Goal: Task Accomplishment & Management: Use online tool/utility

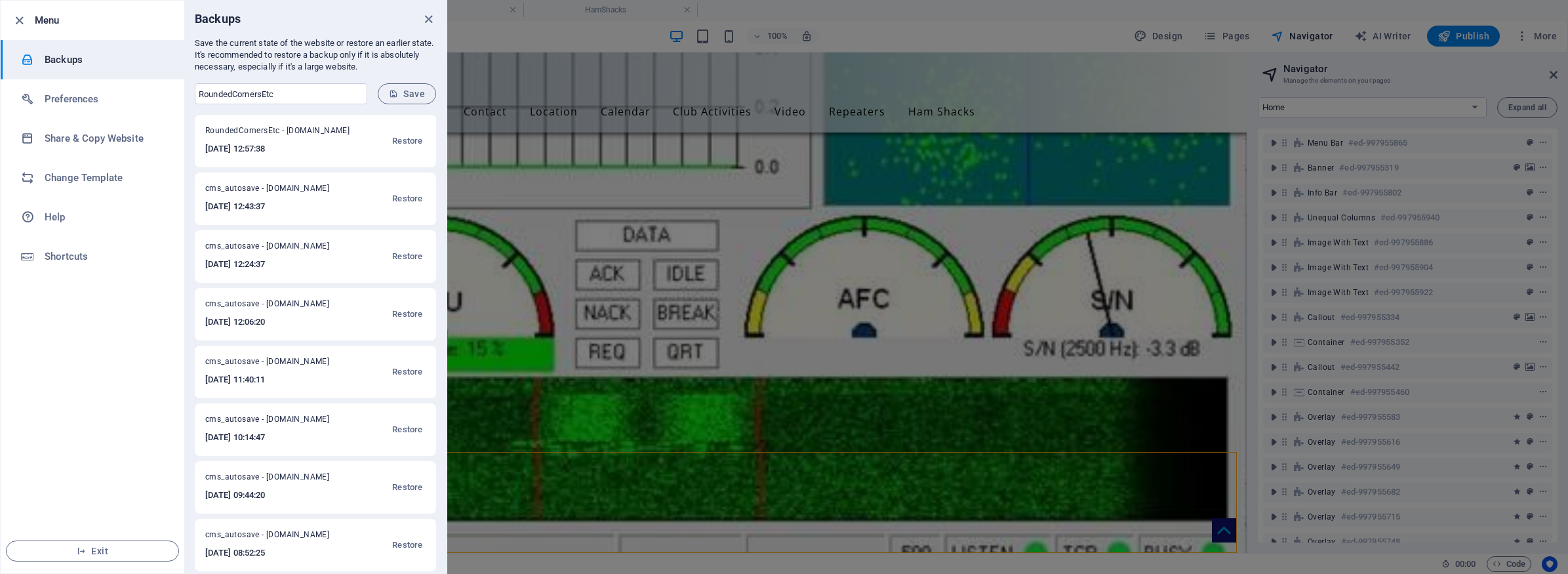
scroll to position [274, 0]
click at [989, 198] on div at bounding box center [784, 287] width 1568 height 574
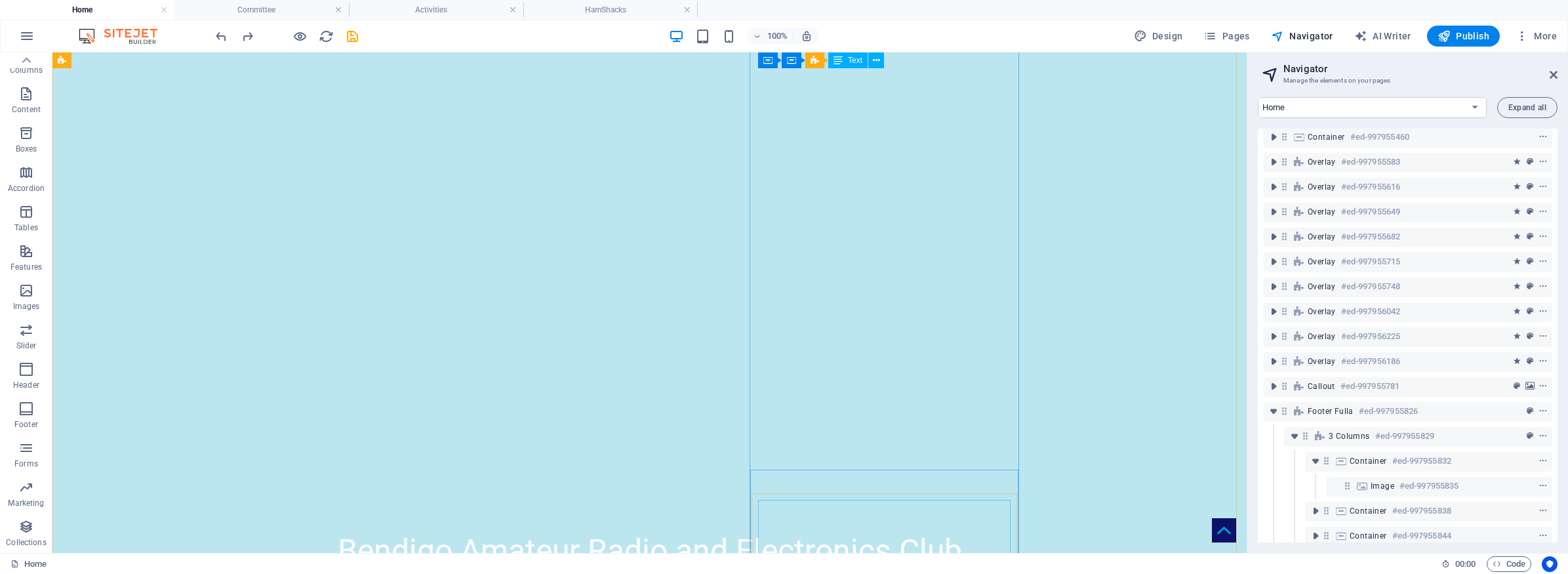
scroll to position [0, 0]
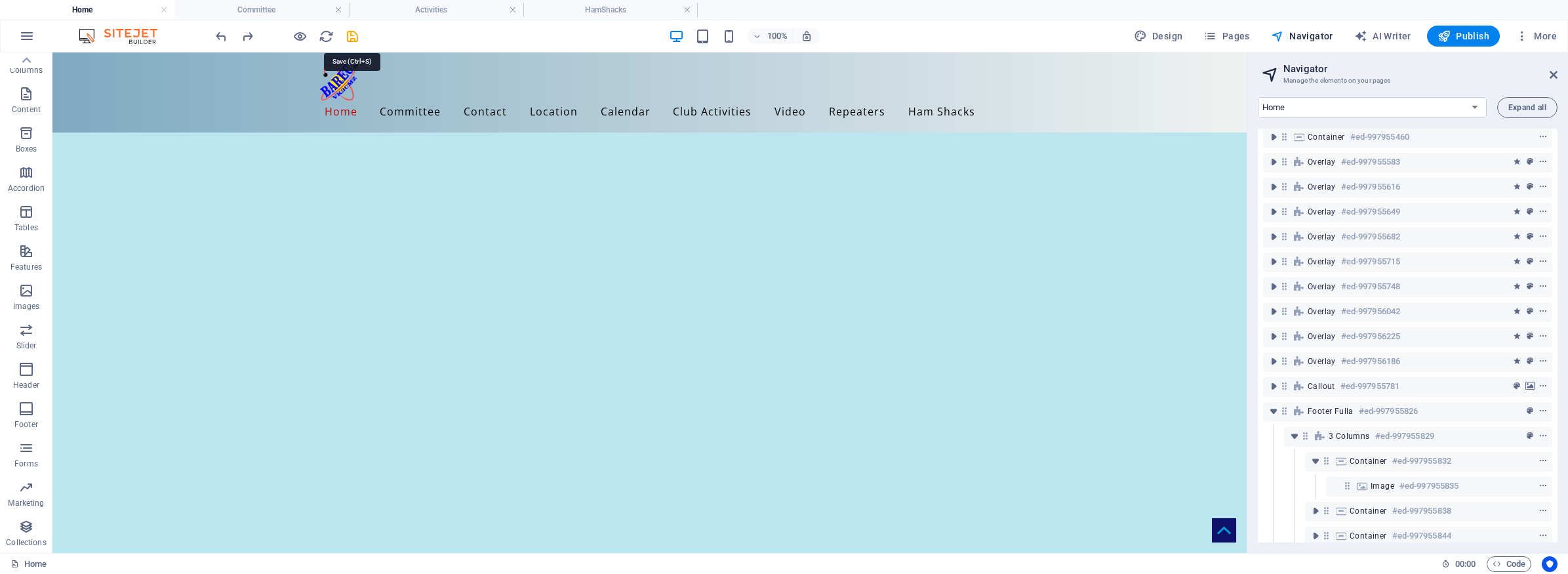
click at [348, 36] on icon "save" at bounding box center [352, 36] width 15 height 15
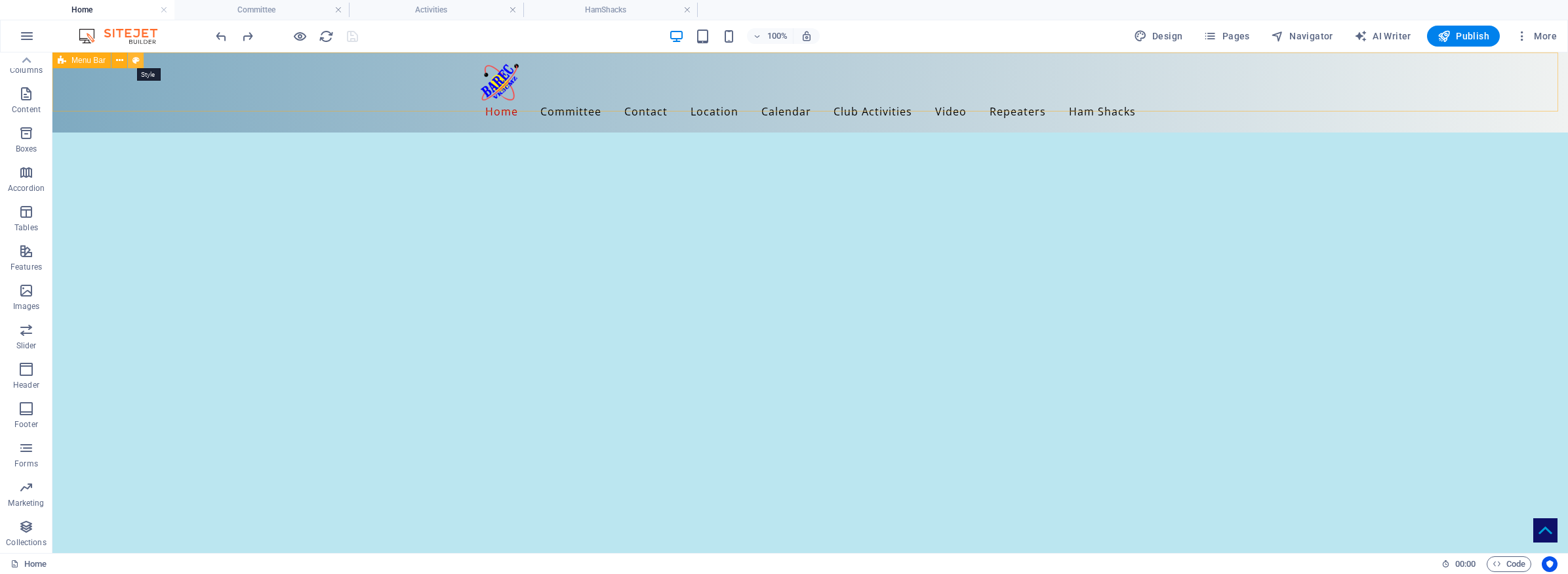
click at [137, 57] on icon at bounding box center [136, 60] width 7 height 13
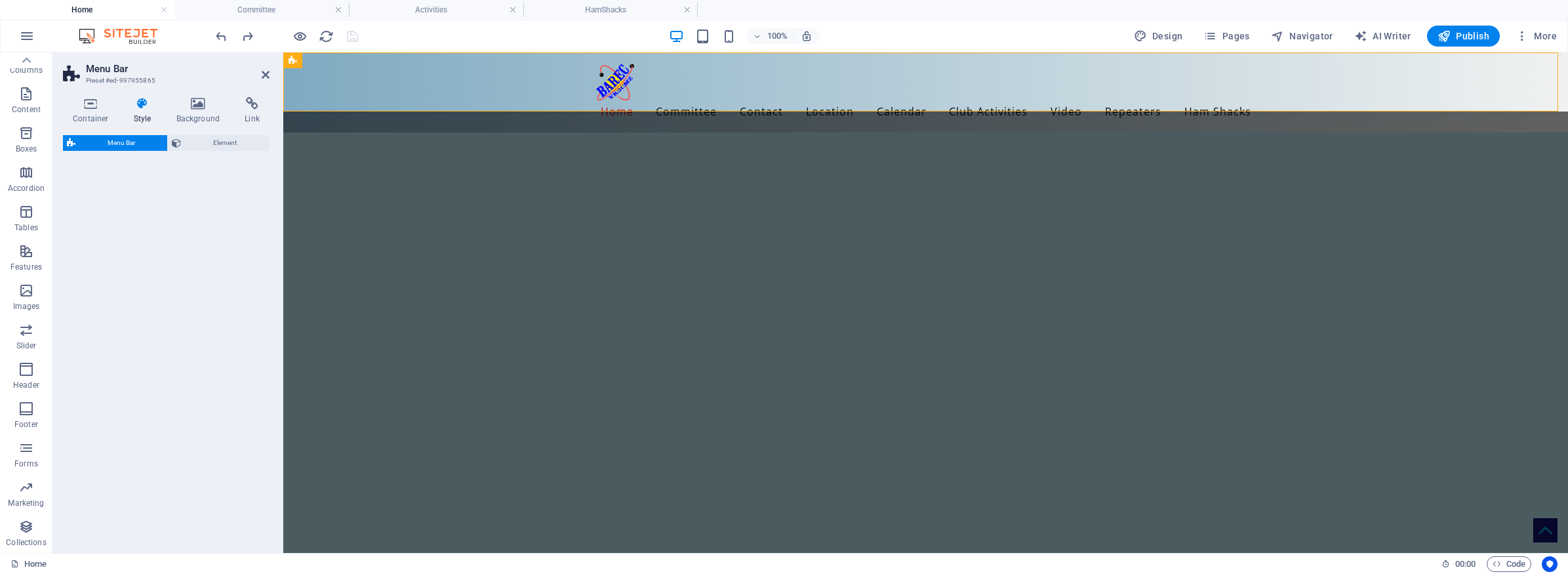
select select "rem"
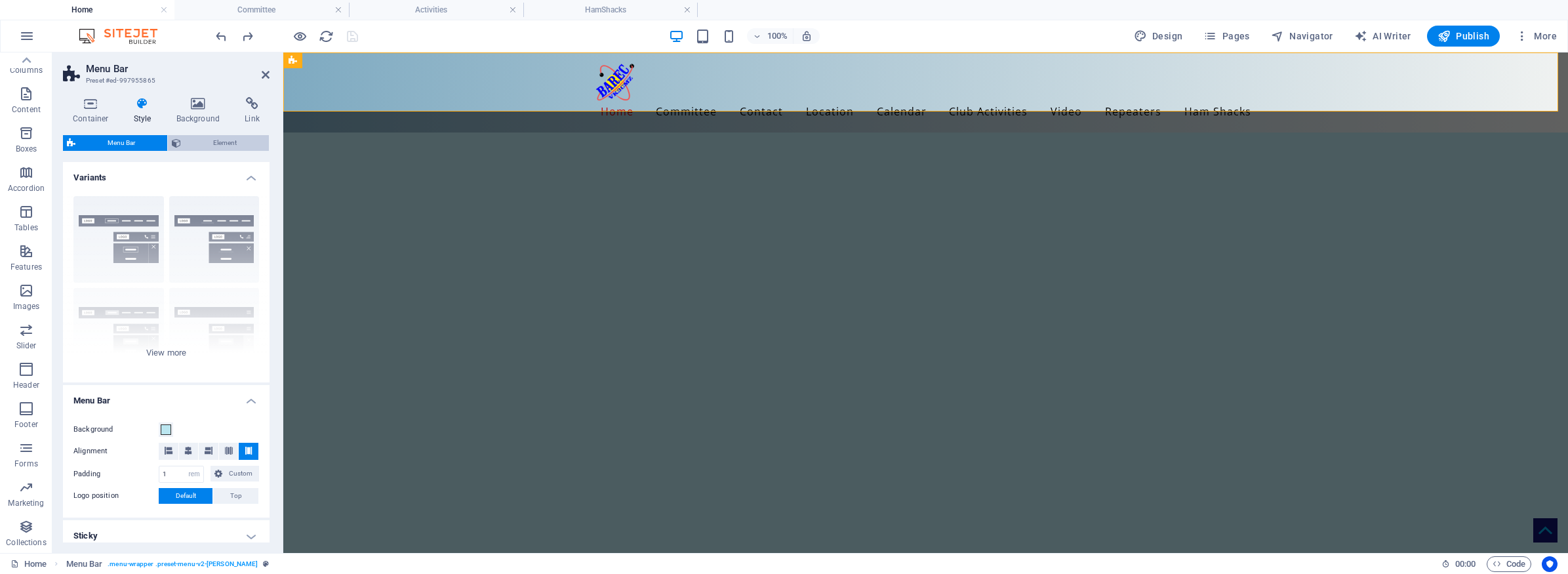
click at [228, 144] on span "Element" at bounding box center [225, 143] width 80 height 16
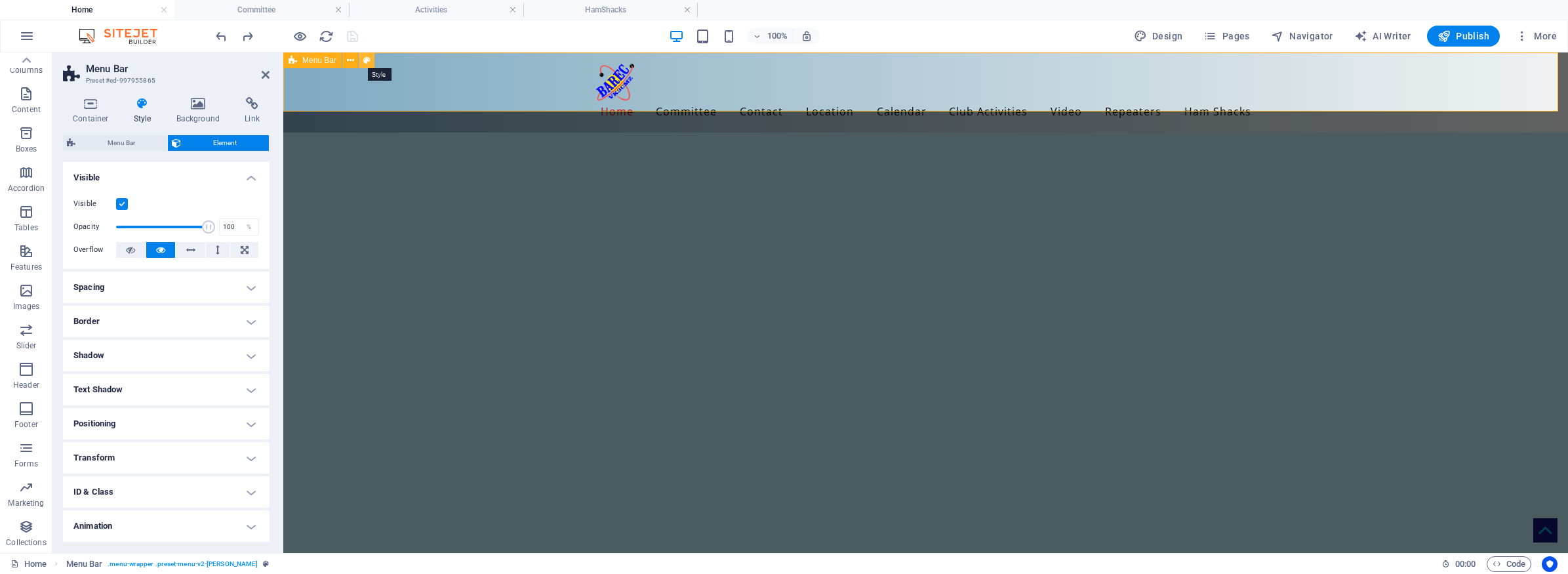
click at [366, 60] on icon at bounding box center [367, 60] width 7 height 13
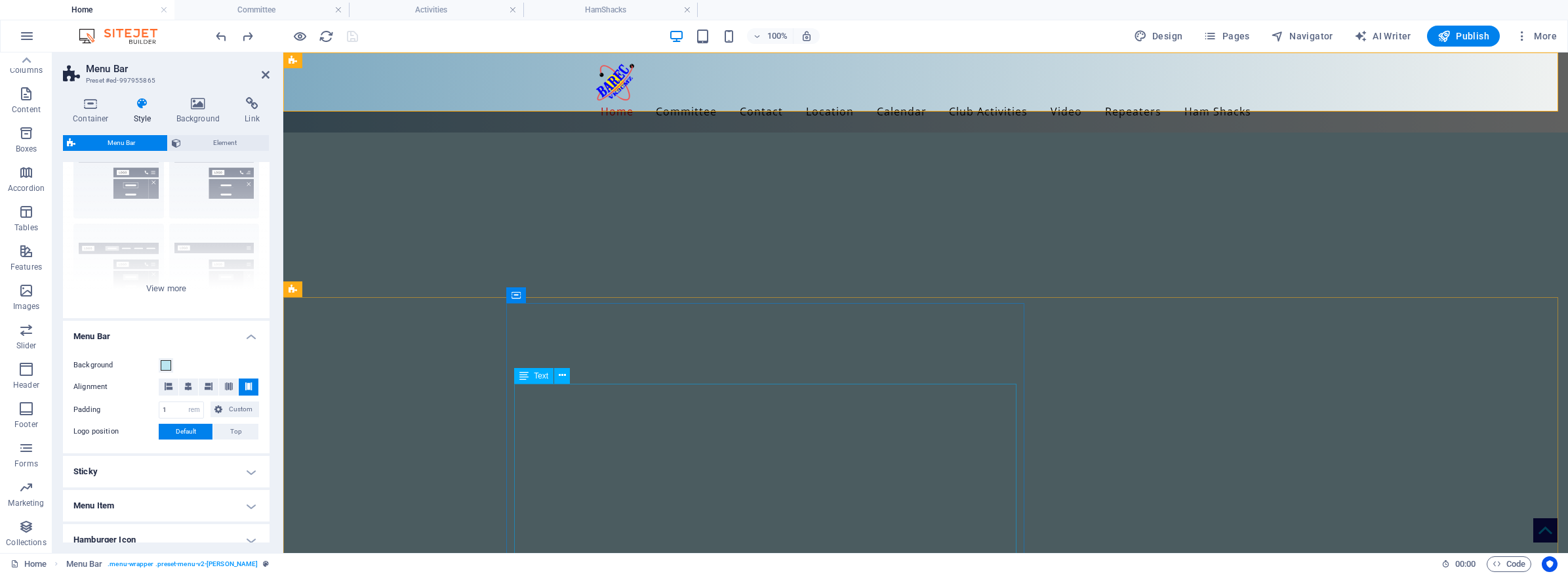
scroll to position [64, 0]
click at [87, 107] on icon at bounding box center [90, 103] width 56 height 13
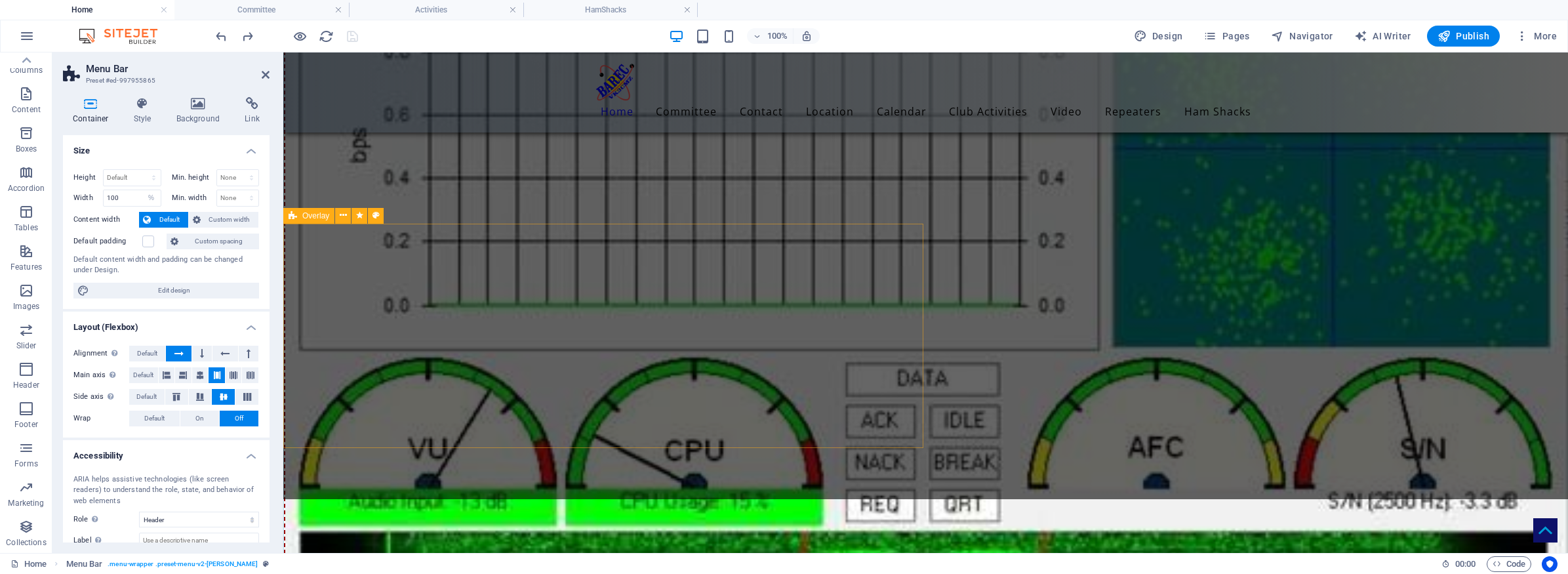
scroll to position [7153, 0]
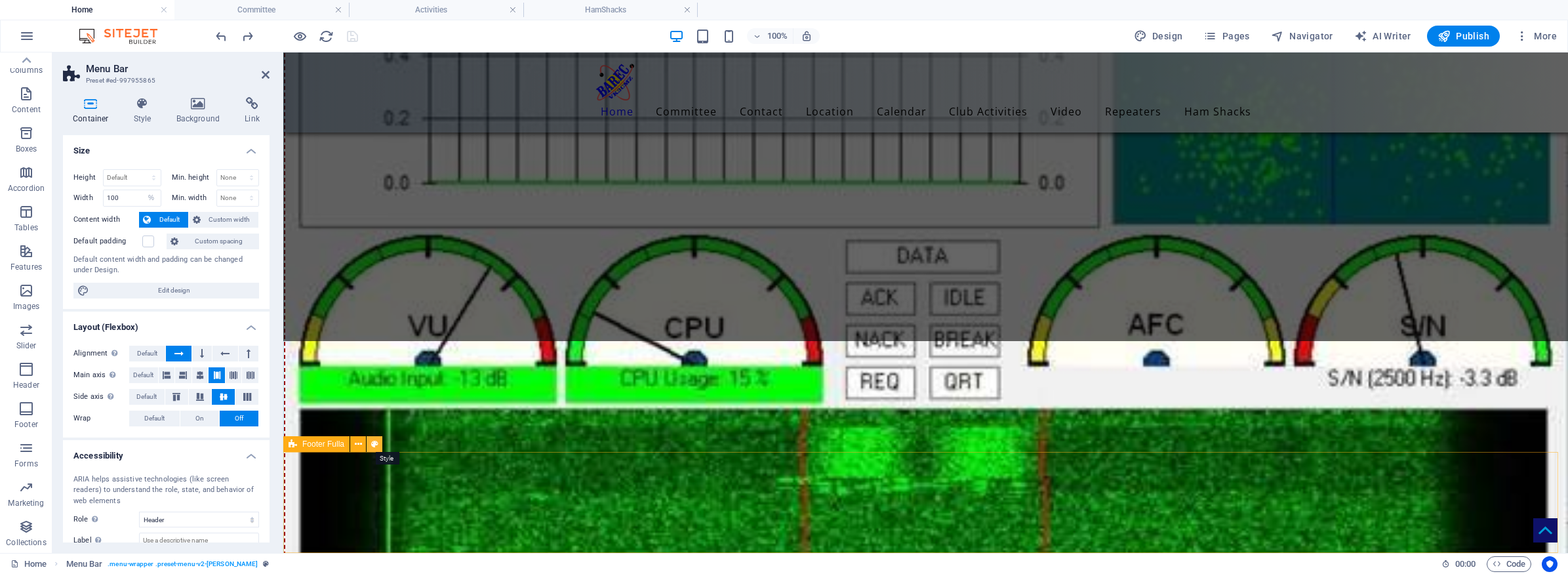
click at [380, 441] on button at bounding box center [374, 444] width 16 height 16
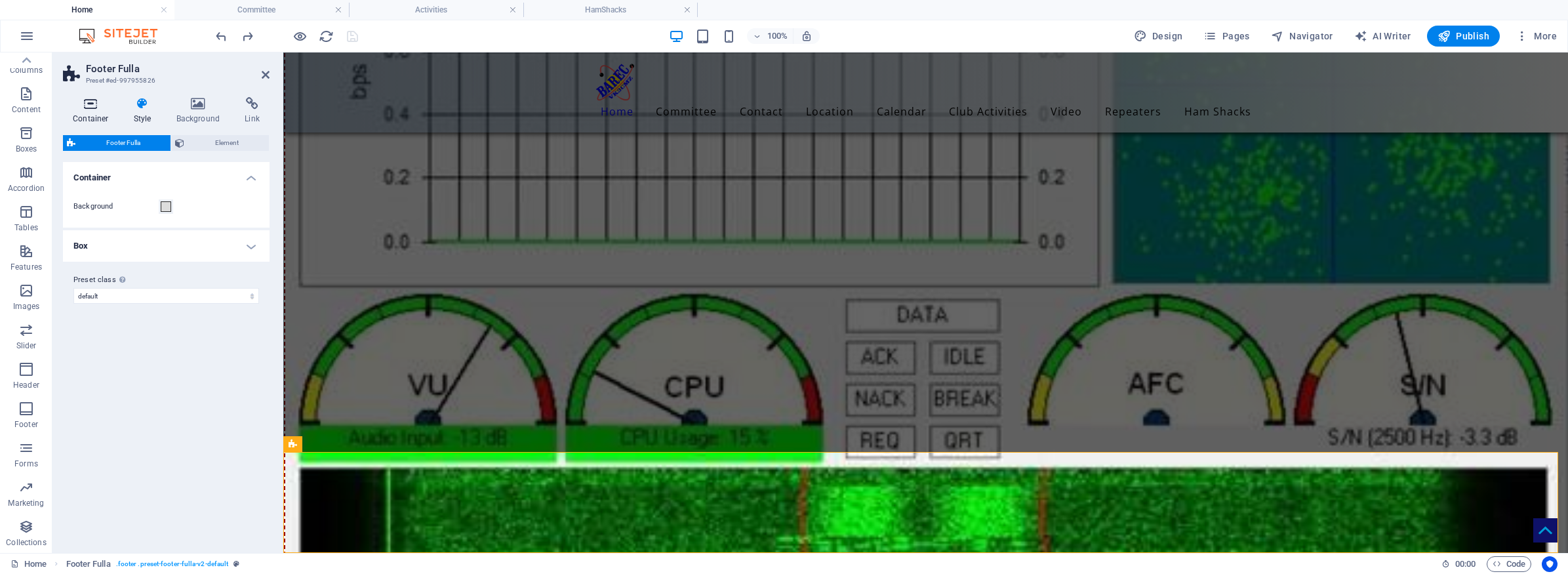
click at [87, 110] on h4 "Container" at bounding box center [93, 110] width 61 height 28
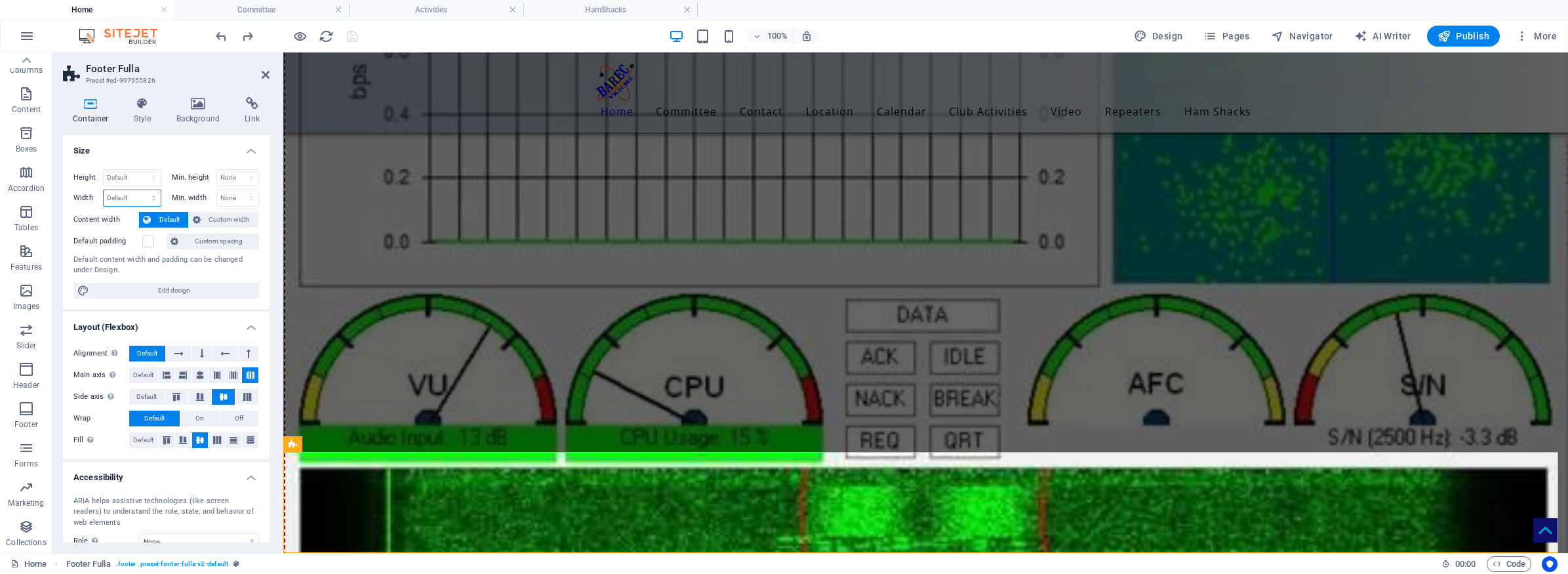
click at [139, 197] on select "Default px rem % em vh vw" at bounding box center [133, 198] width 57 height 16
select select "%"
click at [141, 190] on select "Default px rem % em vh vw" at bounding box center [133, 198] width 57 height 16
click at [171, 156] on h4 "Size" at bounding box center [166, 147] width 207 height 23
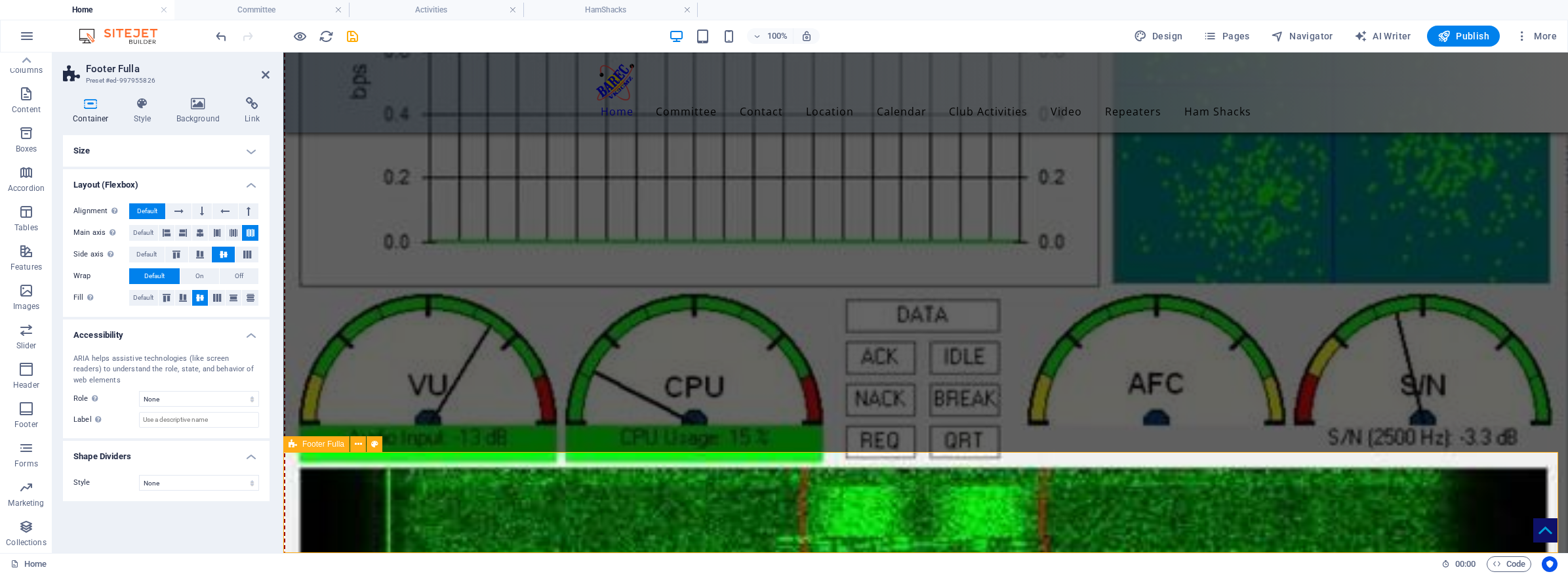
click at [248, 146] on h4 "Size" at bounding box center [166, 150] width 207 height 31
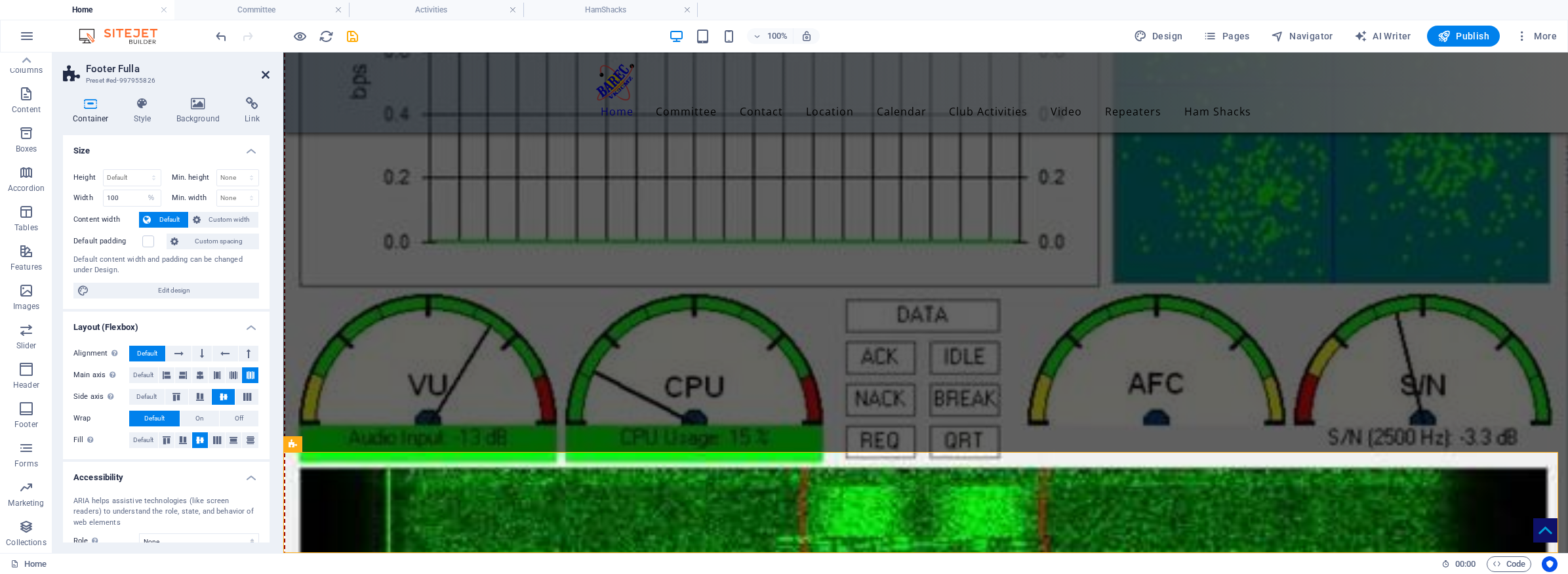
click at [265, 75] on icon at bounding box center [265, 75] width 8 height 11
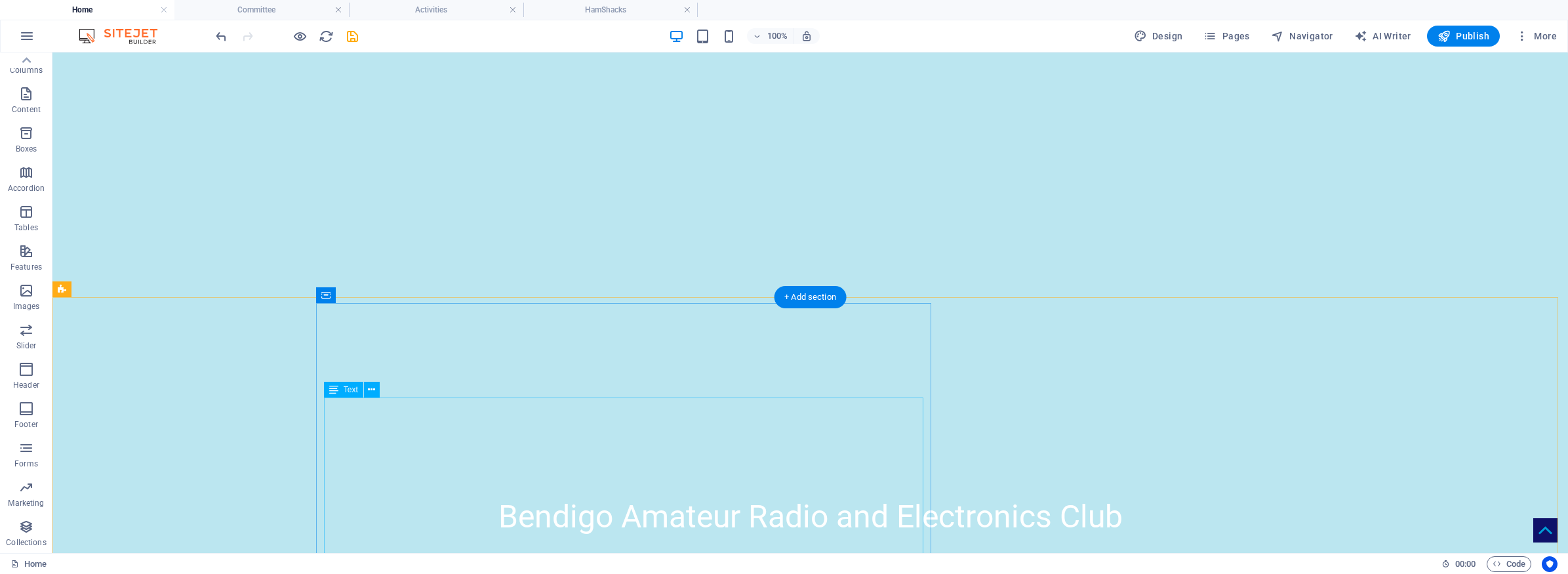
scroll to position [0, 0]
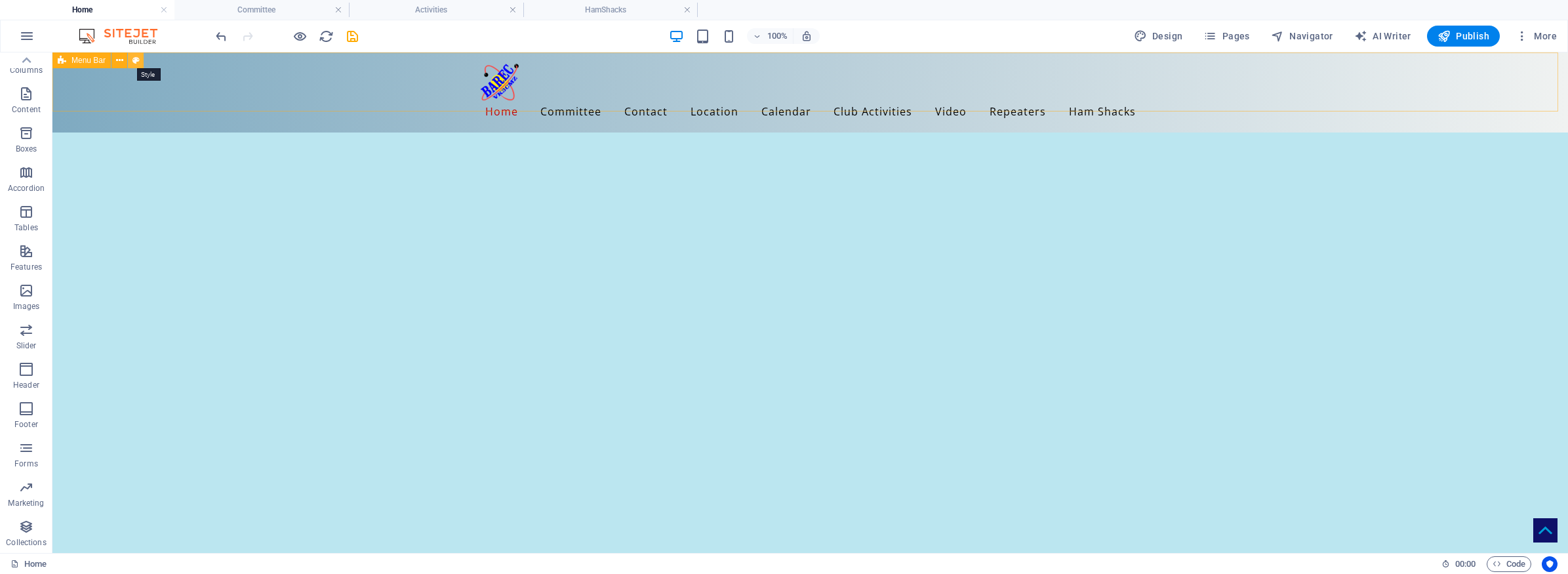
click at [138, 59] on icon at bounding box center [136, 60] width 7 height 13
select select "%"
select select "header"
select select "rem"
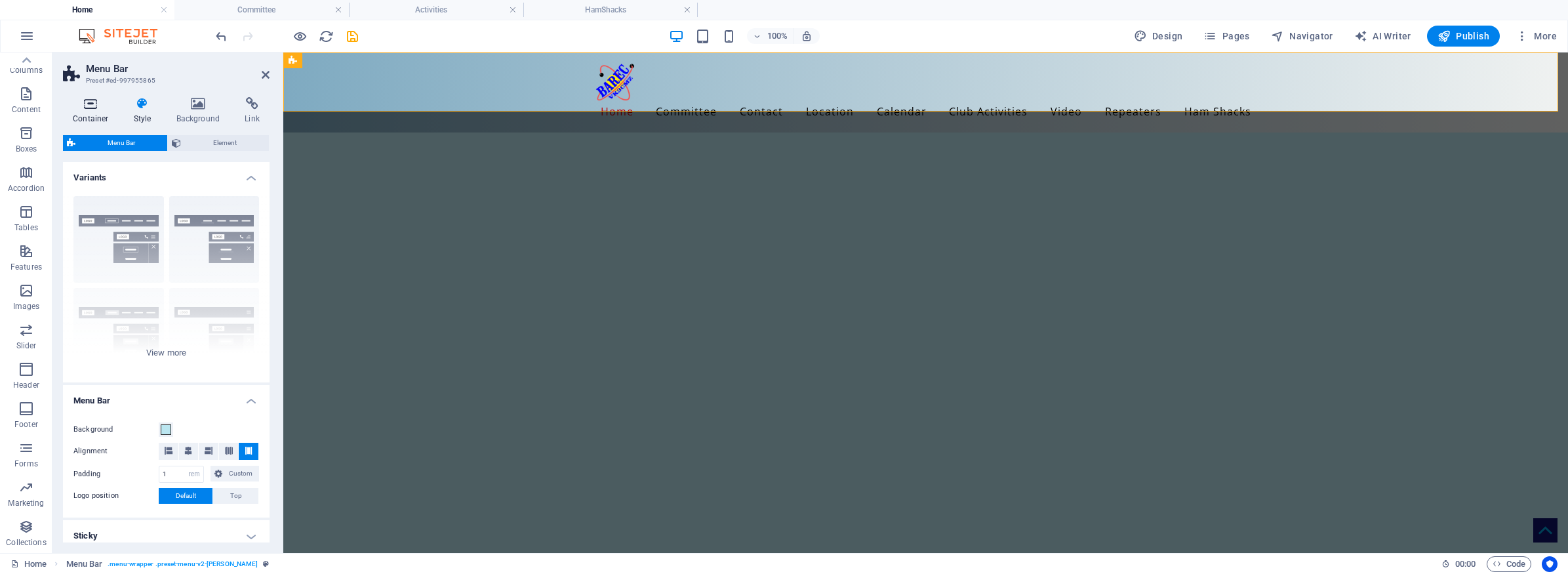
click at [84, 104] on icon at bounding box center [90, 103] width 56 height 13
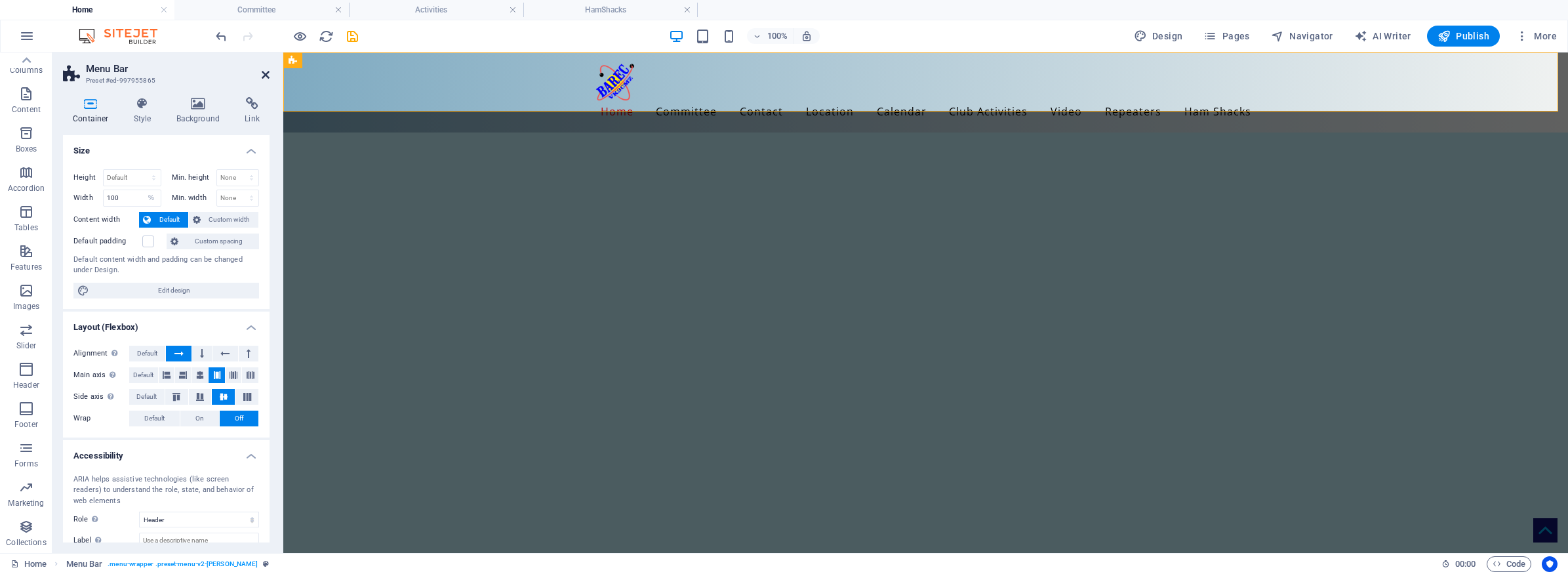
click at [263, 75] on icon at bounding box center [265, 75] width 8 height 11
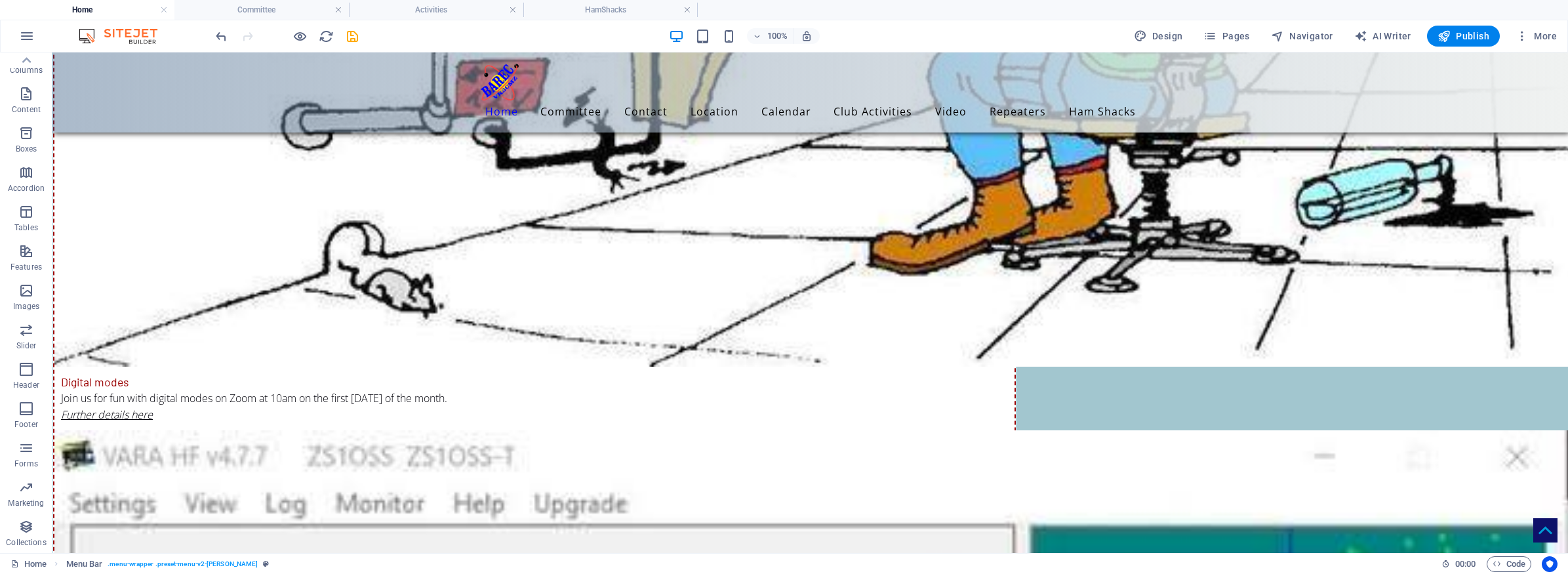
scroll to position [6998, 0]
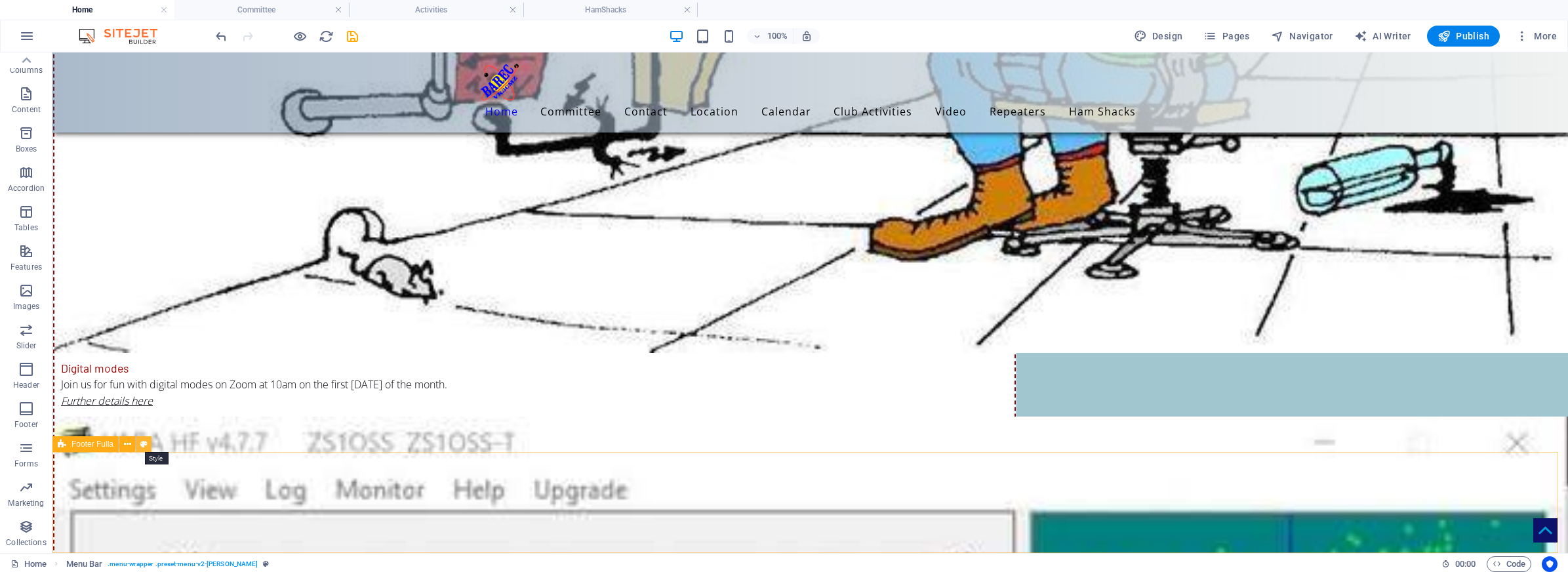
click at [142, 442] on icon at bounding box center [144, 443] width 7 height 13
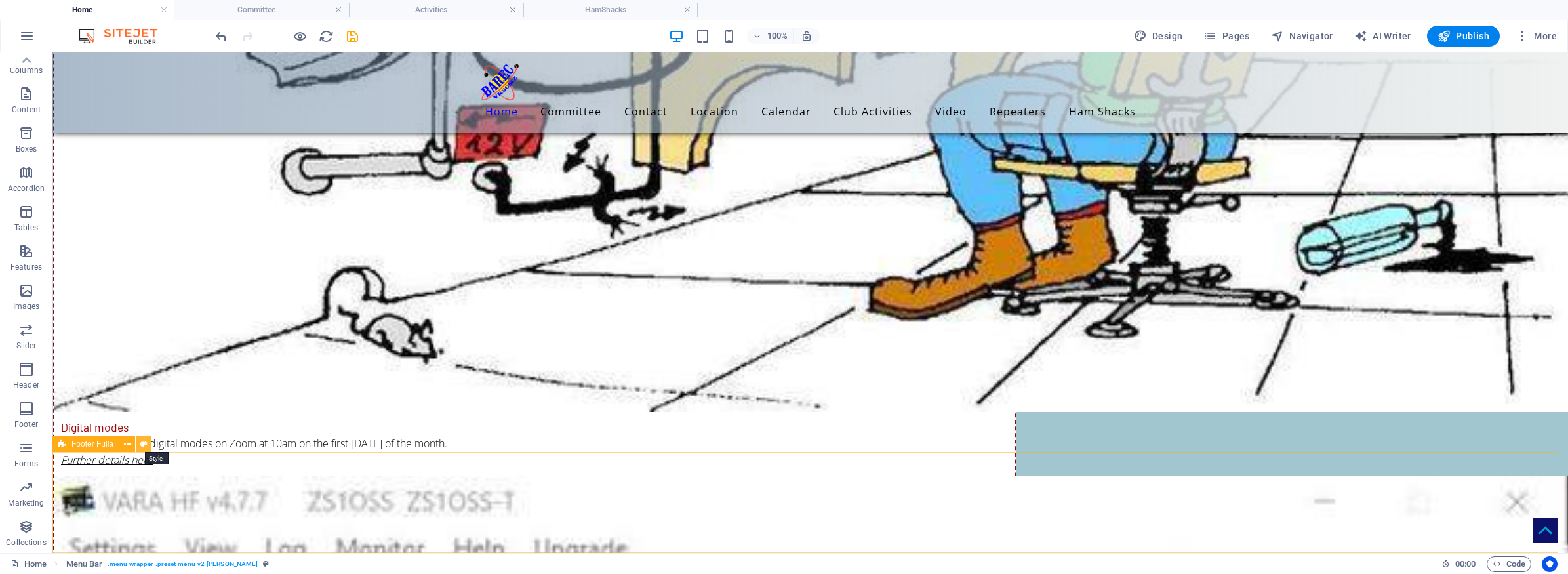
select select "%"
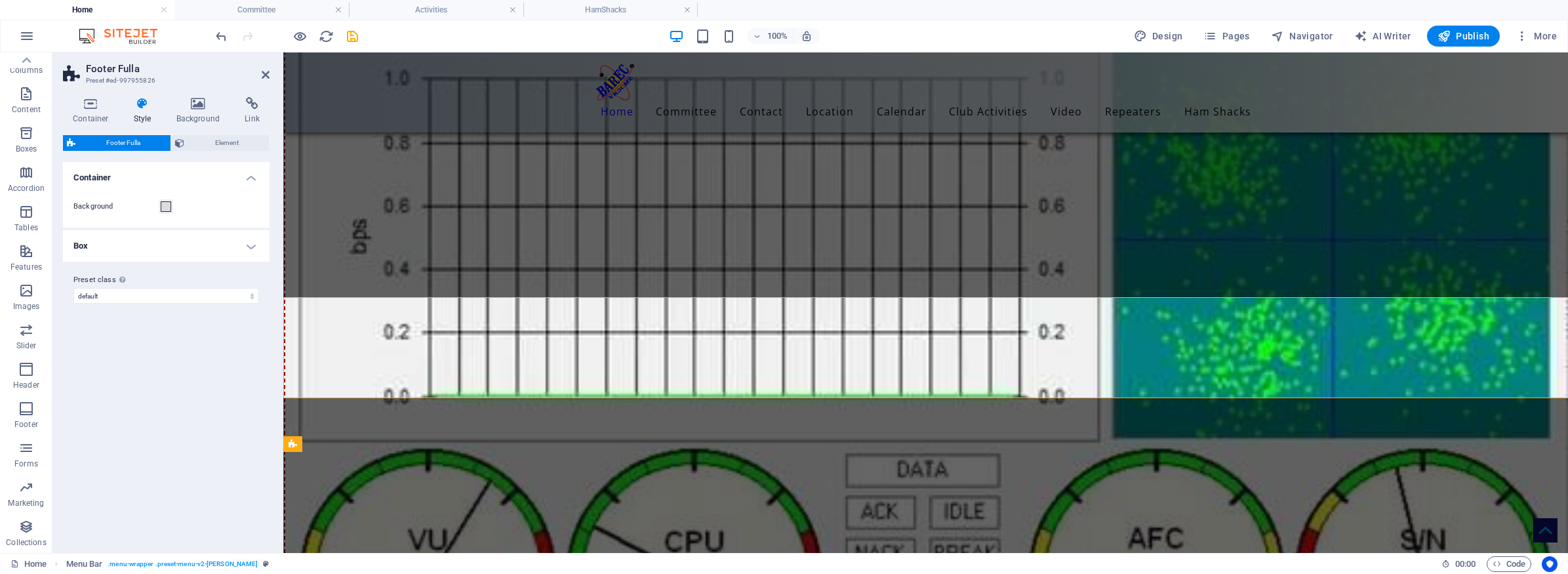
scroll to position [7153, 0]
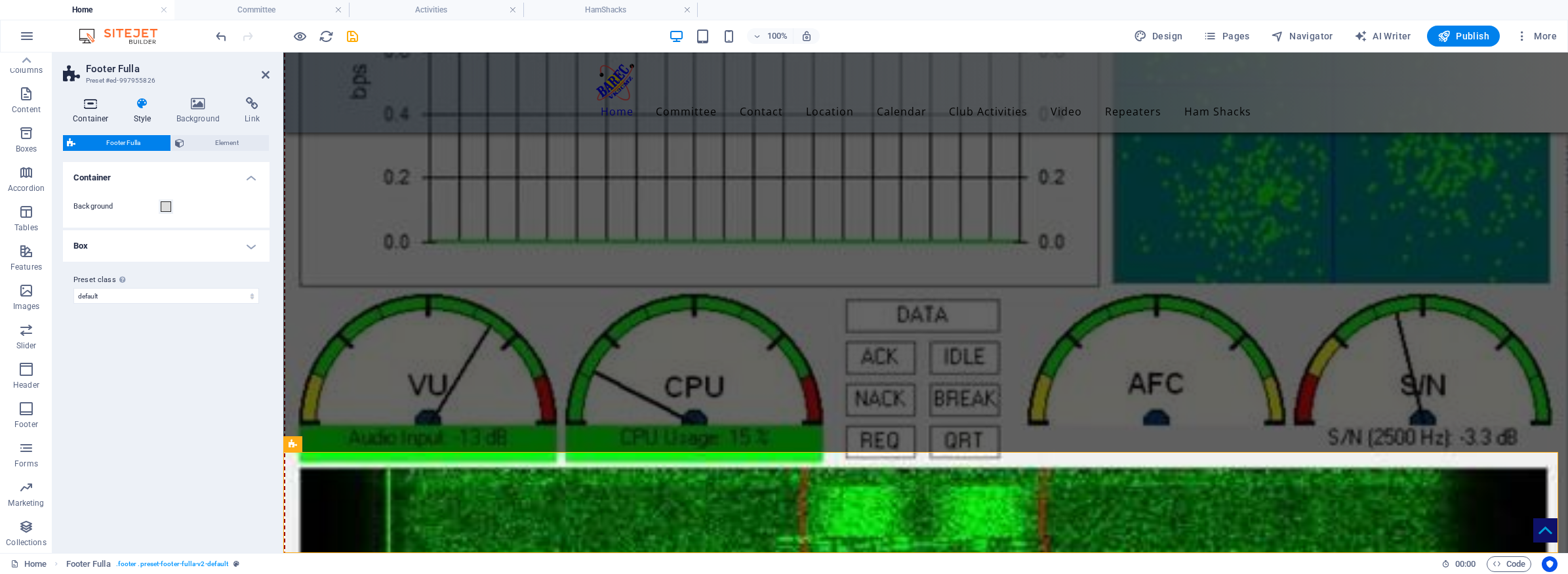
click at [85, 106] on icon at bounding box center [90, 103] width 56 height 13
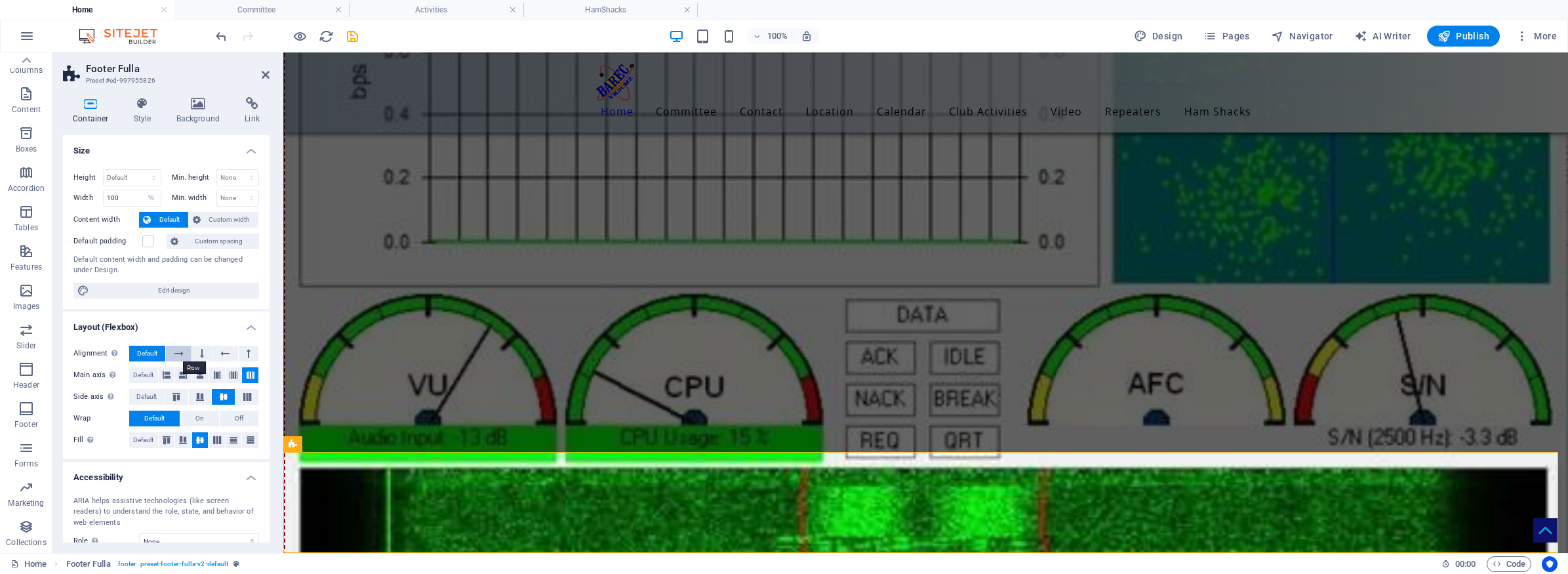
click at [175, 351] on icon at bounding box center [179, 354] width 9 height 16
click at [216, 373] on icon at bounding box center [217, 375] width 8 height 16
click at [165, 374] on icon at bounding box center [167, 375] width 8 height 16
click at [213, 371] on icon at bounding box center [217, 375] width 8 height 16
click at [229, 375] on icon at bounding box center [233, 375] width 8 height 16
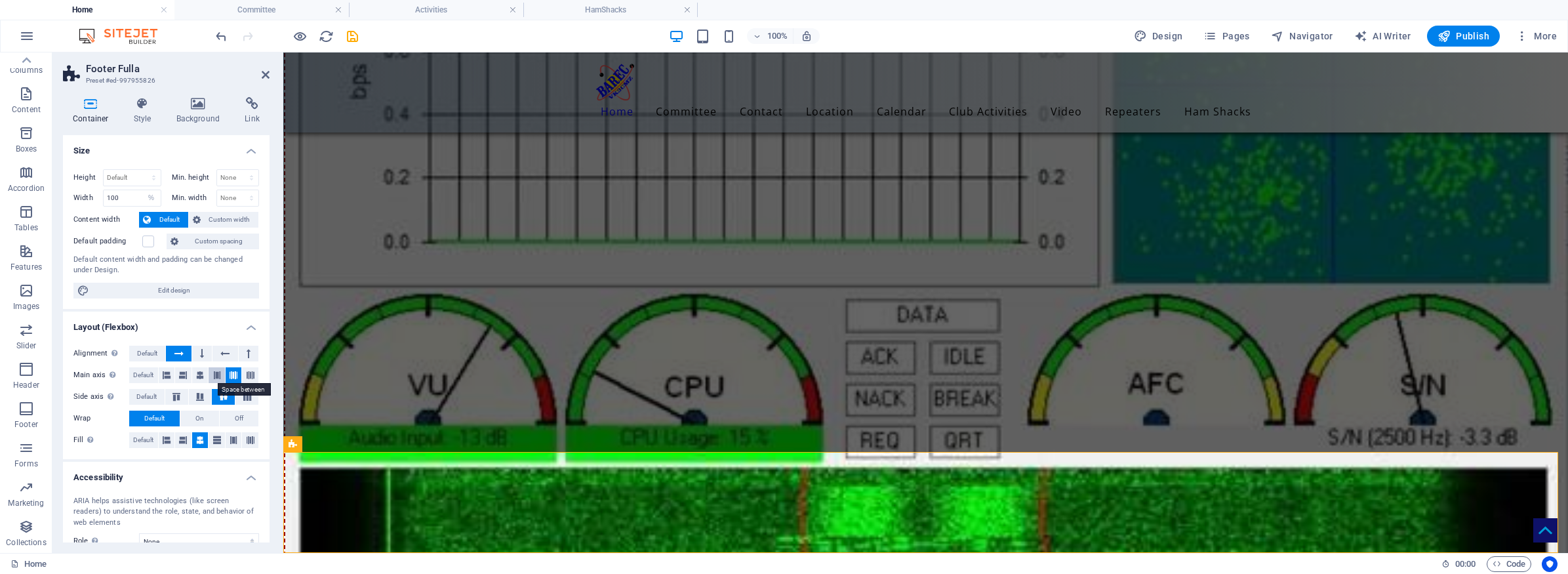
click at [214, 375] on icon at bounding box center [217, 375] width 8 height 16
click at [237, 416] on span "Off" at bounding box center [239, 418] width 9 height 16
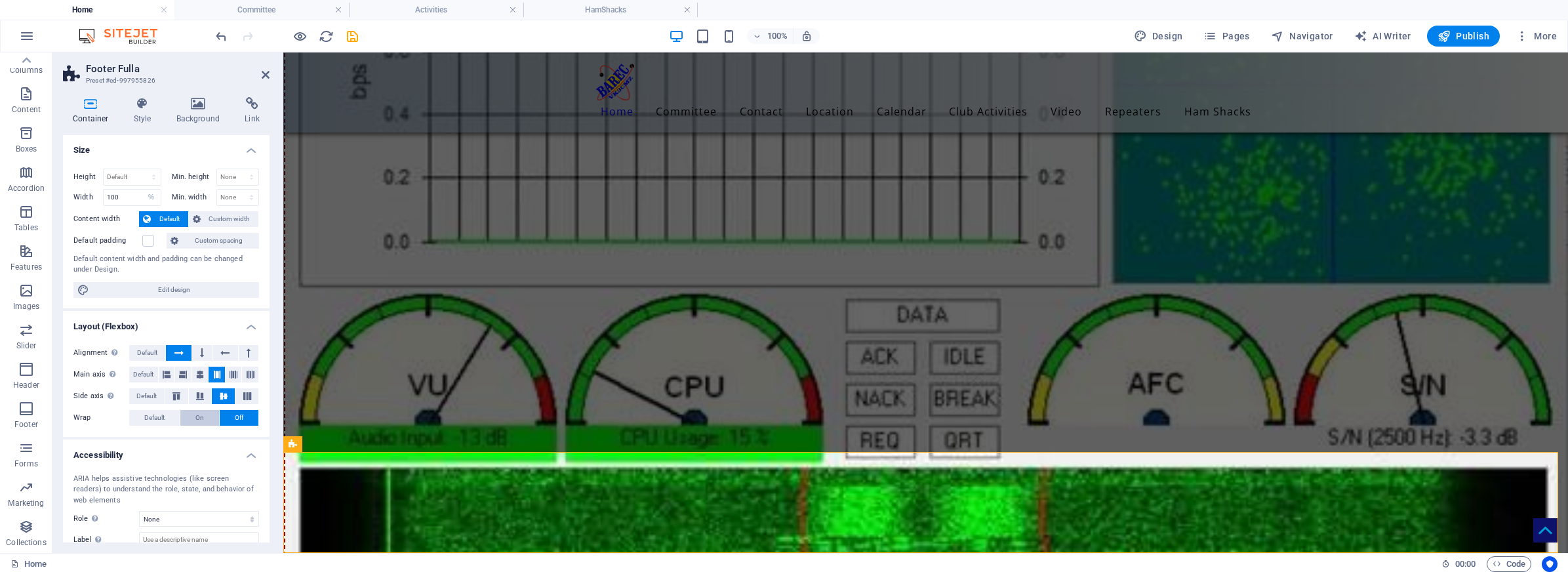
scroll to position [0, 0]
click at [169, 219] on span "Default" at bounding box center [169, 220] width 30 height 16
click at [144, 108] on icon at bounding box center [142, 103] width 38 height 13
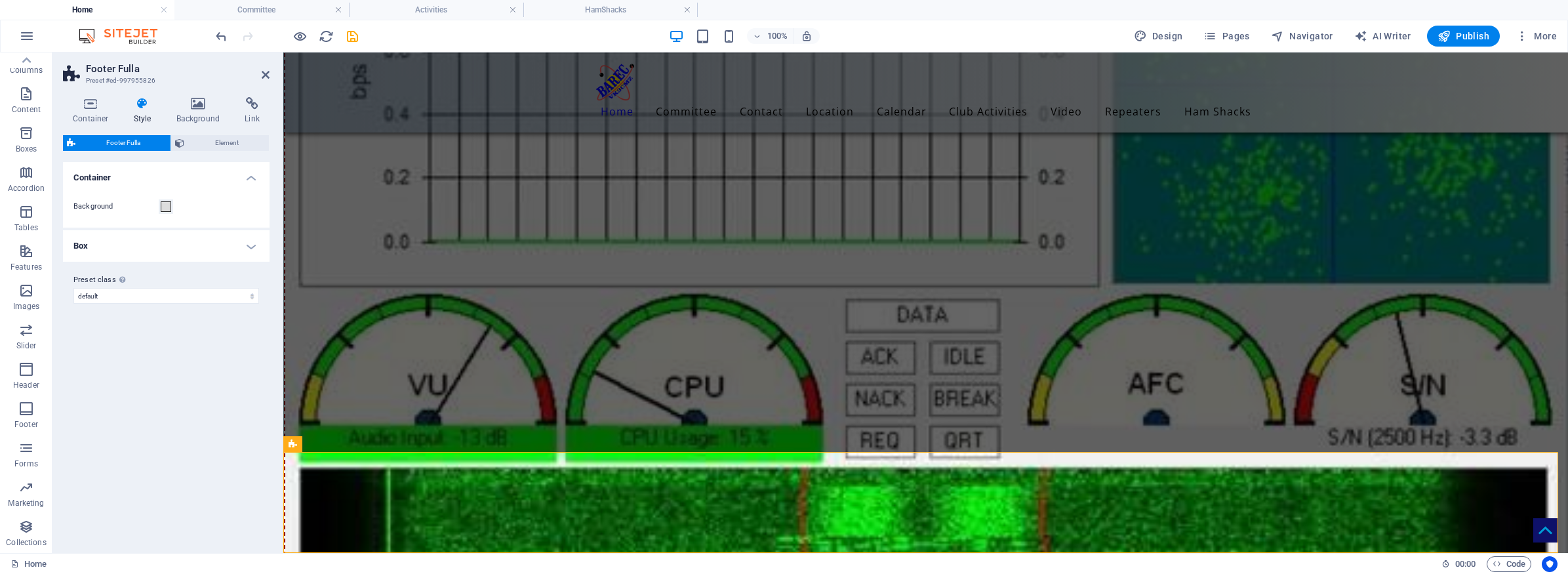
click at [251, 176] on h4 "Container" at bounding box center [166, 174] width 207 height 23
click at [251, 176] on h4 "Container" at bounding box center [166, 177] width 207 height 31
click at [250, 250] on h4 "Box" at bounding box center [166, 245] width 207 height 31
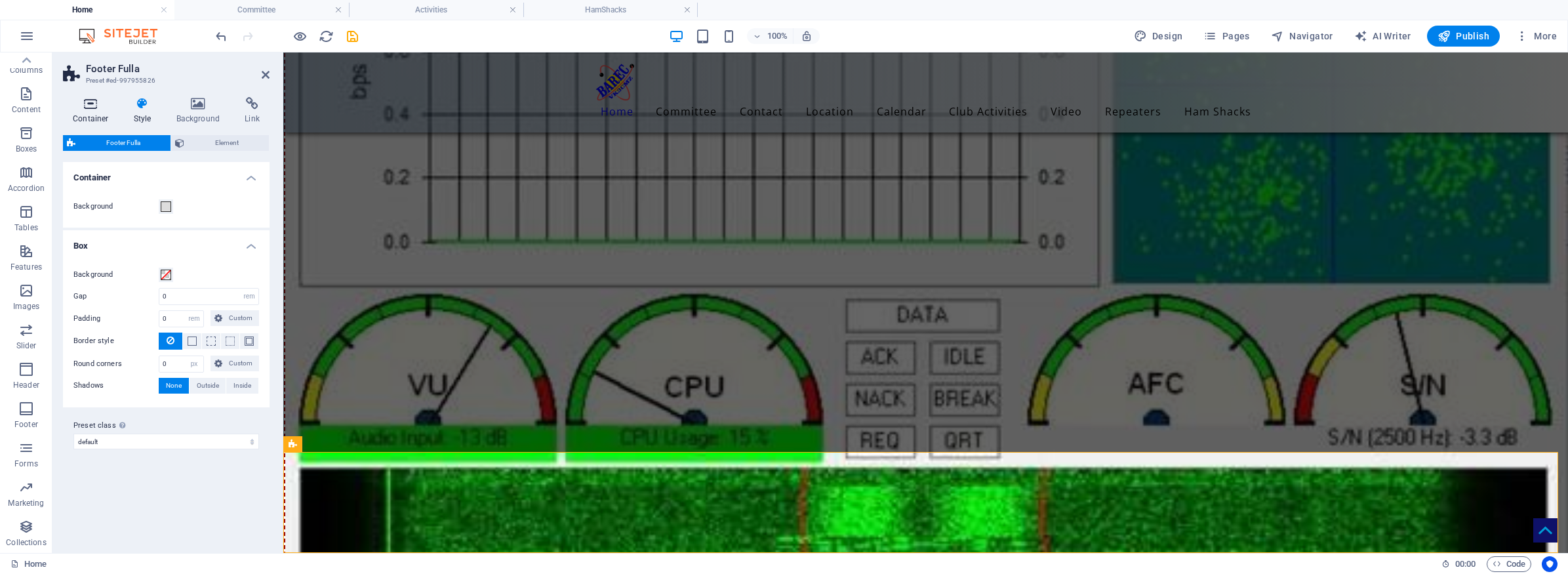
click at [91, 104] on icon at bounding box center [90, 103] width 56 height 13
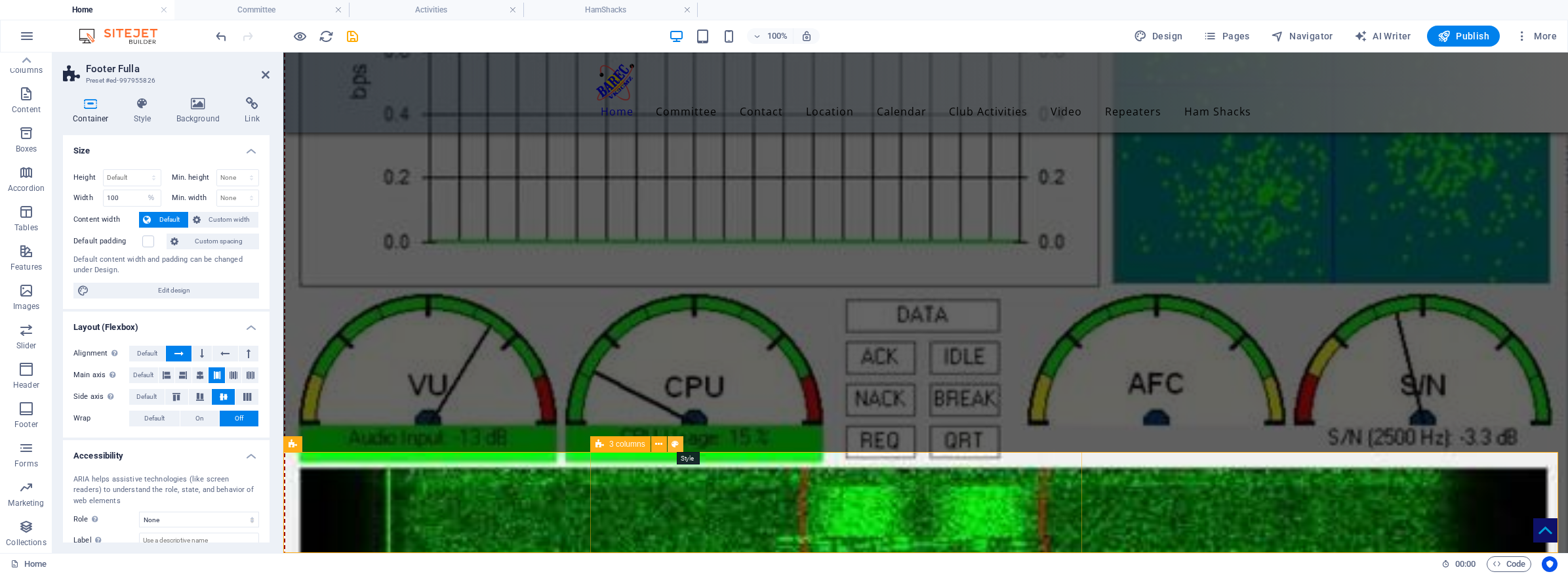
click at [677, 445] on icon at bounding box center [675, 443] width 7 height 13
select select "rem"
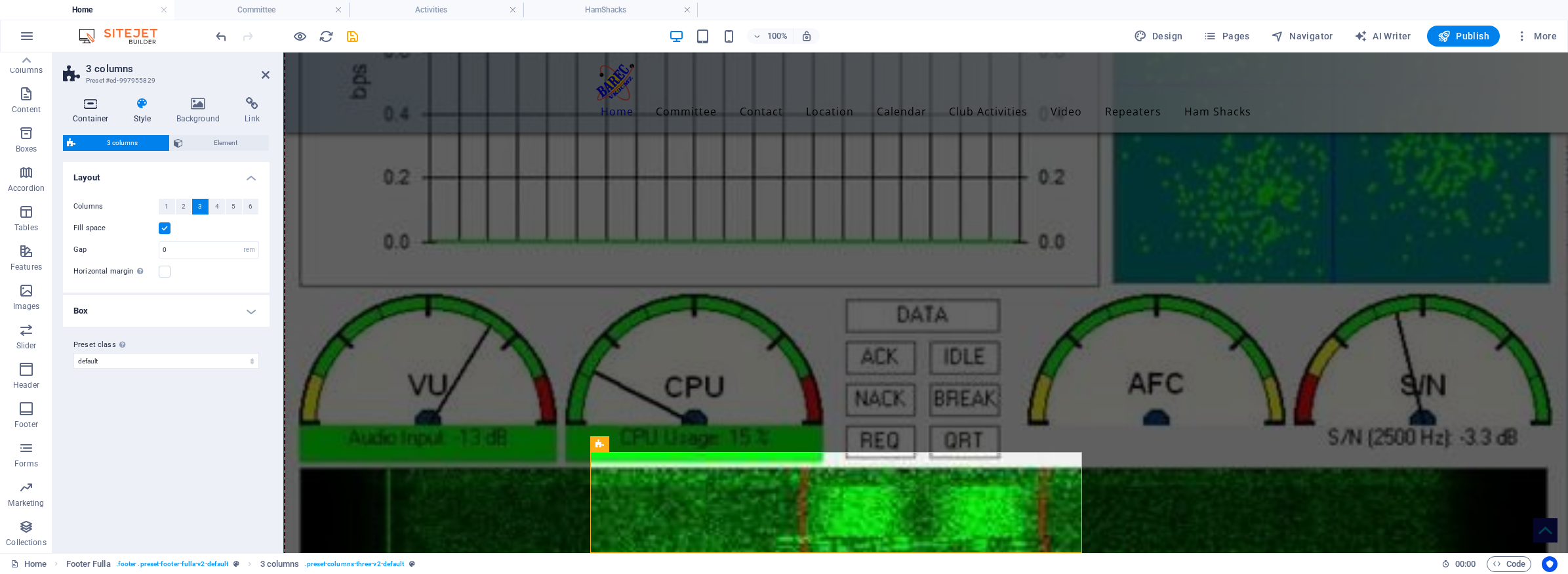
click at [92, 108] on icon at bounding box center [90, 103] width 56 height 13
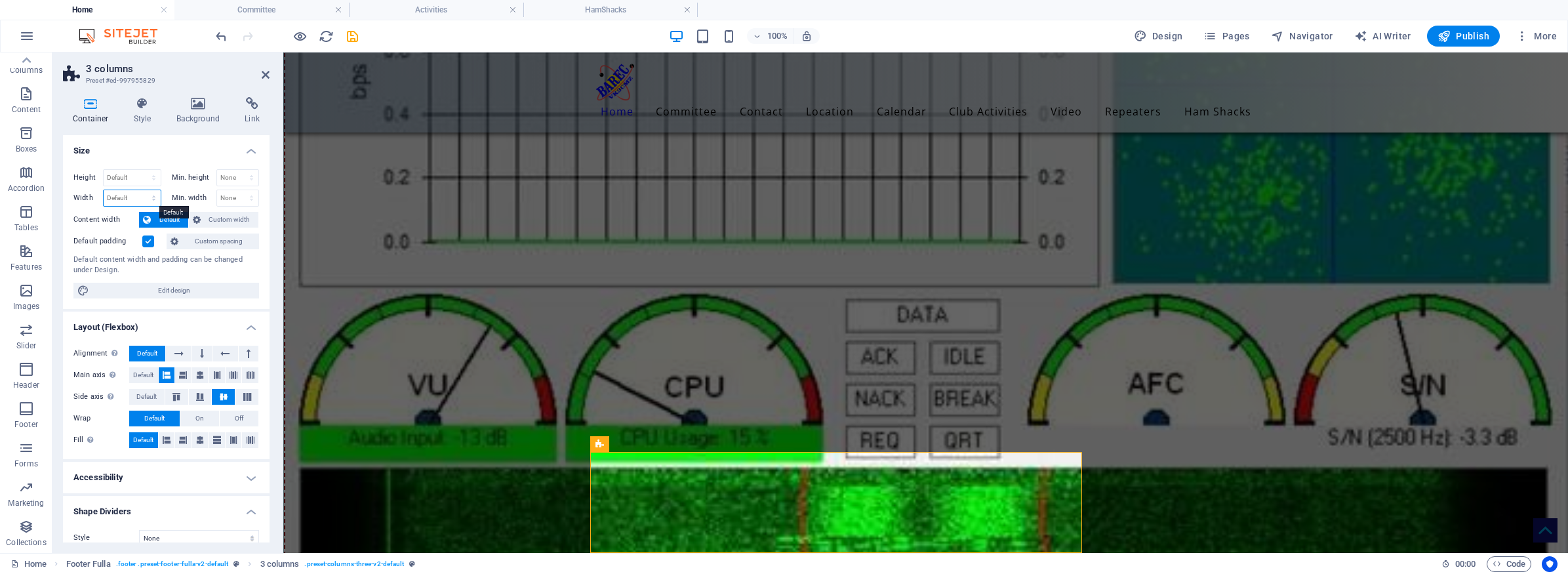
click at [132, 196] on select "Default px rem % em vh vw" at bounding box center [133, 198] width 57 height 16
select select "%"
click at [141, 190] on select "Default px rem % em vh vw" at bounding box center [133, 198] width 57 height 16
type input "100"
click at [146, 242] on label at bounding box center [148, 241] width 12 height 12
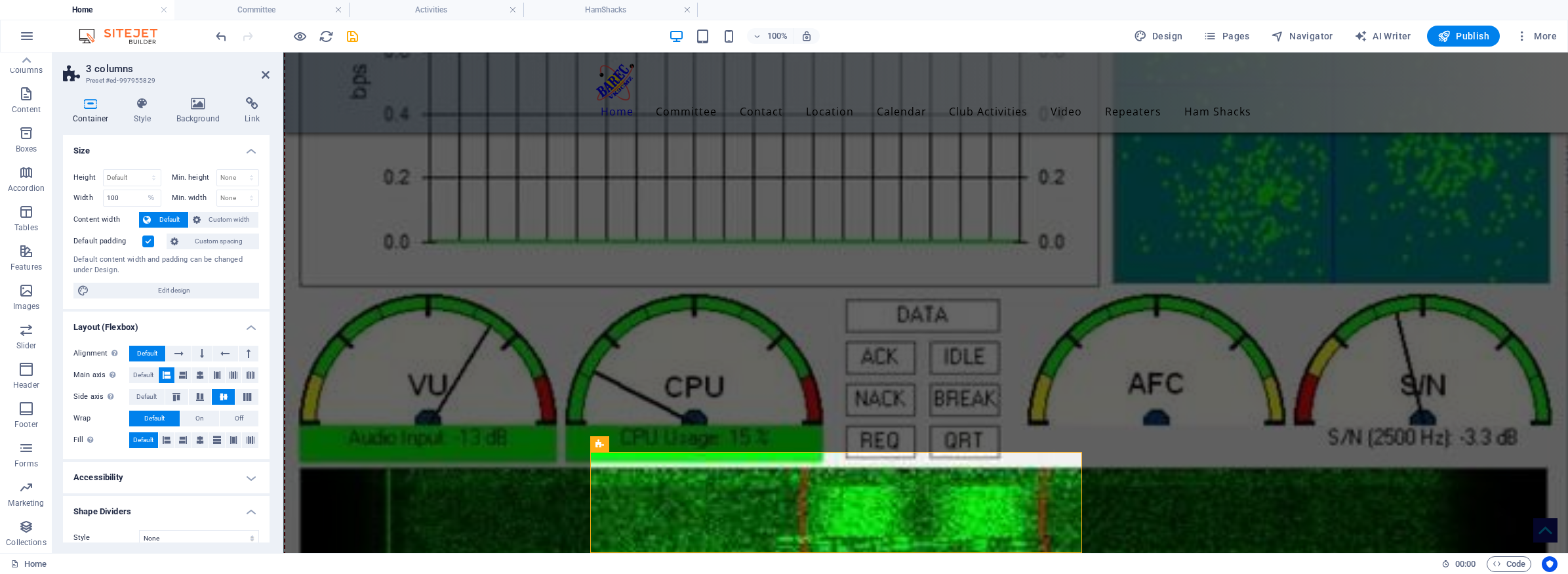
click at [0, 0] on input "Default padding" at bounding box center [0, 0] width 0 height 0
click at [163, 154] on h4 "Size" at bounding box center [166, 147] width 207 height 23
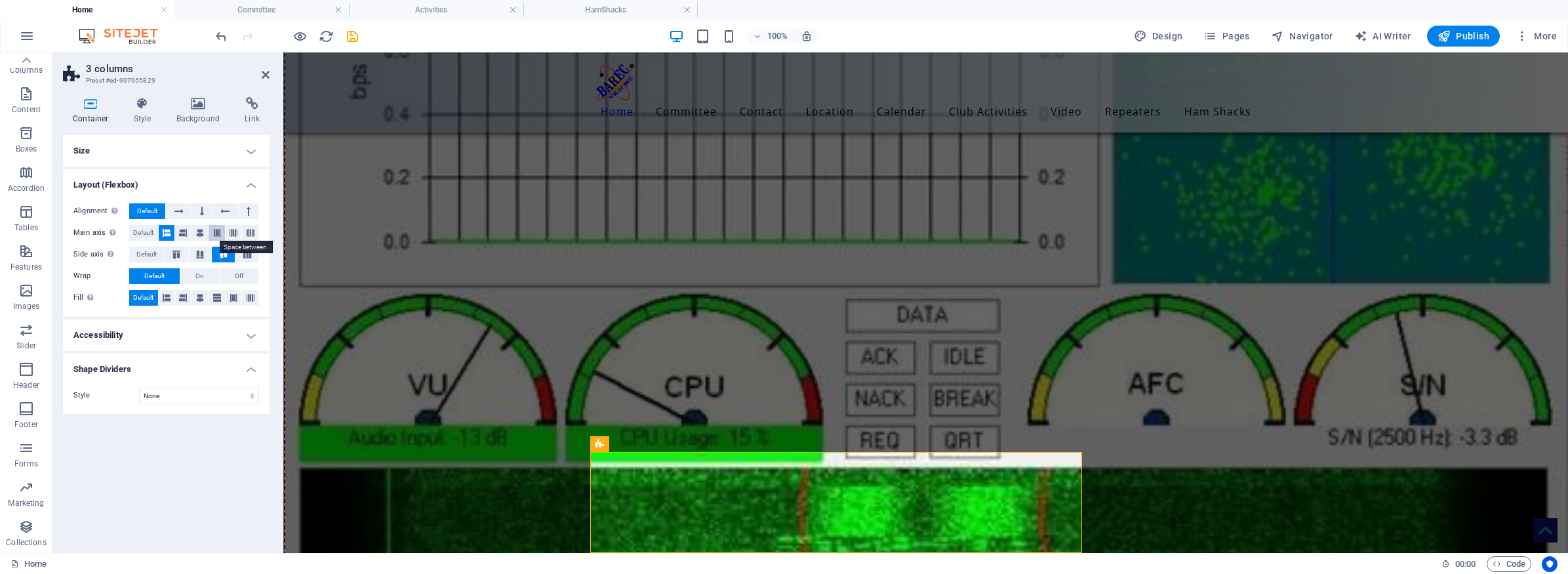
click at [216, 230] on icon at bounding box center [217, 233] width 8 height 16
click at [241, 276] on span "Off" at bounding box center [239, 277] width 9 height 16
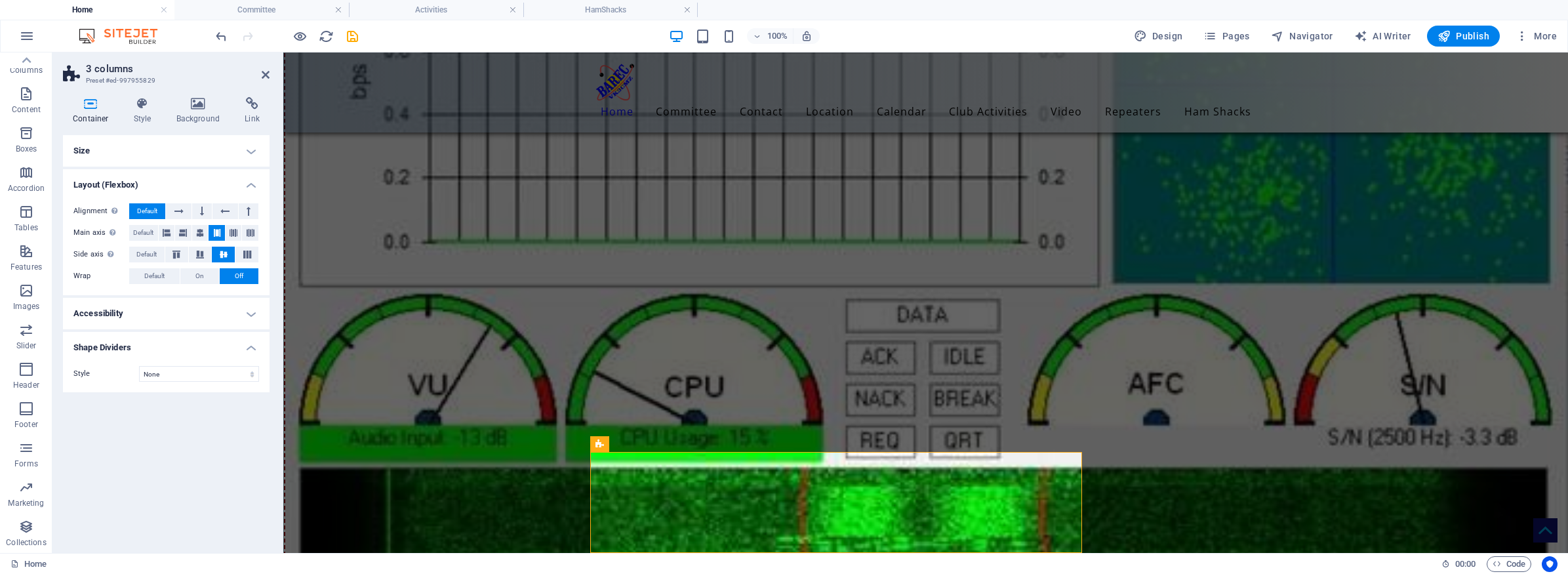
click at [176, 445] on div "Size Height Default px rem % vh vw Min. height None px rem % vh vw Width 100 De…" at bounding box center [166, 338] width 207 height 407
click at [251, 149] on h4 "Size" at bounding box center [166, 150] width 207 height 31
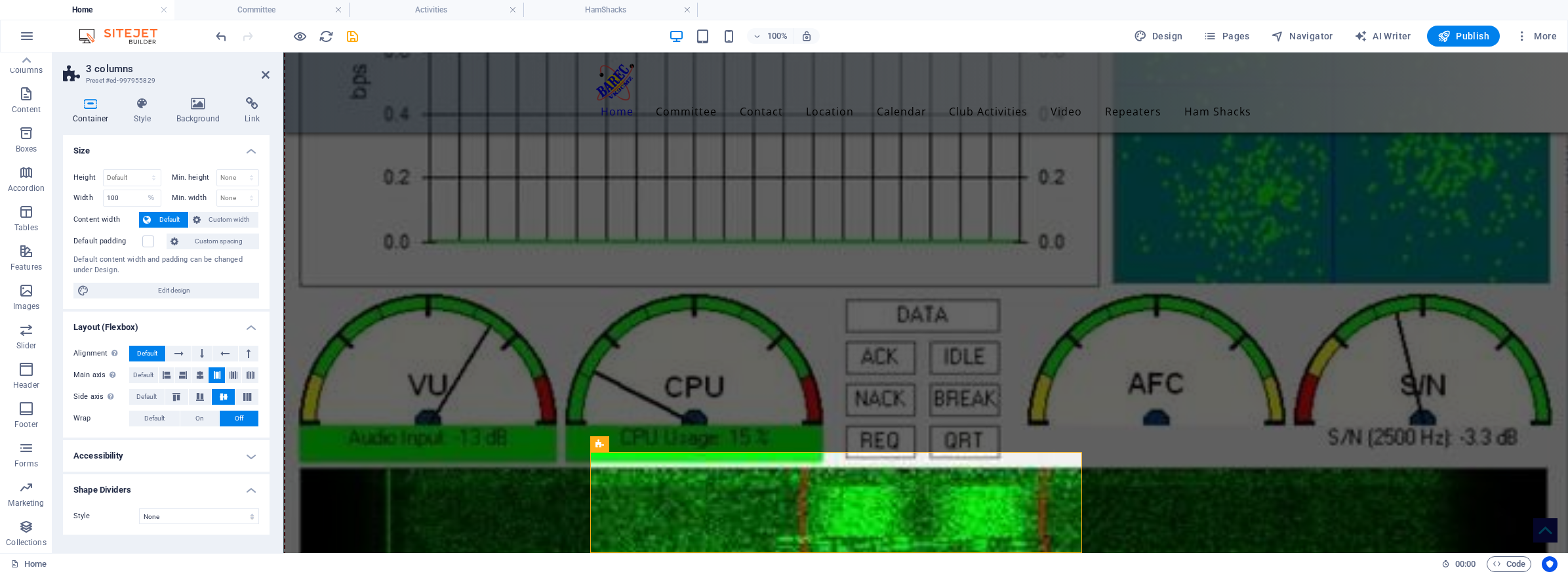
click at [184, 140] on h4 "Size" at bounding box center [166, 147] width 207 height 23
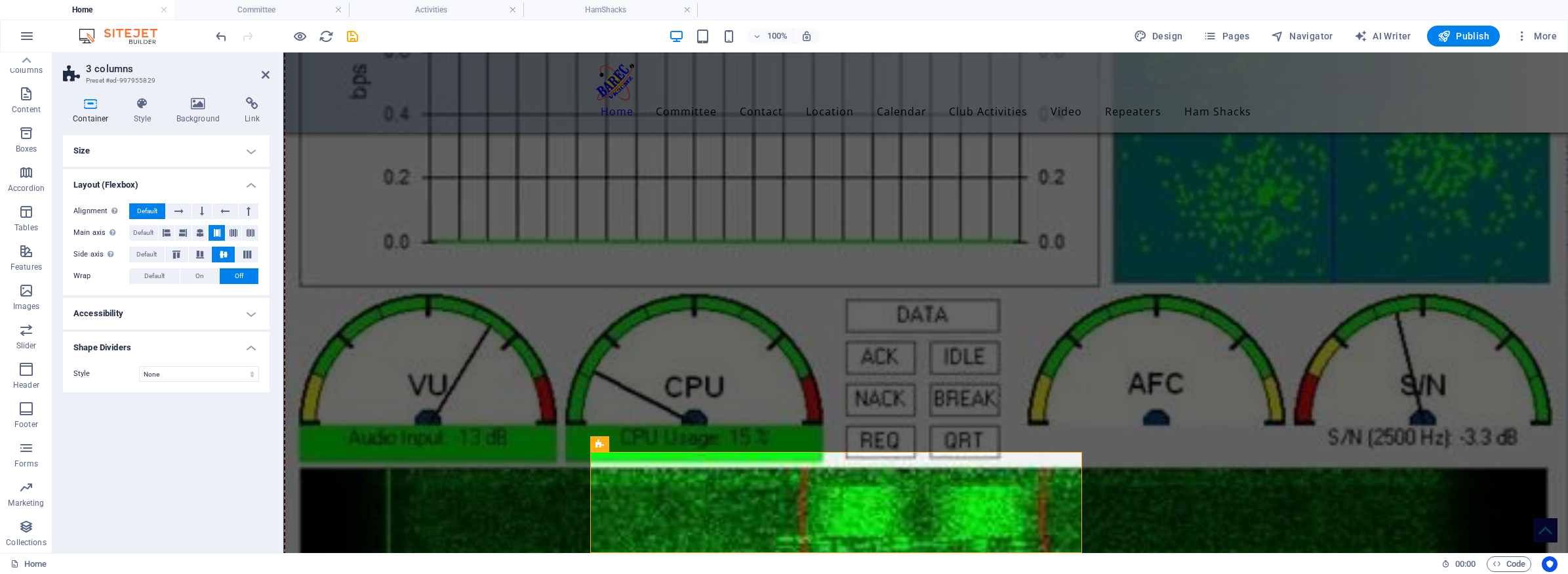
click at [253, 151] on h4 "Size" at bounding box center [166, 150] width 207 height 31
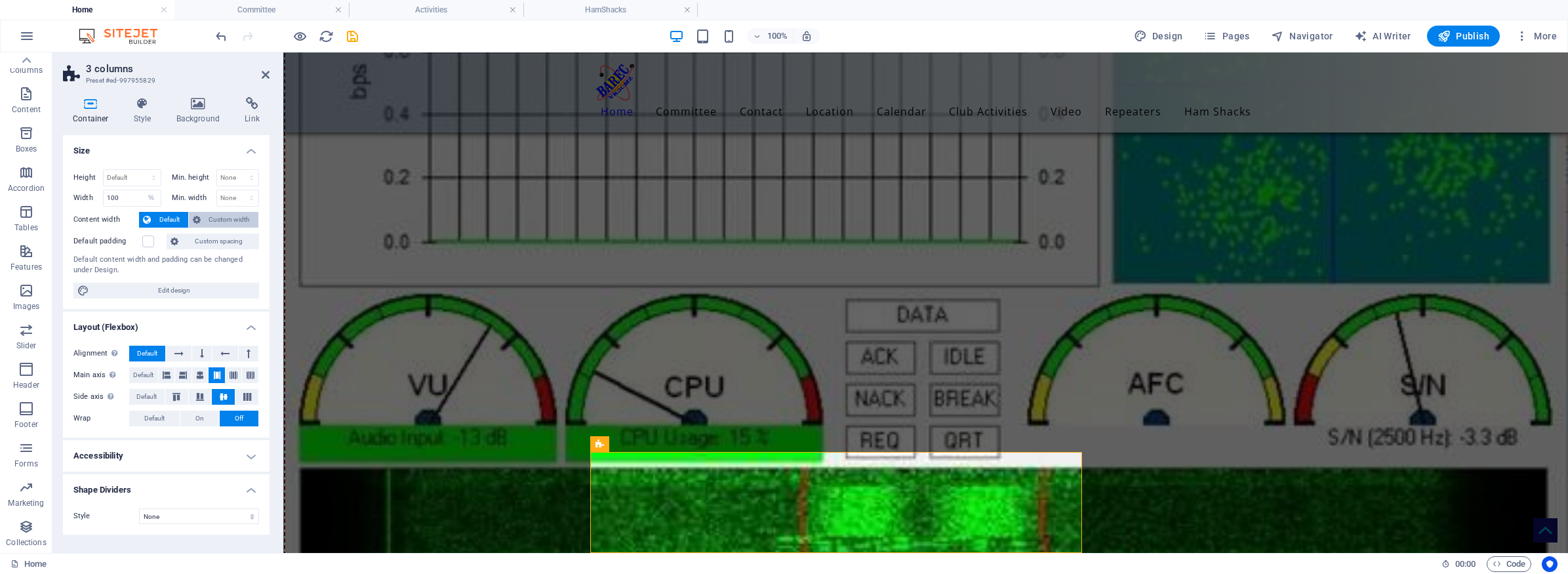
click at [227, 217] on span "Custom width" at bounding box center [229, 220] width 50 height 16
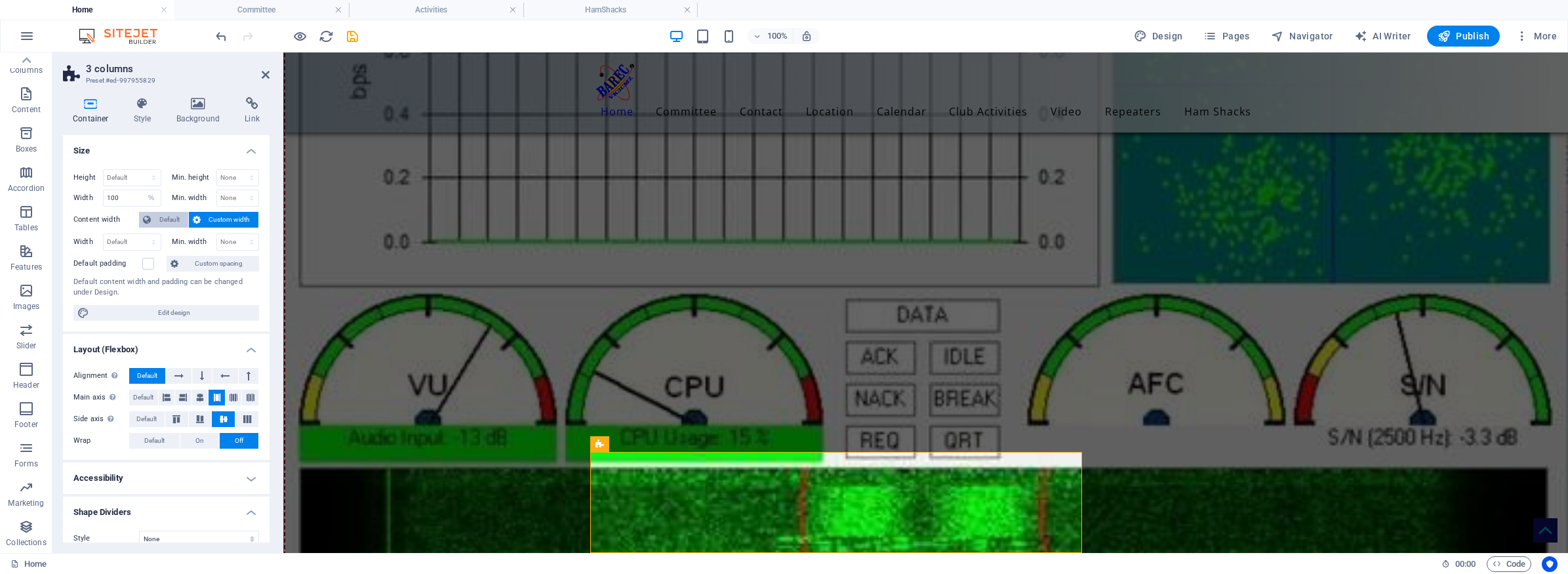
click at [166, 216] on span "Default" at bounding box center [169, 220] width 30 height 16
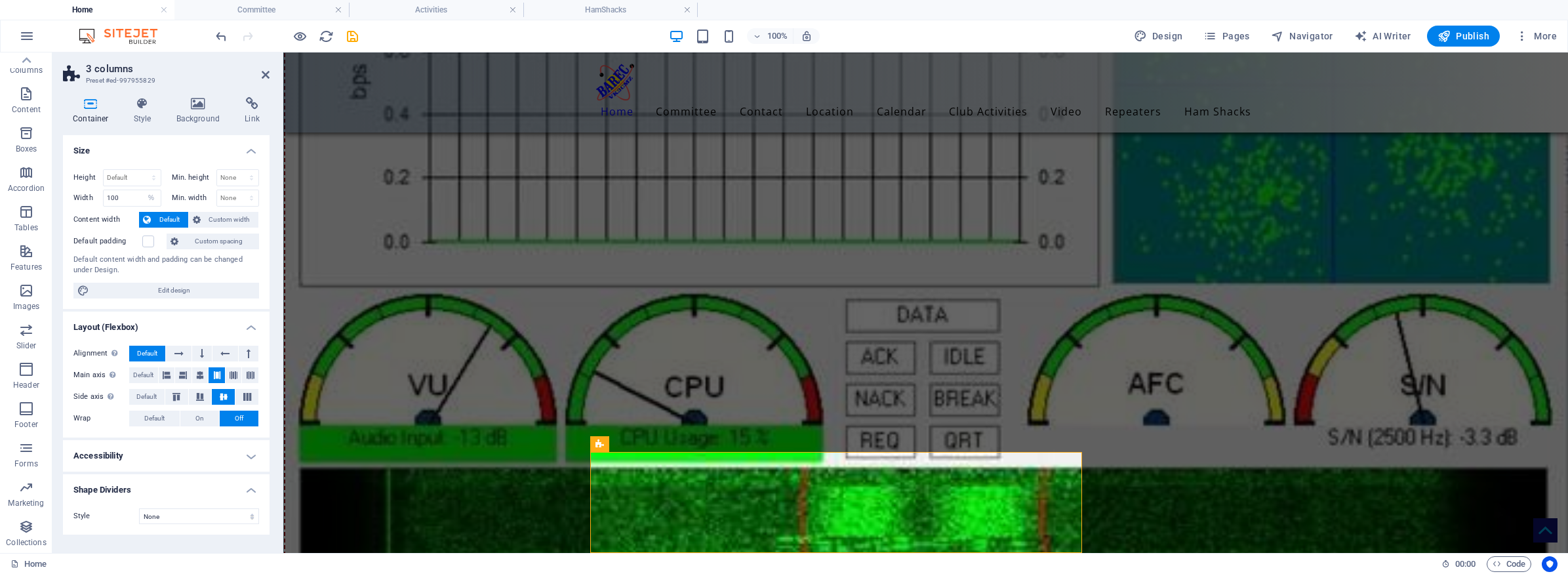
click at [166, 216] on span "Default" at bounding box center [169, 220] width 30 height 16
click at [146, 103] on icon at bounding box center [142, 103] width 38 height 13
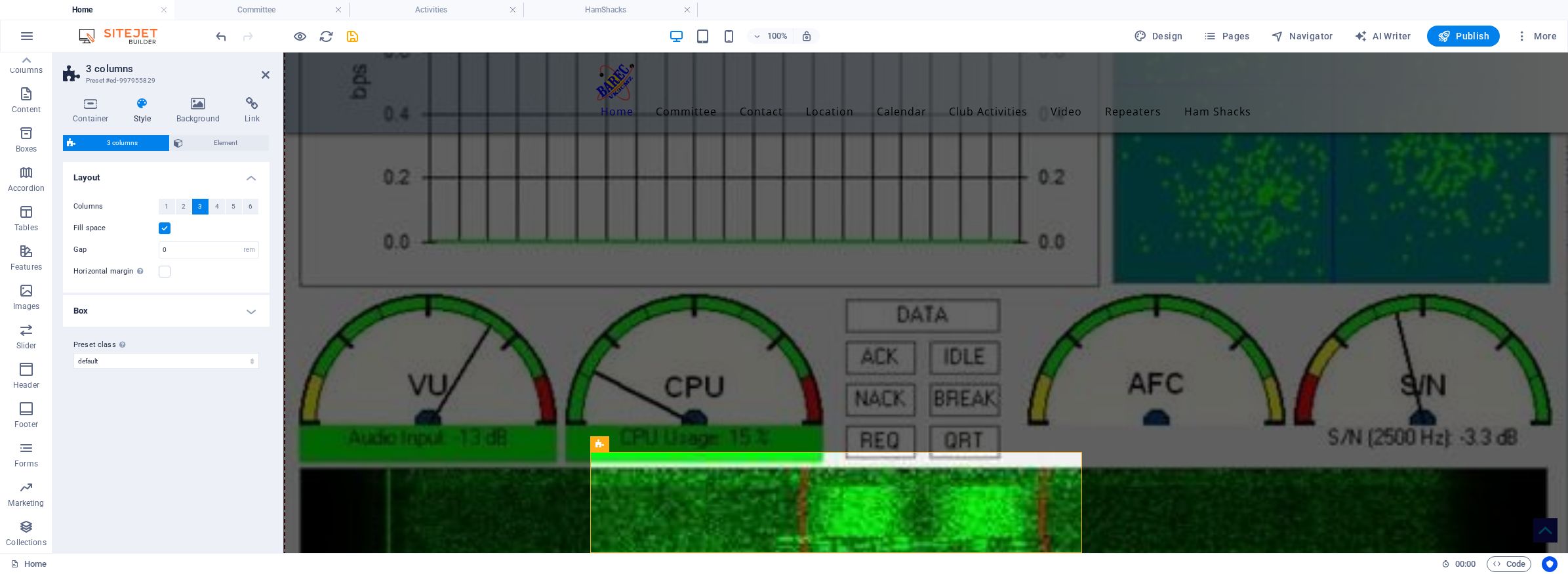
click at [166, 229] on label at bounding box center [164, 227] width 12 height 12
click at [0, 0] on input "Fill space" at bounding box center [0, 0] width 0 height 0
click at [163, 227] on label at bounding box center [164, 227] width 12 height 12
click at [0, 0] on input "Fill space" at bounding box center [0, 0] width 0 height 0
click at [249, 311] on h4 "Box" at bounding box center [166, 311] width 207 height 31
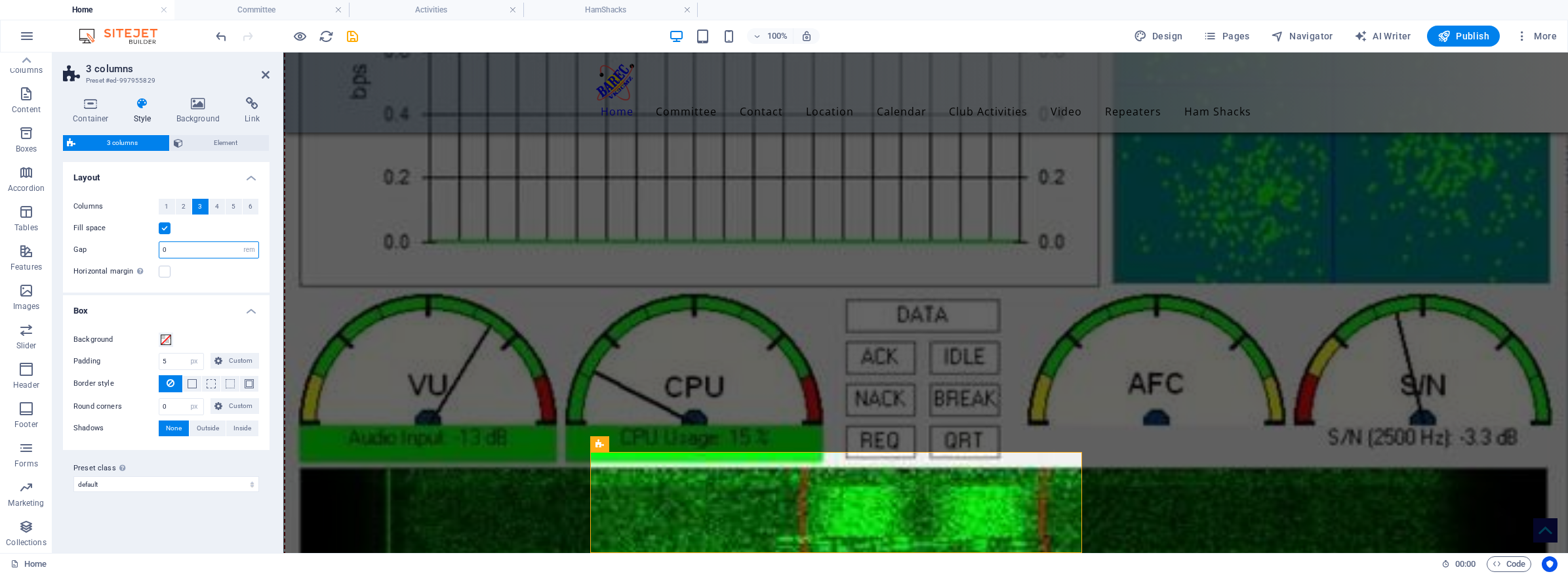
drag, startPoint x: 197, startPoint y: 244, endPoint x: 152, endPoint y: 245, distance: 45.0
click at [152, 245] on div "Gap 0 px rem % vw vh" at bounding box center [166, 249] width 185 height 17
click at [131, 247] on label "Gap" at bounding box center [116, 250] width 85 height 7
click at [244, 224] on div "Fill space" at bounding box center [166, 228] width 185 height 16
click at [179, 246] on input "2" at bounding box center [209, 250] width 99 height 16
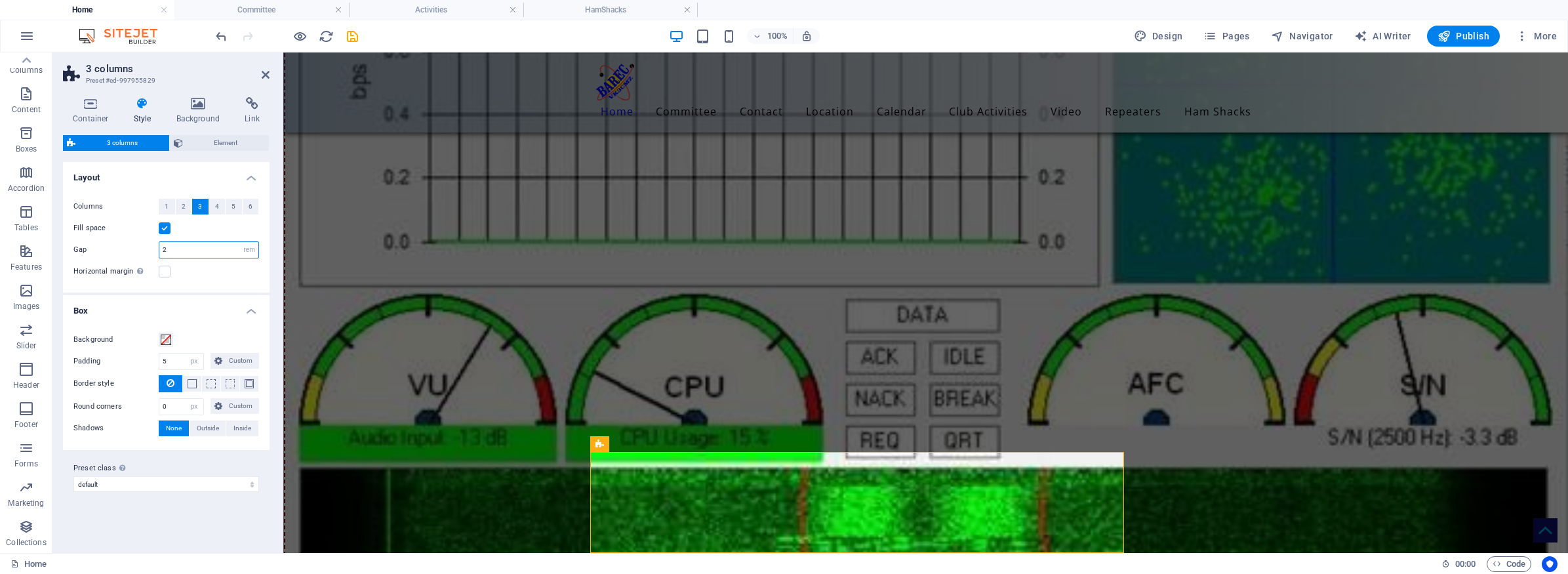
drag, startPoint x: 179, startPoint y: 246, endPoint x: 165, endPoint y: 246, distance: 14.0
click at [165, 246] on input "2" at bounding box center [209, 250] width 99 height 16
drag, startPoint x: 181, startPoint y: 256, endPoint x: 156, endPoint y: 254, distance: 25.1
click at [156, 254] on div "Gap 2 px rem % vw vh" at bounding box center [166, 249] width 185 height 17
click at [228, 281] on div "Columns 1 2 3 4 5 6 Fill space Gap 0 px rem % vw vh Horizontal margin Only if t…" at bounding box center [166, 238] width 212 height 107
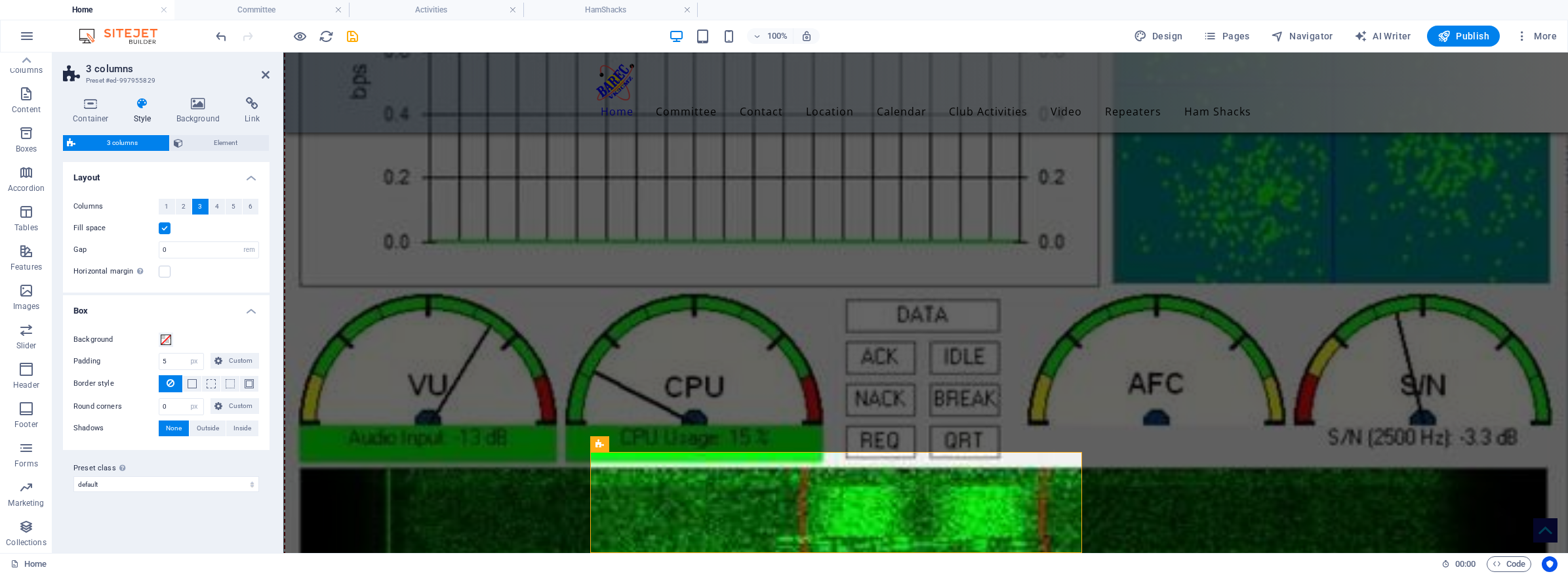
click at [229, 267] on div "Horizontal margin Only if the containers "Content width" is not set to "Default"" at bounding box center [166, 271] width 185 height 16
drag, startPoint x: 184, startPoint y: 241, endPoint x: 166, endPoint y: 245, distance: 18.4
click at [166, 245] on div "0 px rem % vw vh" at bounding box center [209, 249] width 100 height 17
drag, startPoint x: 168, startPoint y: 251, endPoint x: 125, endPoint y: 248, distance: 43.1
click at [125, 248] on div "Gap 0 px rem % vw vh" at bounding box center [166, 249] width 185 height 17
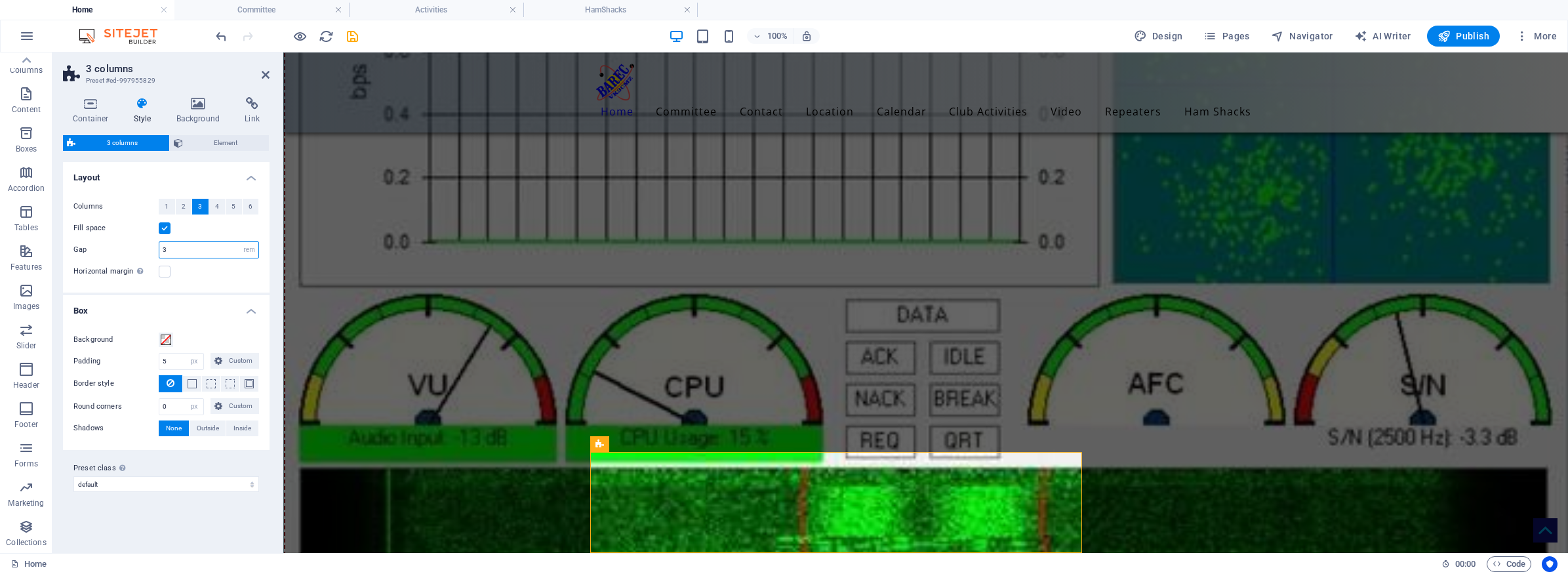
type input "3"
click at [206, 276] on div "Horizontal margin Only if the containers "Content width" is not set to "Default"" at bounding box center [166, 271] width 185 height 16
click at [233, 287] on div "Columns 1 2 3 4 5 6 Fill space Gap 3 px rem % vw vh Horizontal margin Only if t…" at bounding box center [166, 238] width 212 height 107
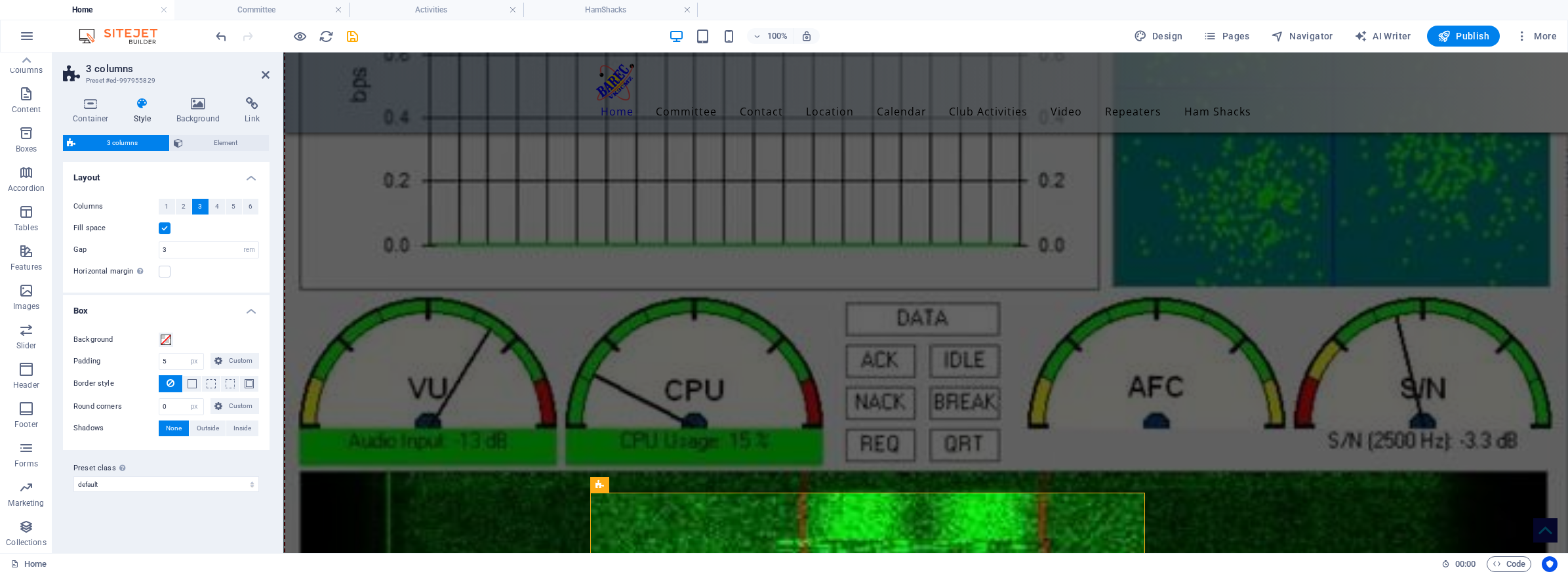
scroll to position [7153, 0]
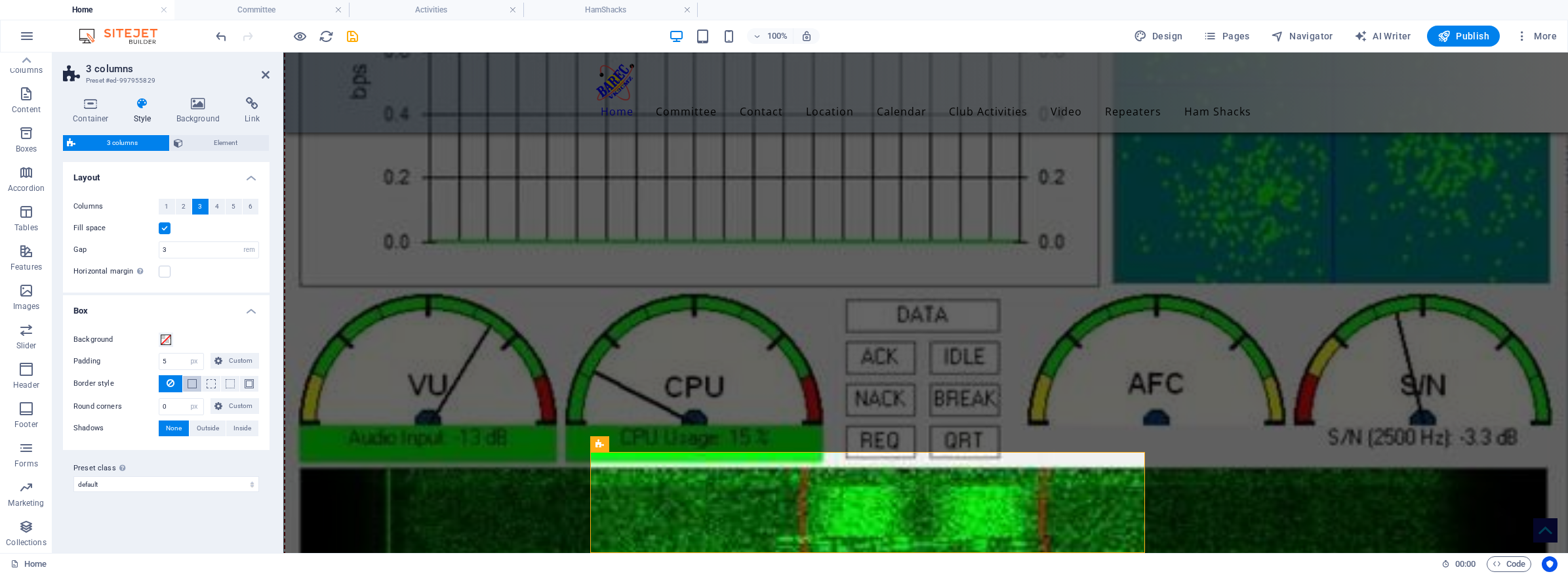
click at [193, 383] on span at bounding box center [192, 383] width 9 height 9
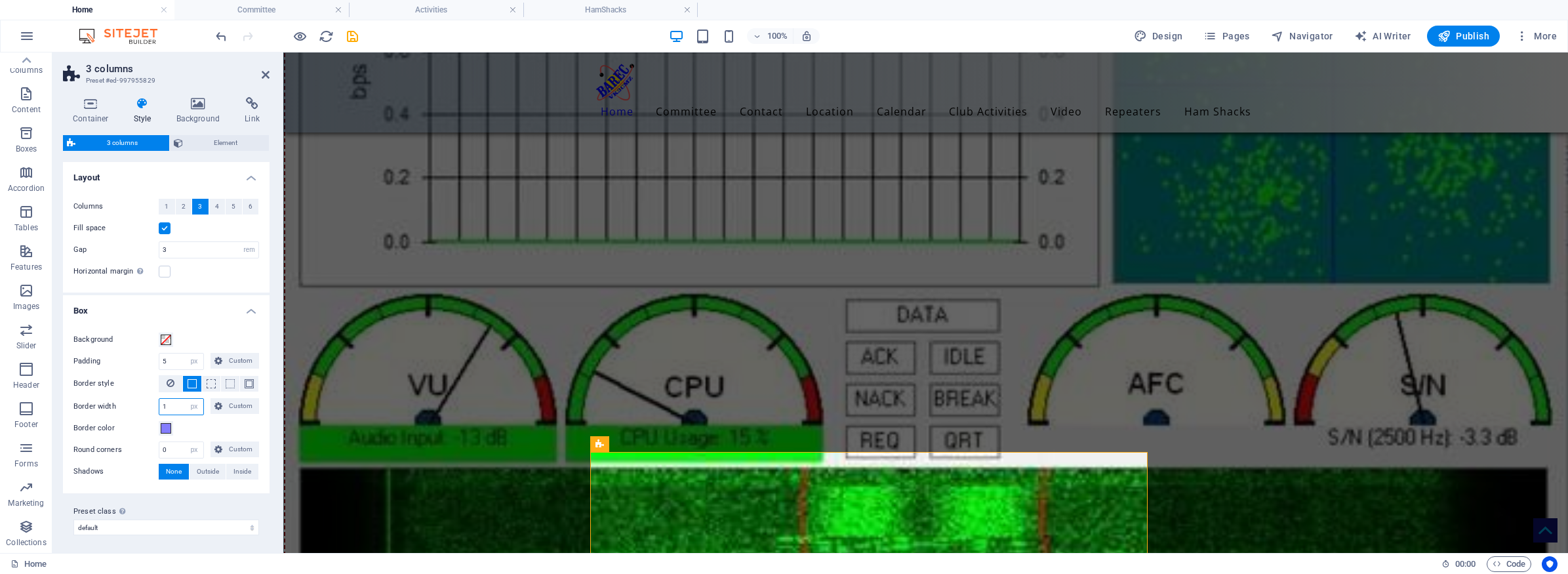
drag, startPoint x: 175, startPoint y: 406, endPoint x: 159, endPoint y: 406, distance: 16.0
click at [159, 406] on input "1" at bounding box center [181, 407] width 44 height 16
type input "6"
click at [228, 425] on div "Border color" at bounding box center [166, 428] width 185 height 16
drag, startPoint x: 179, startPoint y: 406, endPoint x: 150, endPoint y: 406, distance: 29.0
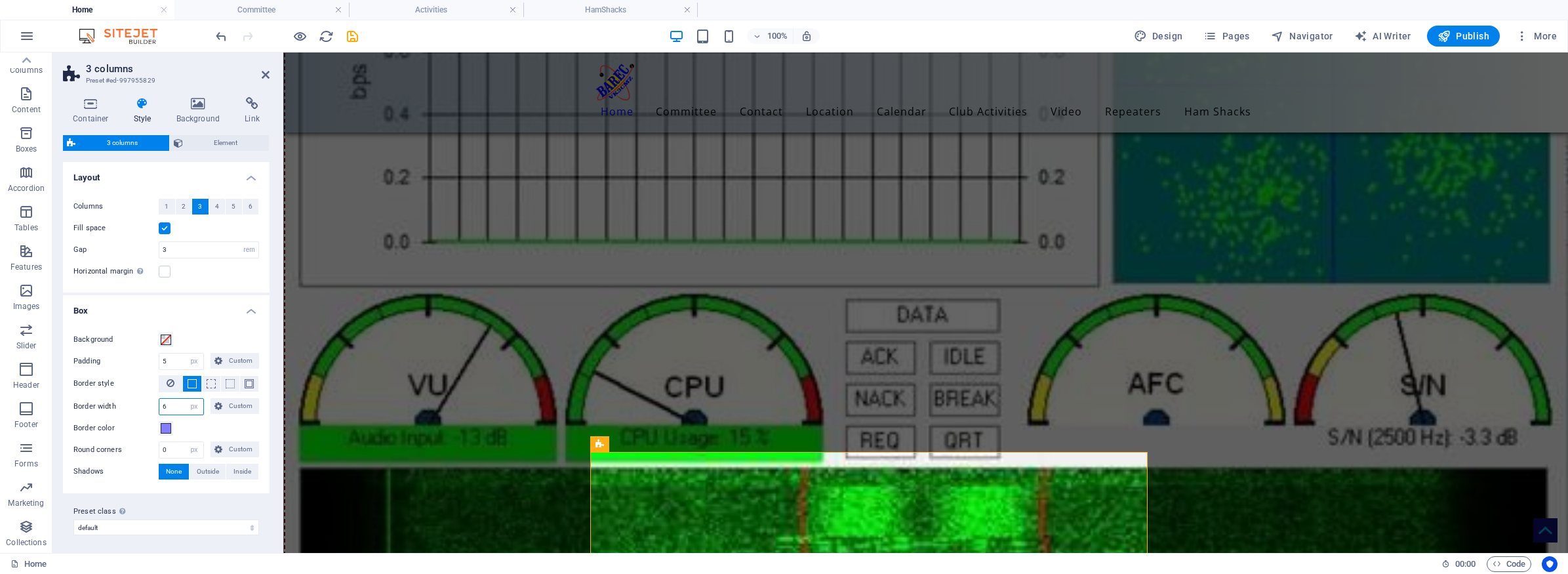
click at [150, 406] on div "Border width 6 px rem vw vh Custom Custom" at bounding box center [166, 407] width 185 height 17
click at [246, 430] on div "Border color" at bounding box center [166, 428] width 185 height 16
drag, startPoint x: 176, startPoint y: 251, endPoint x: 158, endPoint y: 251, distance: 18.0
click at [158, 251] on div "Gap 3 px rem % vw vh" at bounding box center [166, 249] width 185 height 17
type input "5"
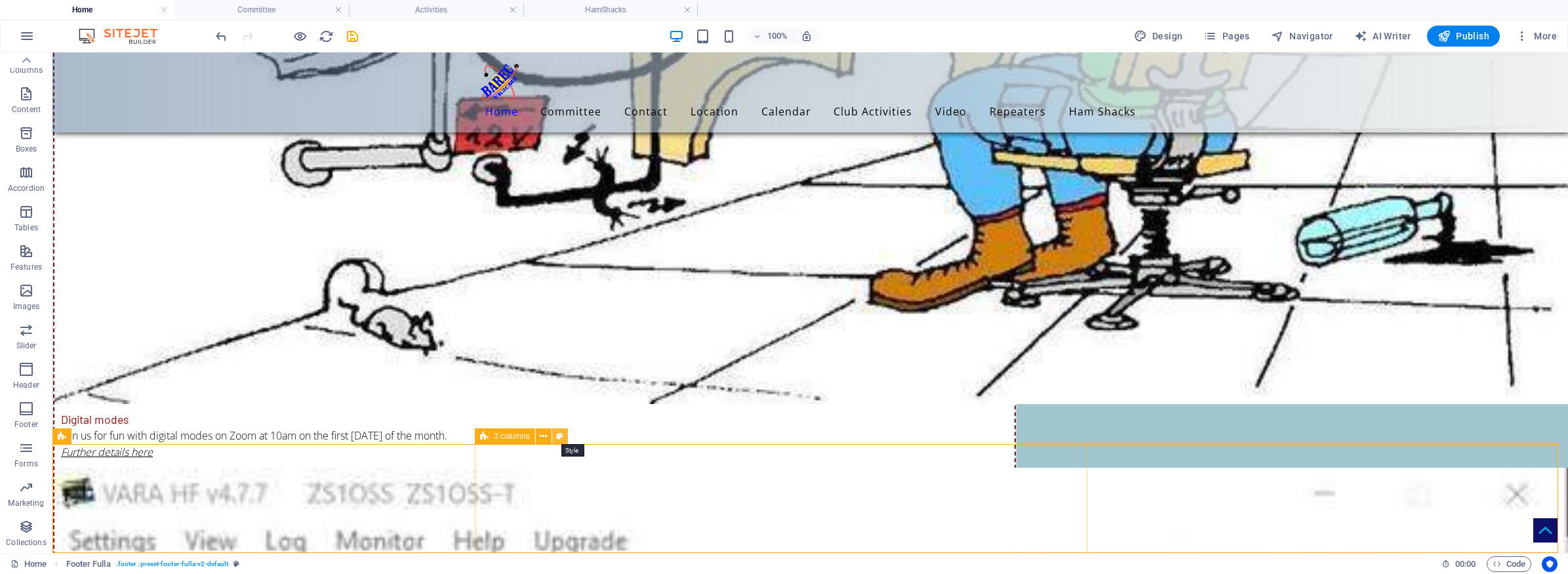
click at [562, 435] on icon at bounding box center [560, 436] width 7 height 13
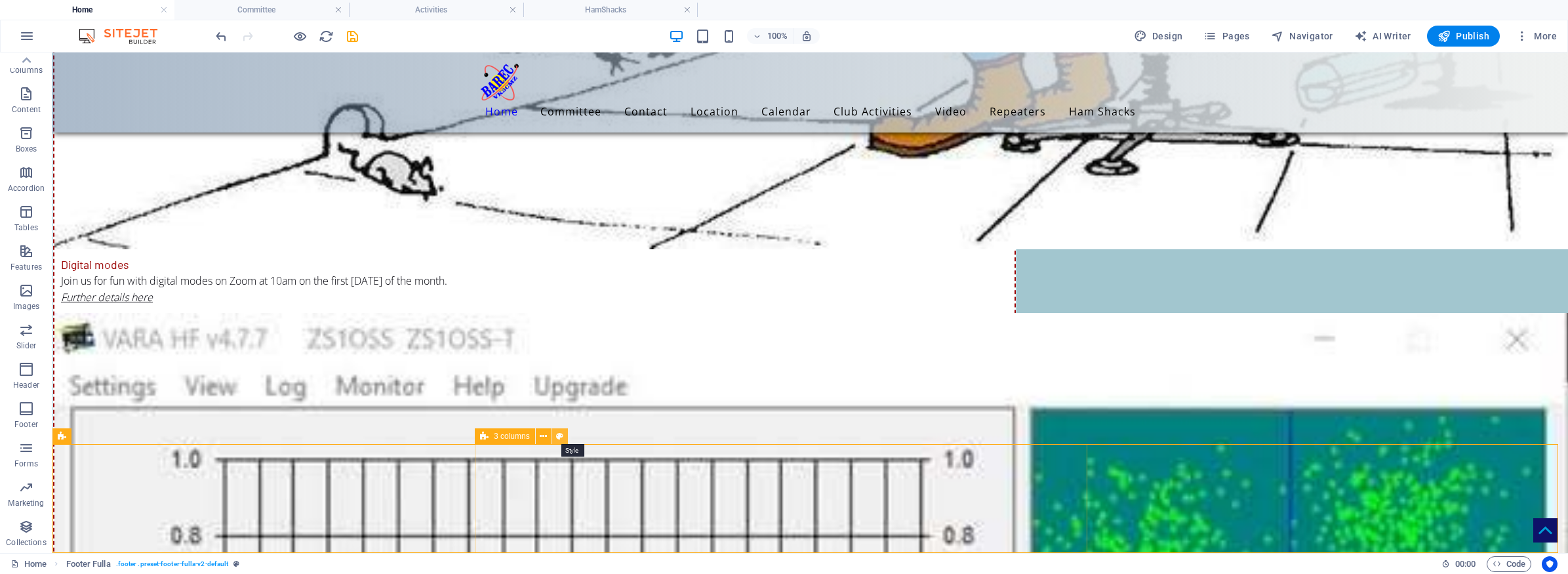
select select "rem"
select select "px"
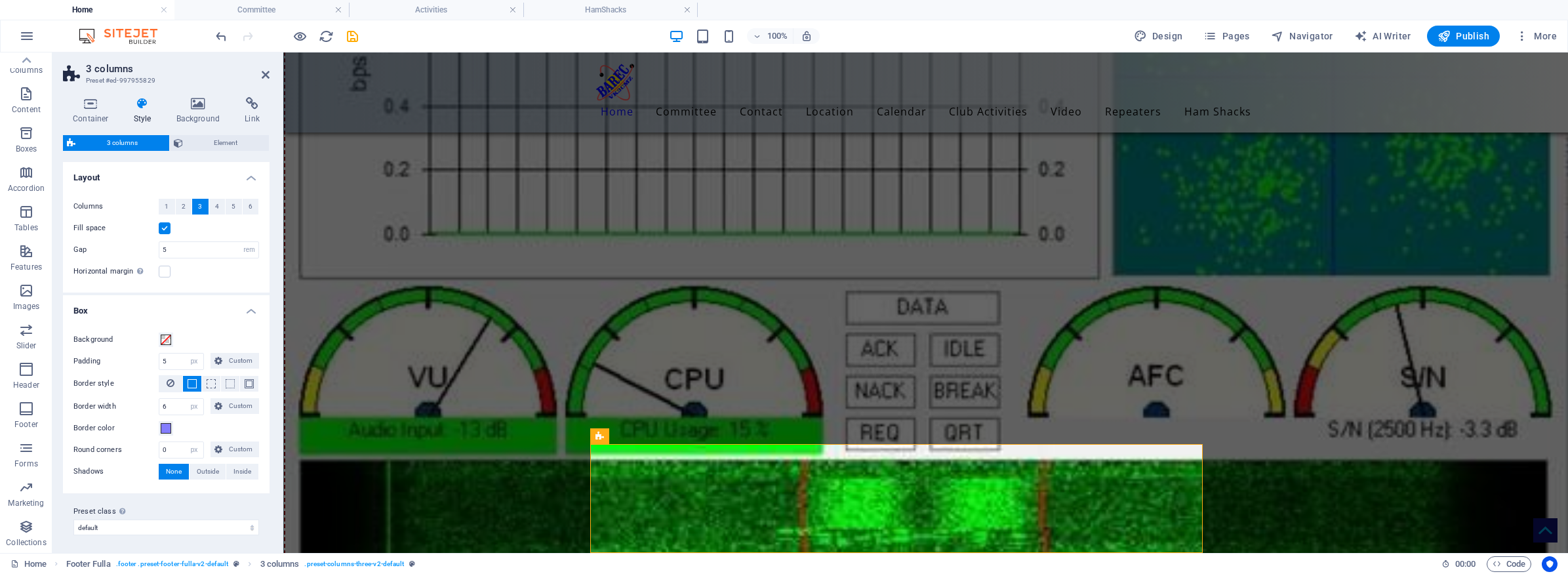
drag, startPoint x: 183, startPoint y: 356, endPoint x: 158, endPoint y: 366, distance: 26.9
click at [158, 366] on div "Padding 5 px rem % vw vh Custom Custom" at bounding box center [166, 361] width 185 height 17
type input "20"
click at [197, 327] on div "Background Padding 20 px rem % vw vh Custom Custom 5 px rem % vw vh 5 px rem % …" at bounding box center [166, 406] width 212 height 175
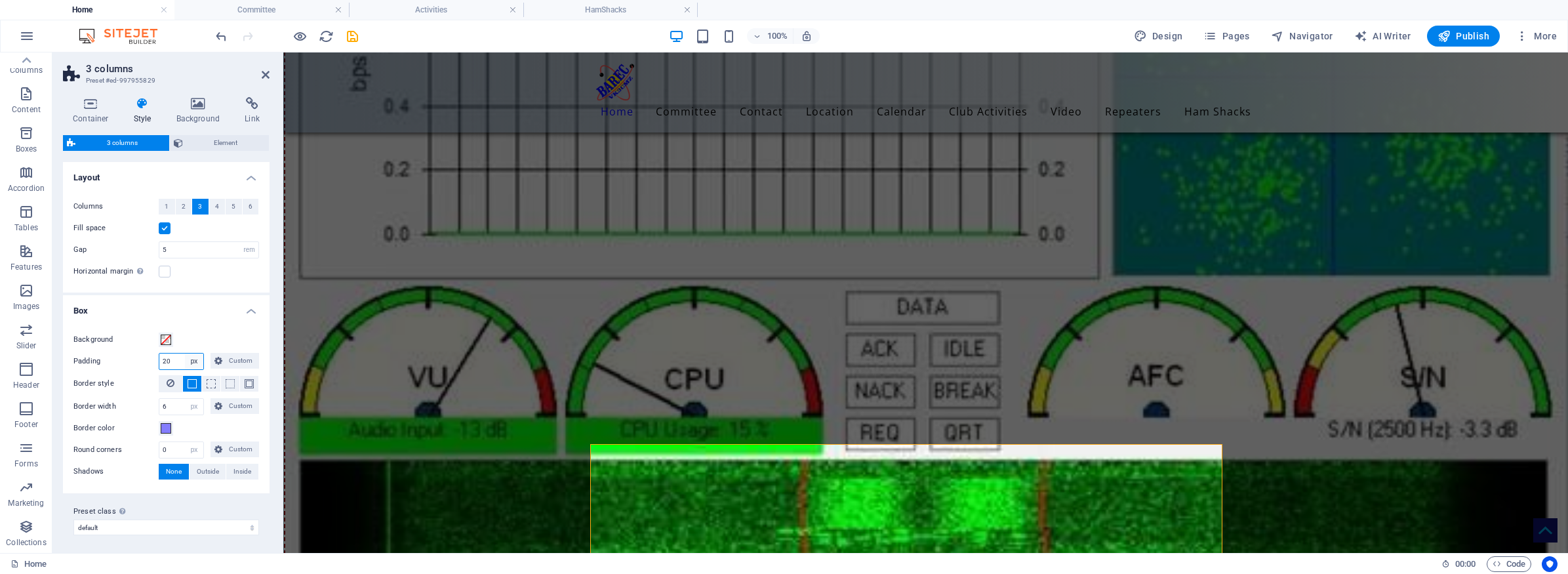
click at [188, 363] on select "px rem % vw vh Custom" at bounding box center [194, 362] width 19 height 16
select select "%"
click at [185, 354] on select "px rem % vw vh Custom" at bounding box center [194, 362] width 19 height 16
click at [181, 359] on input "20" at bounding box center [181, 362] width 44 height 16
drag, startPoint x: 181, startPoint y: 359, endPoint x: 149, endPoint y: 355, distance: 32.2
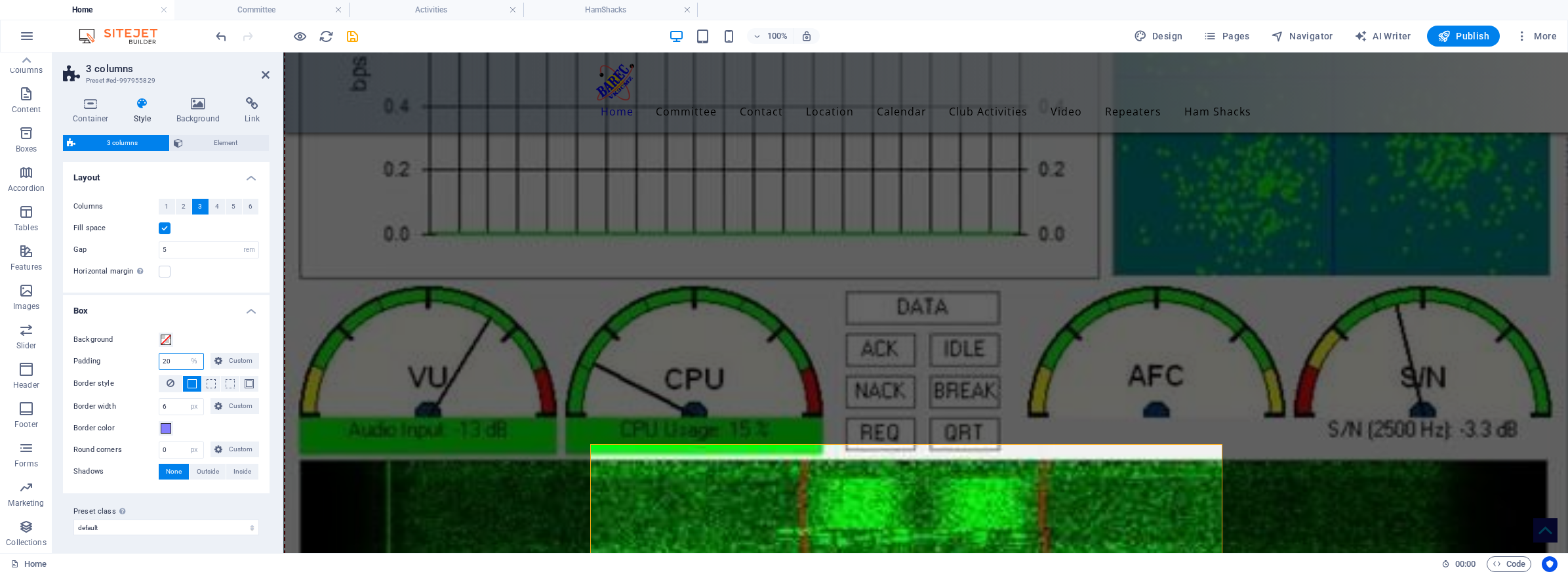
click at [149, 355] on div "Padding 20 px rem % vw vh Custom Custom" at bounding box center [166, 361] width 185 height 17
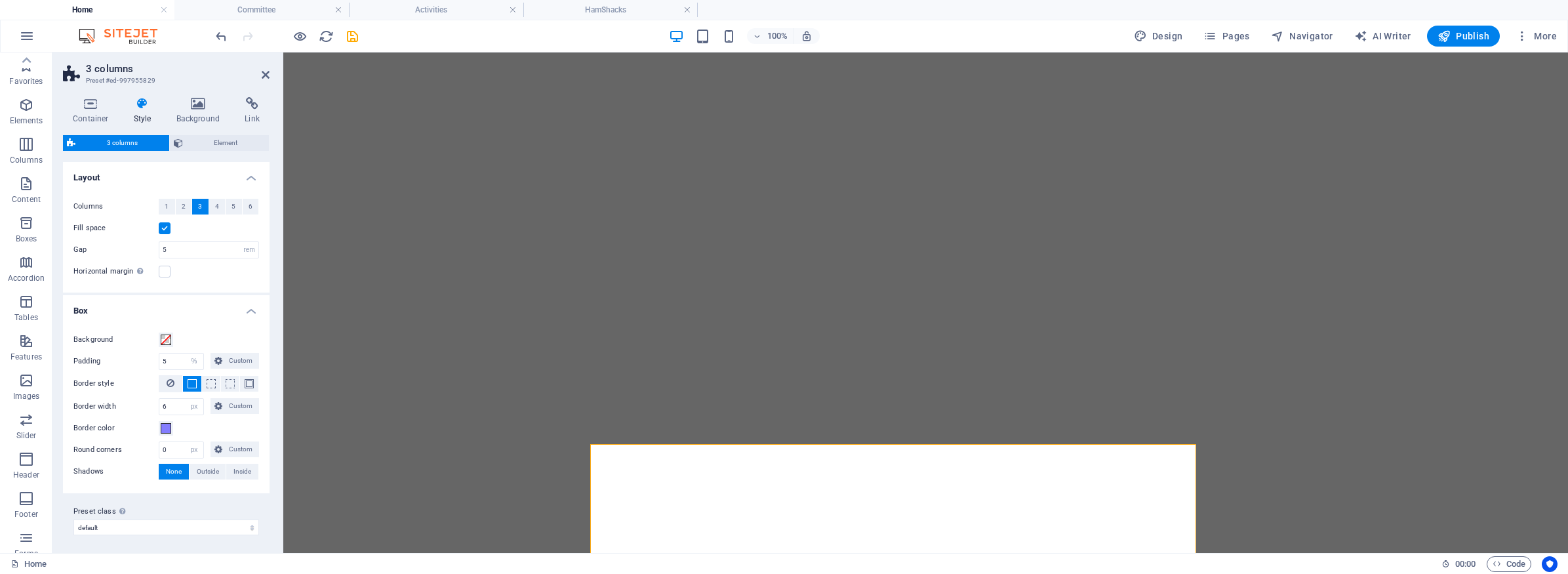
select select "rem"
select select "%"
select select "px"
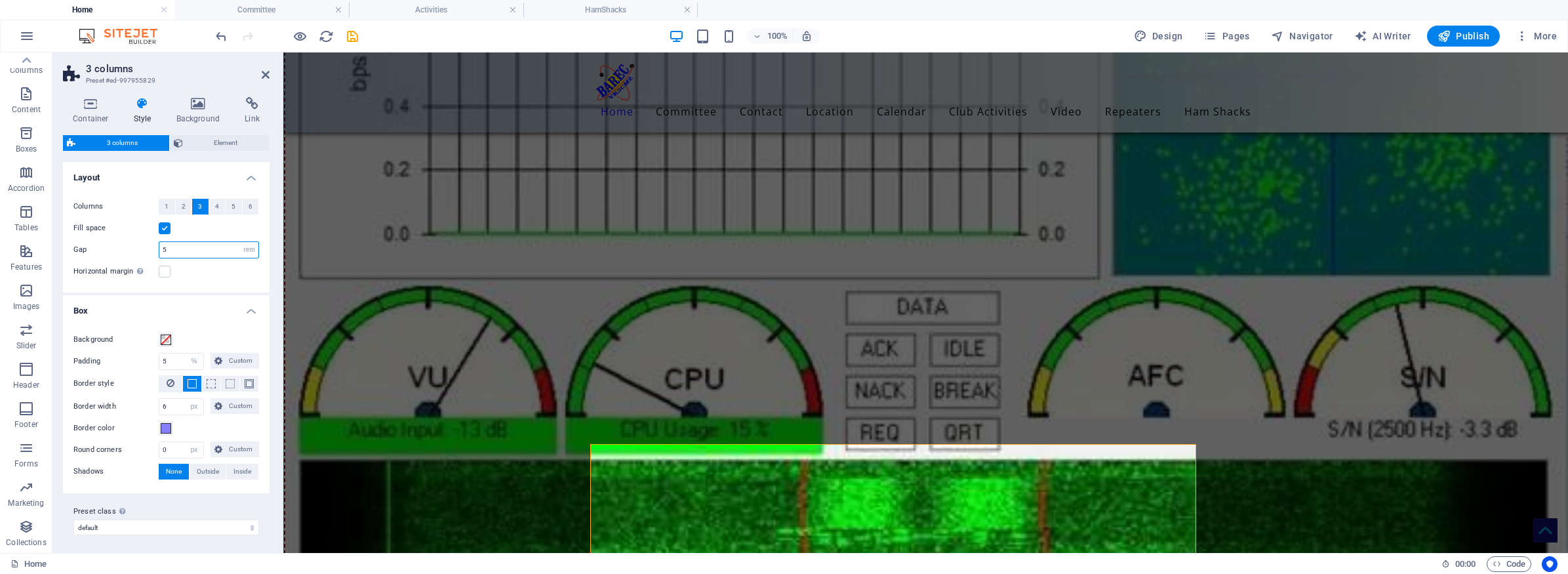
drag, startPoint x: 188, startPoint y: 252, endPoint x: 146, endPoint y: 252, distance: 42.0
click at [146, 252] on div "Gap 5 px rem % vw vh" at bounding box center [166, 249] width 185 height 17
type input "0"
click at [222, 273] on div "Horizontal margin Only if the containers "Content width" is not set to "Default"" at bounding box center [166, 271] width 185 height 16
click at [212, 283] on div "Columns 1 2 3 4 5 6 Fill space Gap 0 px rem % vw vh Horizontal margin Only if t…" at bounding box center [166, 238] width 212 height 107
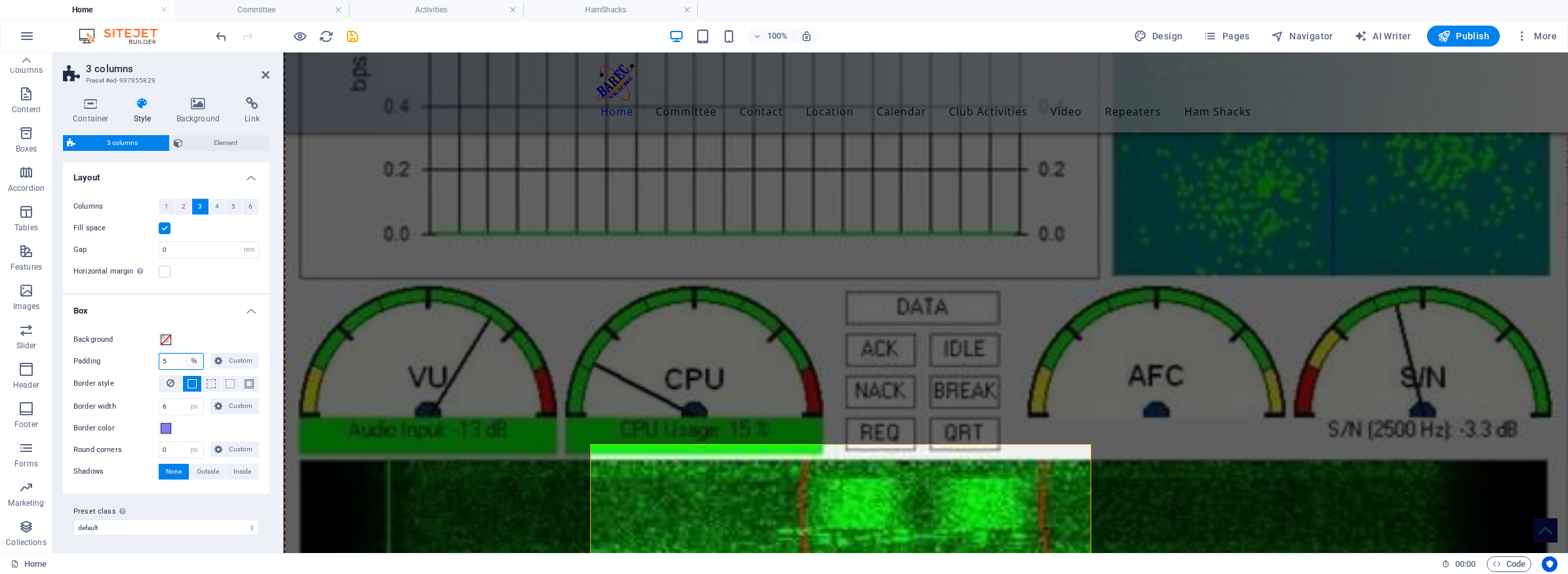
click at [193, 360] on select "px rem % vw vh Custom" at bounding box center [194, 362] width 19 height 16
select select "px"
click at [185, 354] on select "px rem % vw vh Custom" at bounding box center [194, 362] width 19 height 16
type input "5"
click at [218, 317] on h4 "Box" at bounding box center [166, 307] width 207 height 23
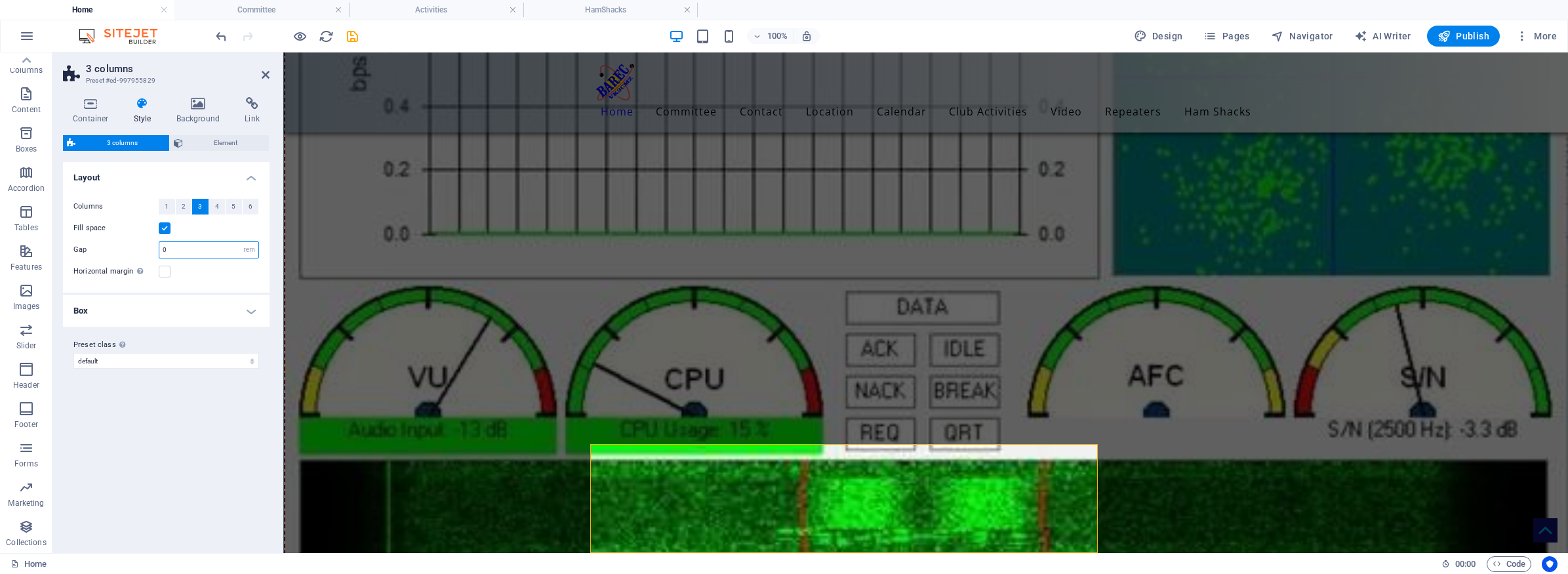
drag, startPoint x: 184, startPoint y: 251, endPoint x: 153, endPoint y: 249, distance: 31.1
click at [153, 249] on div "Gap 0 px rem % vw vh" at bounding box center [166, 249] width 185 height 17
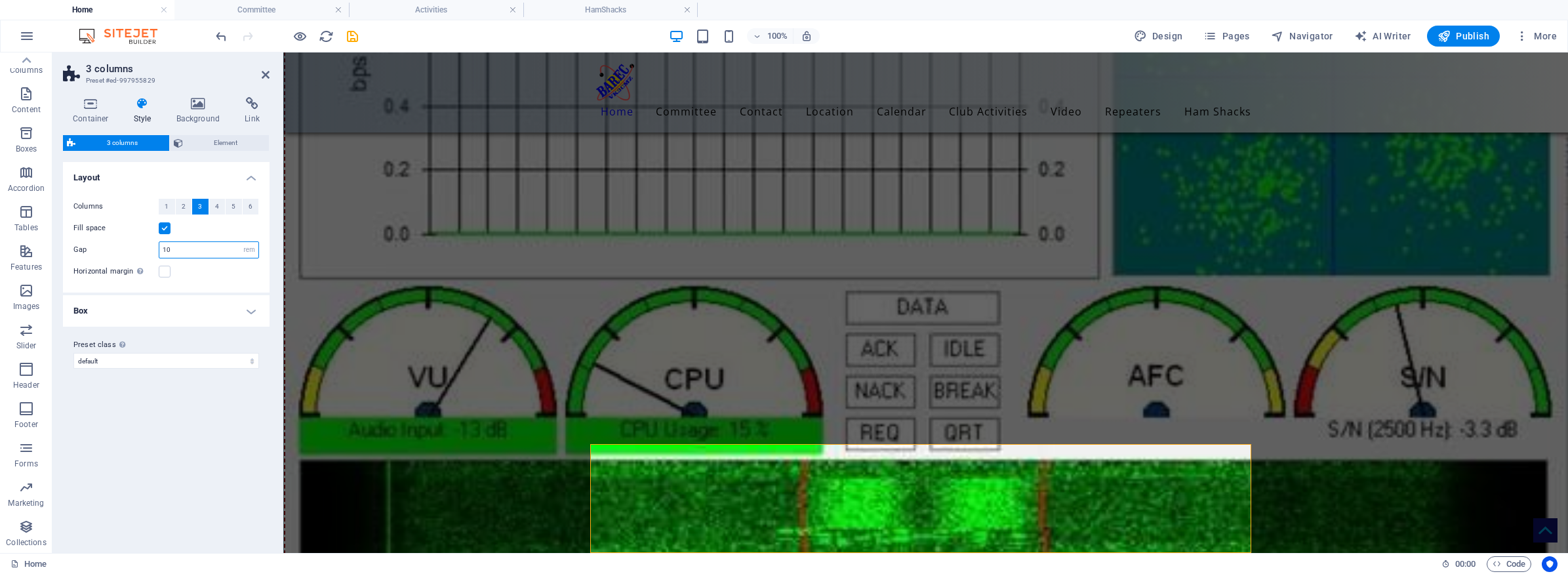
drag, startPoint x: 173, startPoint y: 249, endPoint x: 141, endPoint y: 250, distance: 32.0
click at [141, 250] on div "Gap 10 px rem % vw vh" at bounding box center [166, 249] width 185 height 17
click at [218, 281] on div "Columns 1 2 3 4 5 6 Fill space Gap 1 px rem % vw vh Horizontal margin Only if t…" at bounding box center [166, 238] width 212 height 107
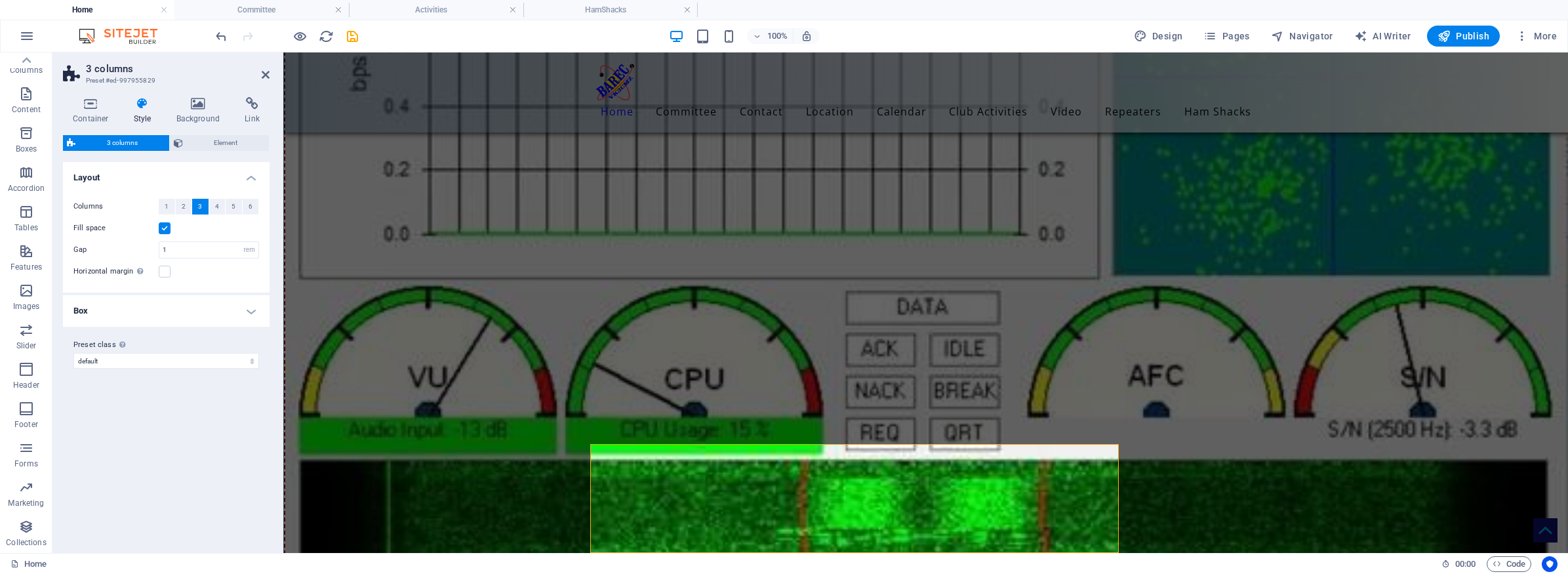
click at [228, 227] on div "Fill space" at bounding box center [166, 228] width 185 height 16
drag, startPoint x: 182, startPoint y: 248, endPoint x: 156, endPoint y: 249, distance: 26.0
click at [156, 249] on div "Gap 1 px rem % vw vh" at bounding box center [166, 249] width 185 height 17
click at [247, 404] on div "Variants Default Layout Columns 1 2 3 4 5 6 Fill space Gap 4 px rem % vw vh Hor…" at bounding box center [166, 352] width 207 height 381
drag, startPoint x: 174, startPoint y: 253, endPoint x: 156, endPoint y: 253, distance: 18.0
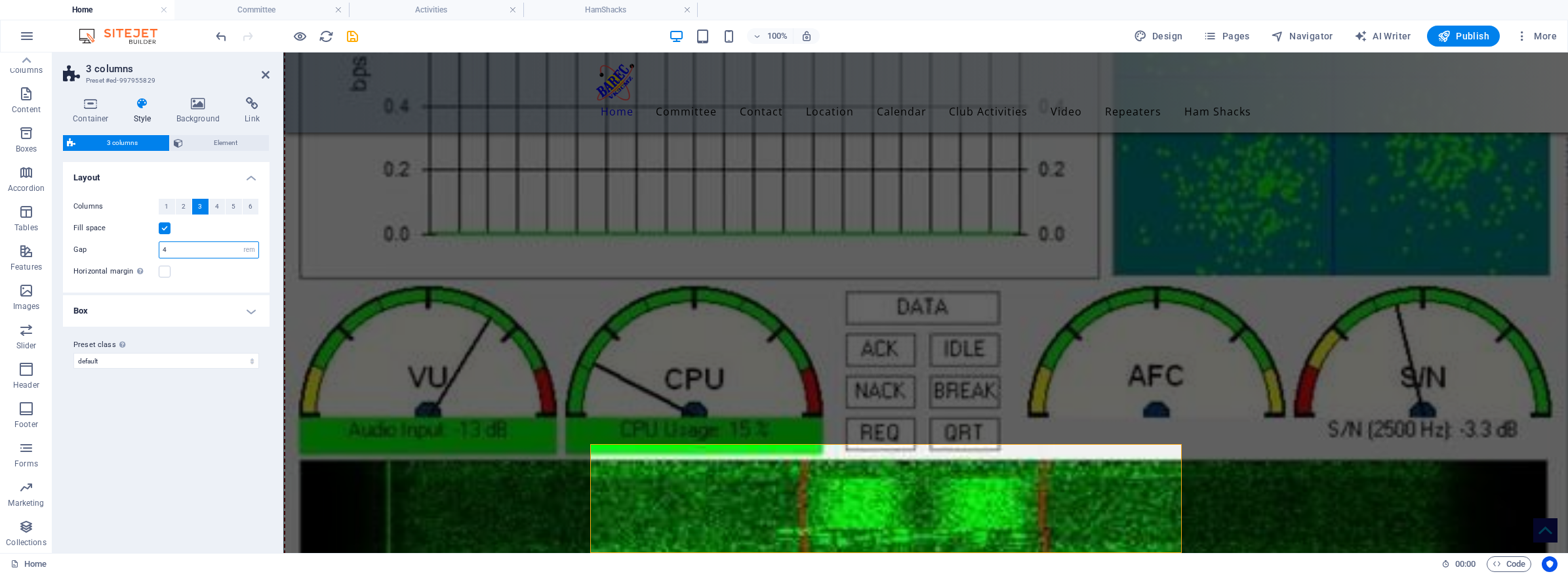
click at [156, 253] on div "Gap 4 px rem % vw vh" at bounding box center [166, 249] width 185 height 17
type input "5"
click at [220, 429] on div "Variants Default Layout Columns 1 2 3 4 5 6 Fill space Gap 5 px rem % vw vh Hor…" at bounding box center [166, 352] width 207 height 381
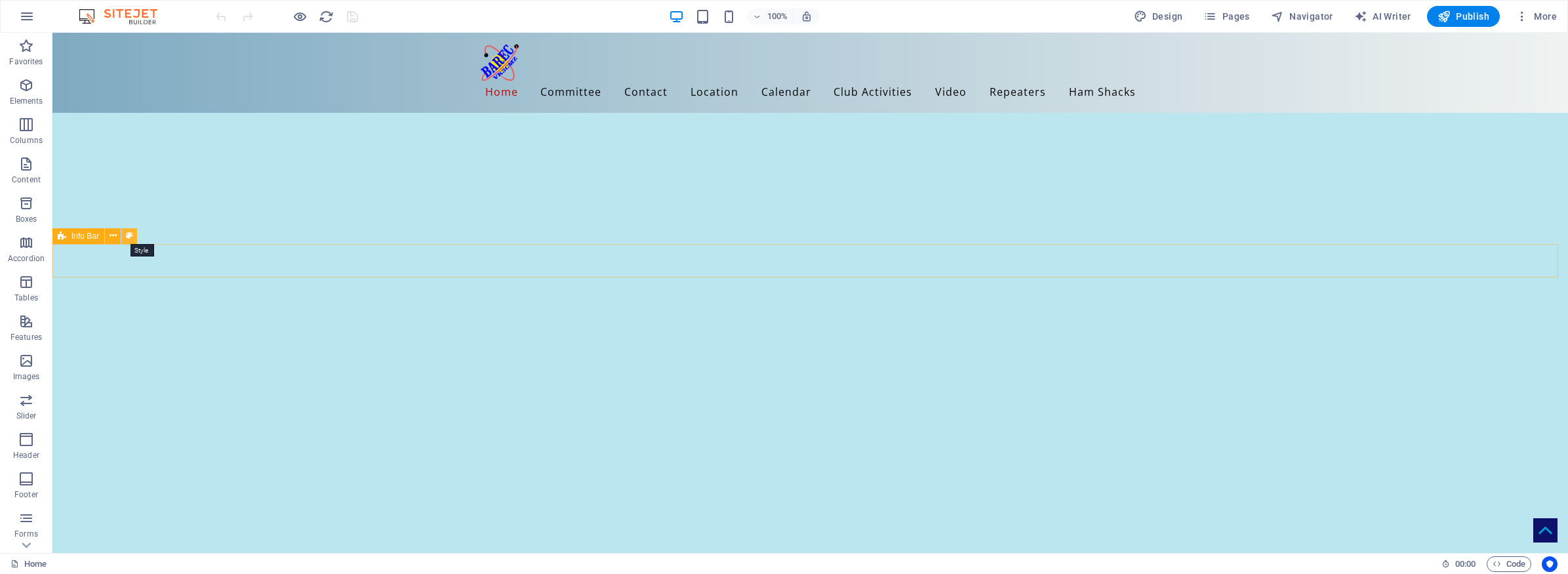
click at [129, 234] on icon at bounding box center [130, 236] width 7 height 13
select select "rem"
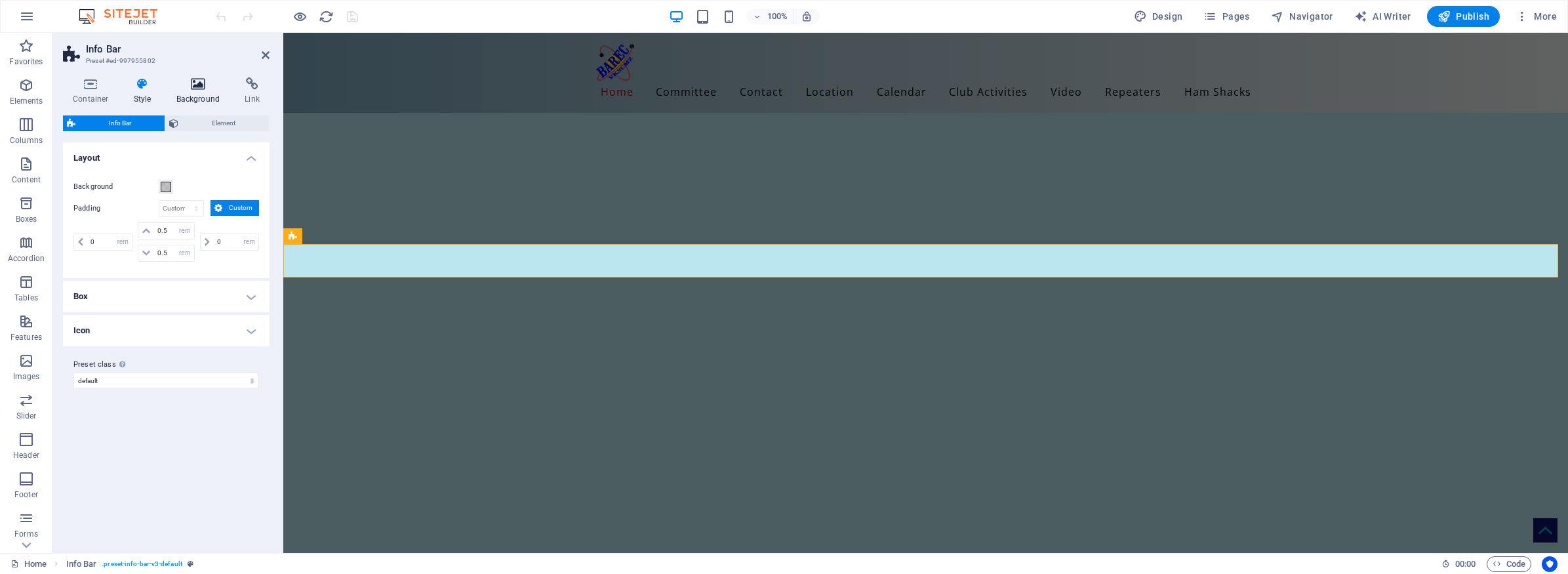
click at [195, 90] on h4 "Background" at bounding box center [201, 90] width 69 height 28
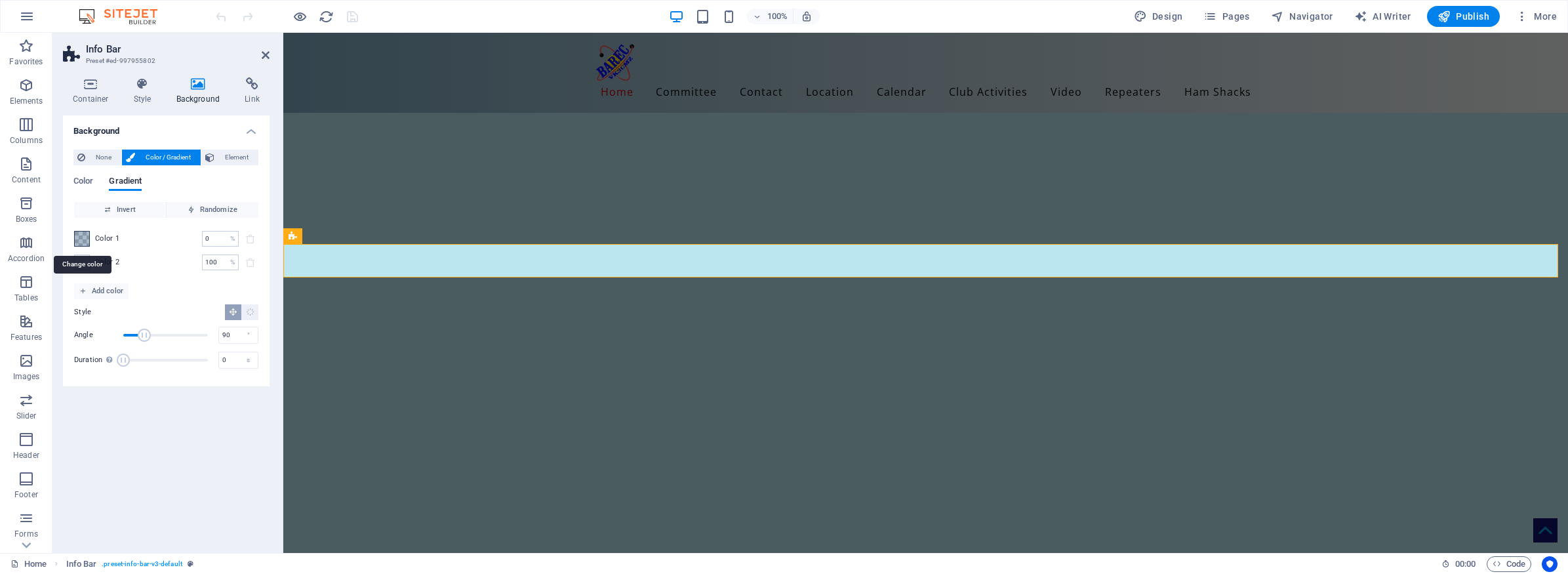
click at [86, 237] on span at bounding box center [81, 239] width 14 height 14
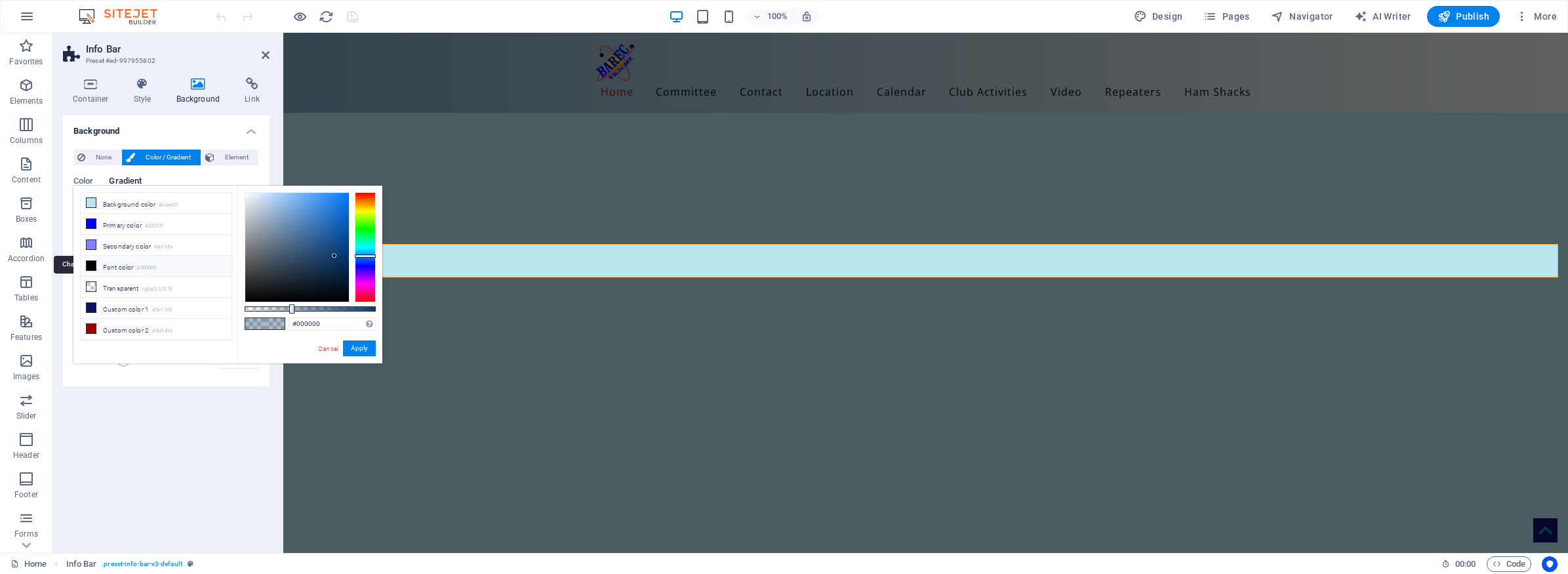
type input "rgba(14, 58, 105, 0.35)"
drag, startPoint x: 291, startPoint y: 321, endPoint x: 362, endPoint y: 325, distance: 71.1
click at [362, 325] on input "rgba(14, 58, 105, 0.35)" at bounding box center [331, 323] width 87 height 13
click at [327, 349] on link "Cancel" at bounding box center [329, 348] width 23 height 10
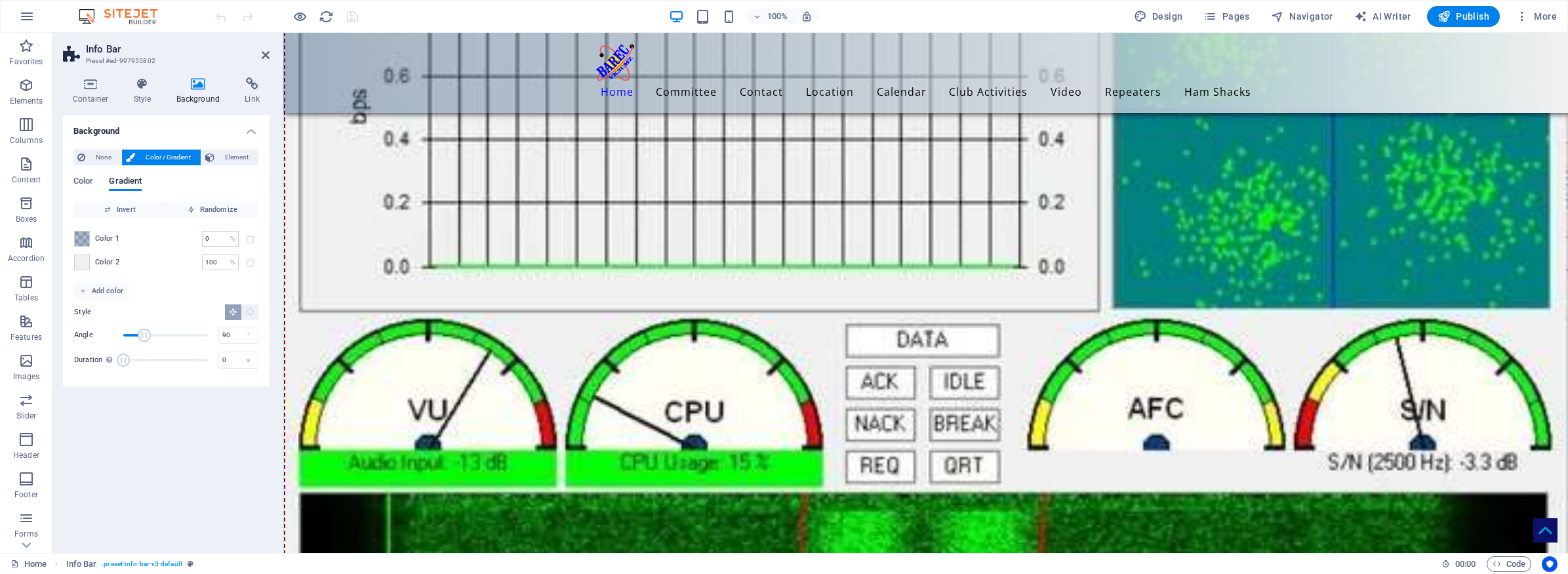
scroll to position [7133, 0]
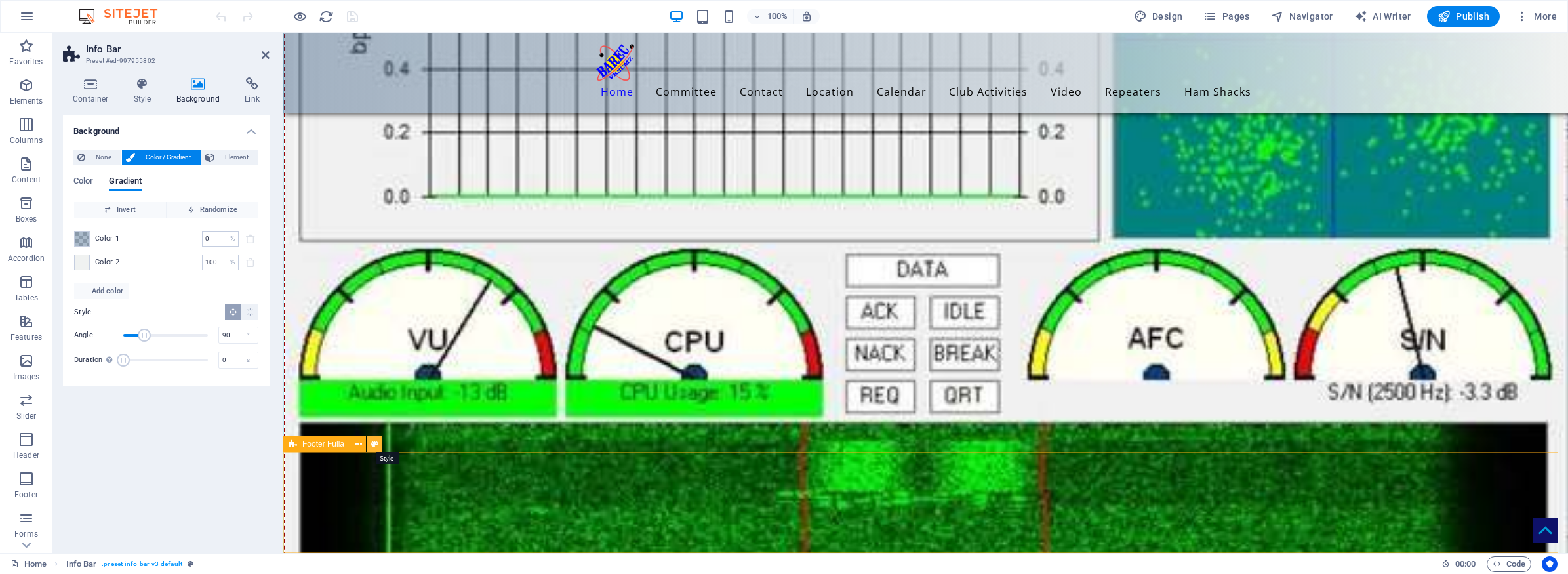
click at [376, 442] on icon at bounding box center [374, 443] width 7 height 13
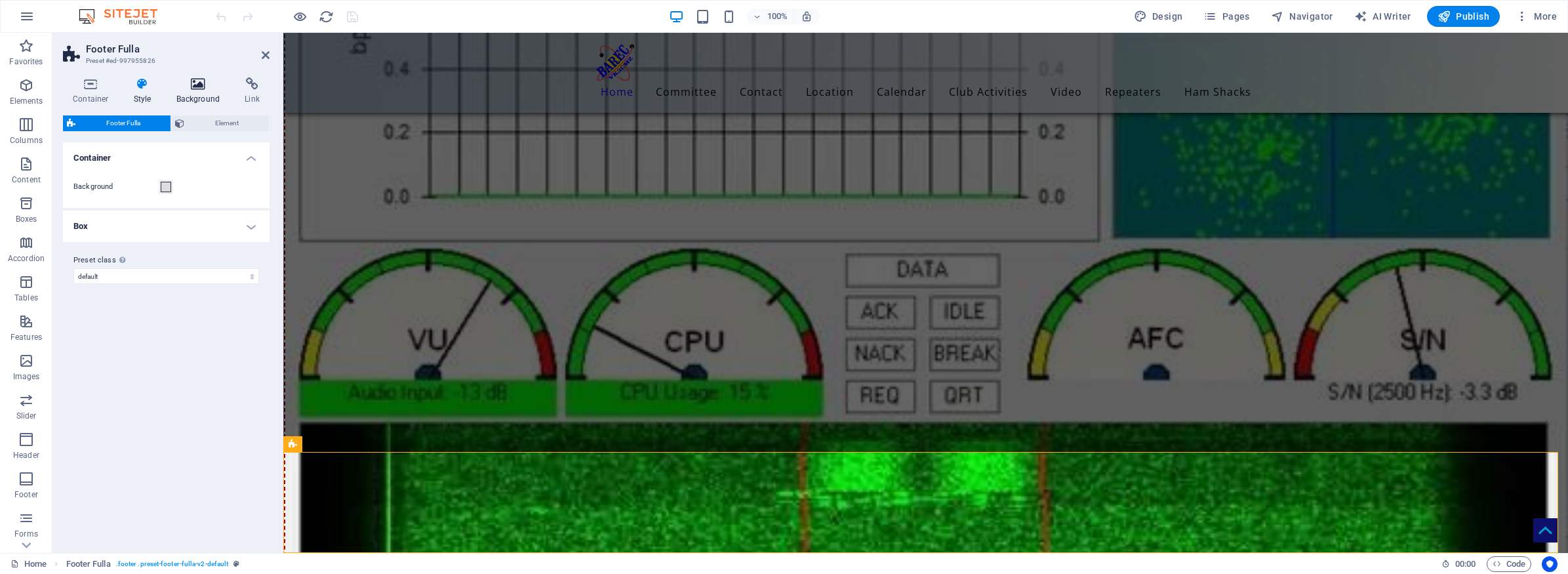
click at [192, 88] on icon at bounding box center [198, 83] width 64 height 13
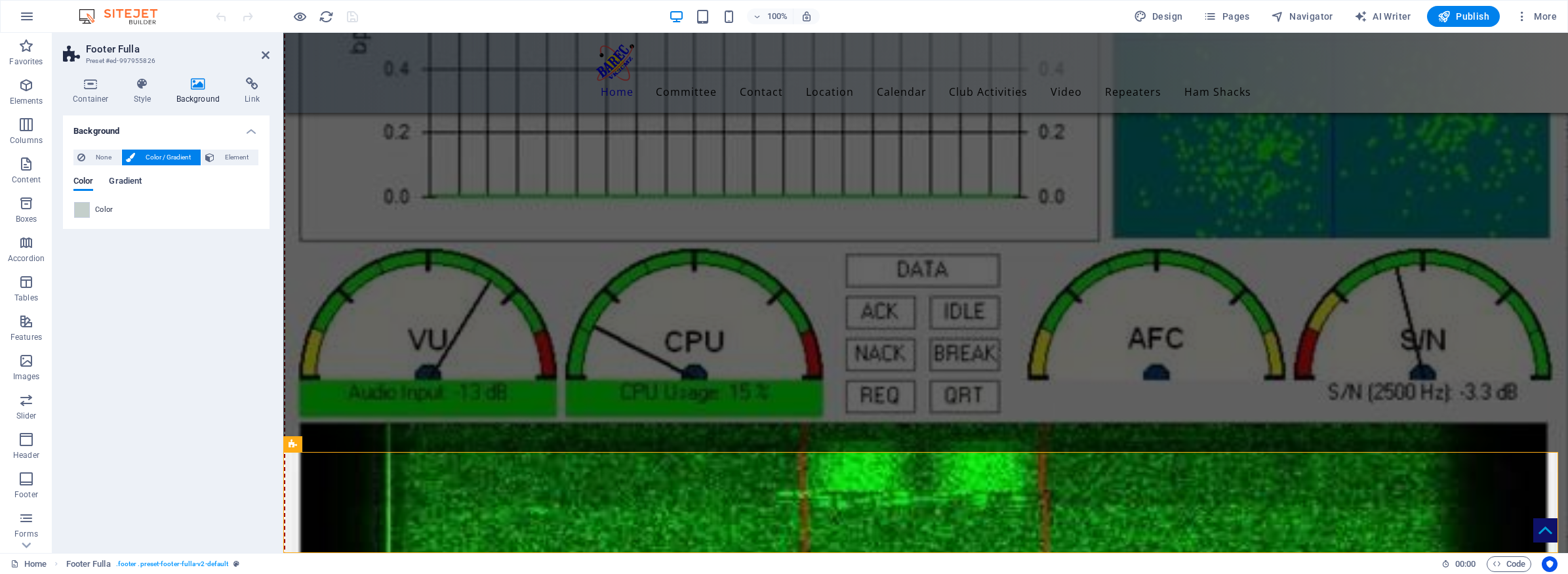
click at [121, 178] on span "Gradient" at bounding box center [125, 182] width 33 height 19
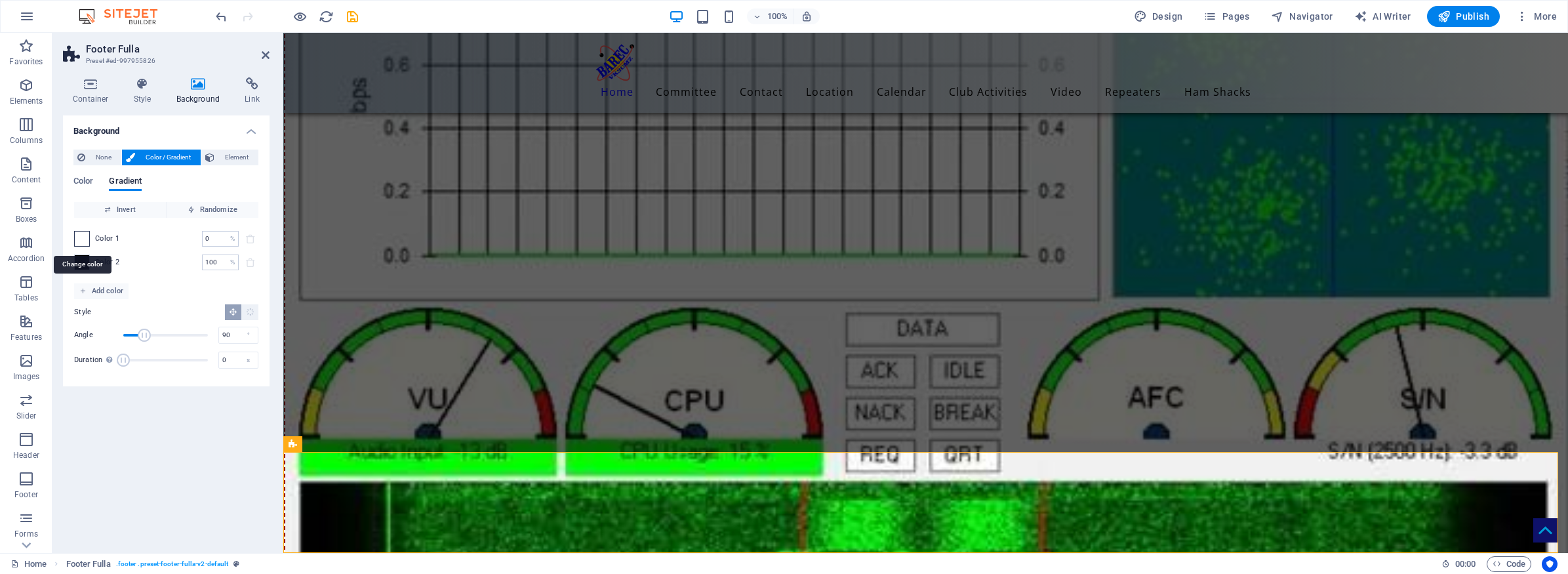
click at [84, 236] on span at bounding box center [81, 239] width 14 height 14
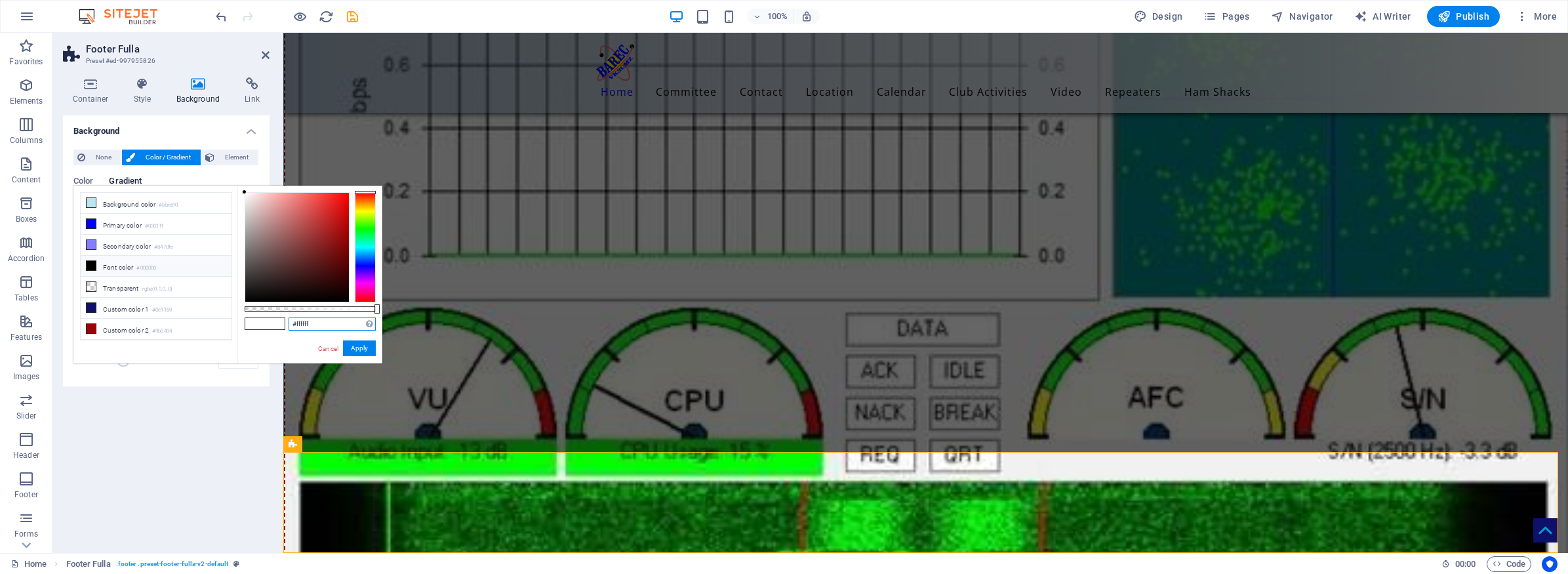
drag, startPoint x: 325, startPoint y: 322, endPoint x: 287, endPoint y: 324, distance: 38.1
click at [287, 324] on div "#ffffff Supported formats #0852ed rgb(8, 82, 237) rgba(8, 82, 237, 90%) hsv(221…" at bounding box center [310, 369] width 145 height 368
paste input "rgba(14, 58, 105, 0.35)"
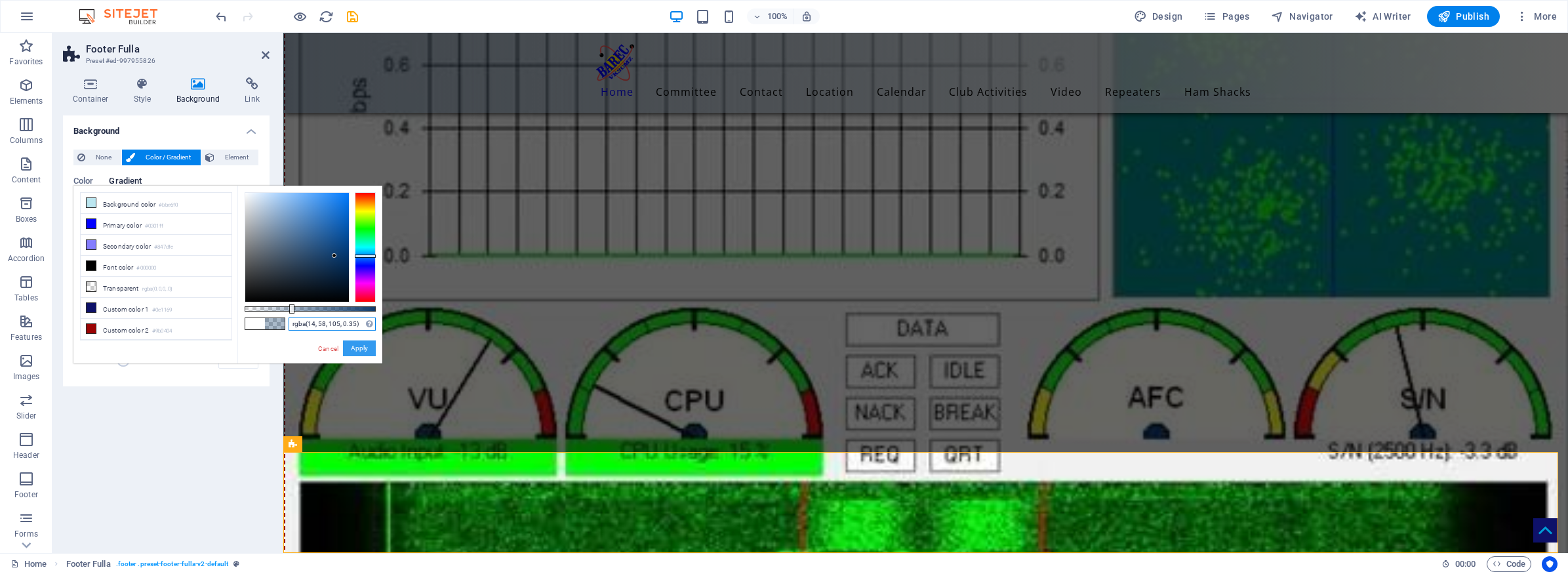
type input "rgba(14, 58, 105, 0.35)"
click at [359, 347] on button "Apply" at bounding box center [359, 348] width 33 height 16
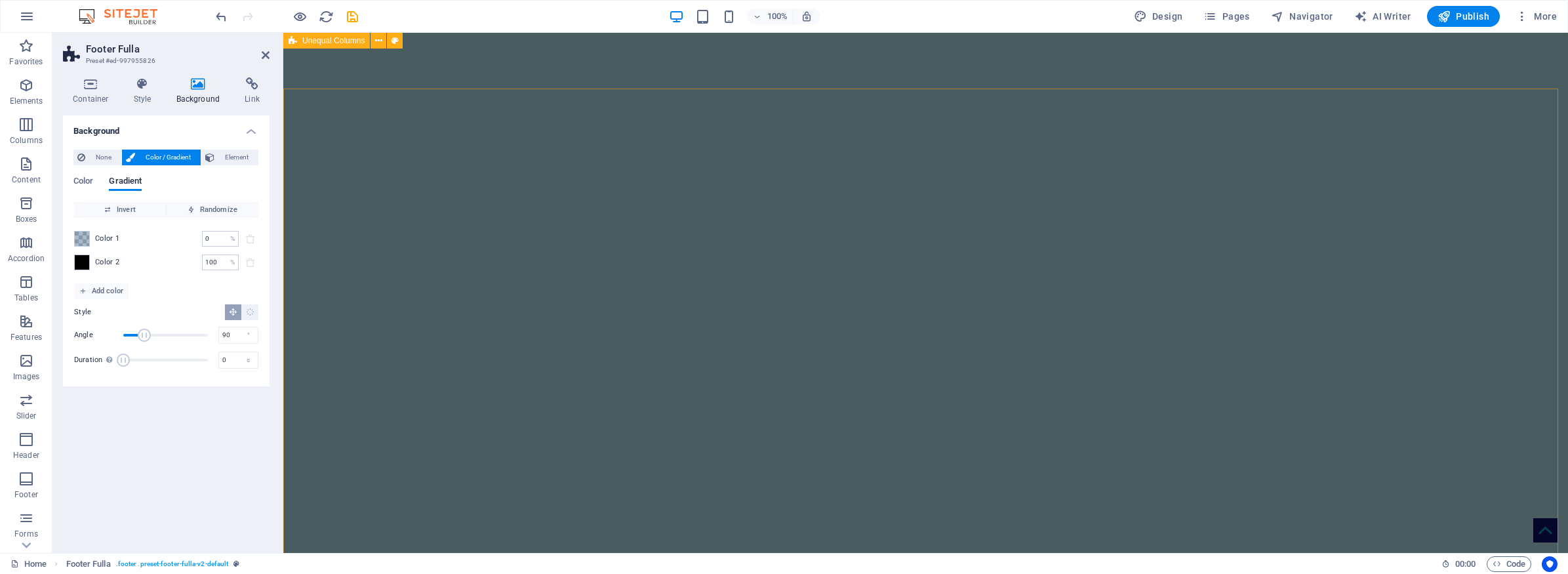
scroll to position [0, 0]
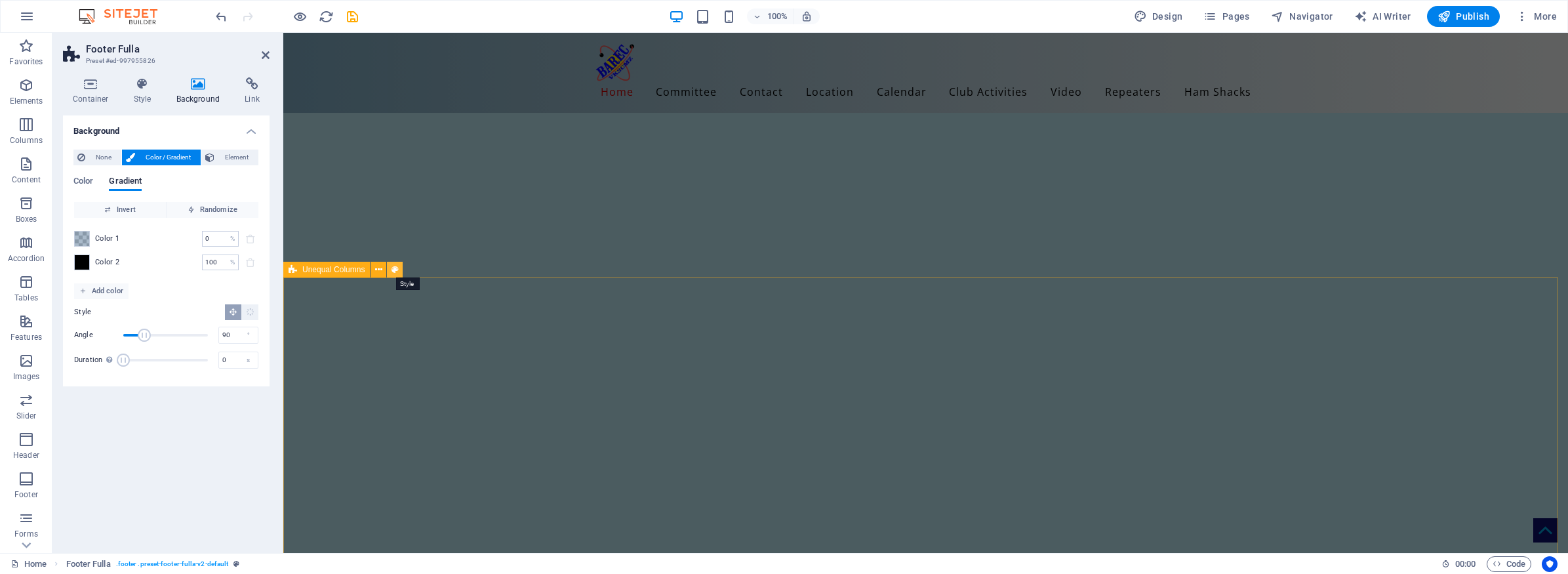
click at [398, 269] on icon at bounding box center [395, 270] width 7 height 13
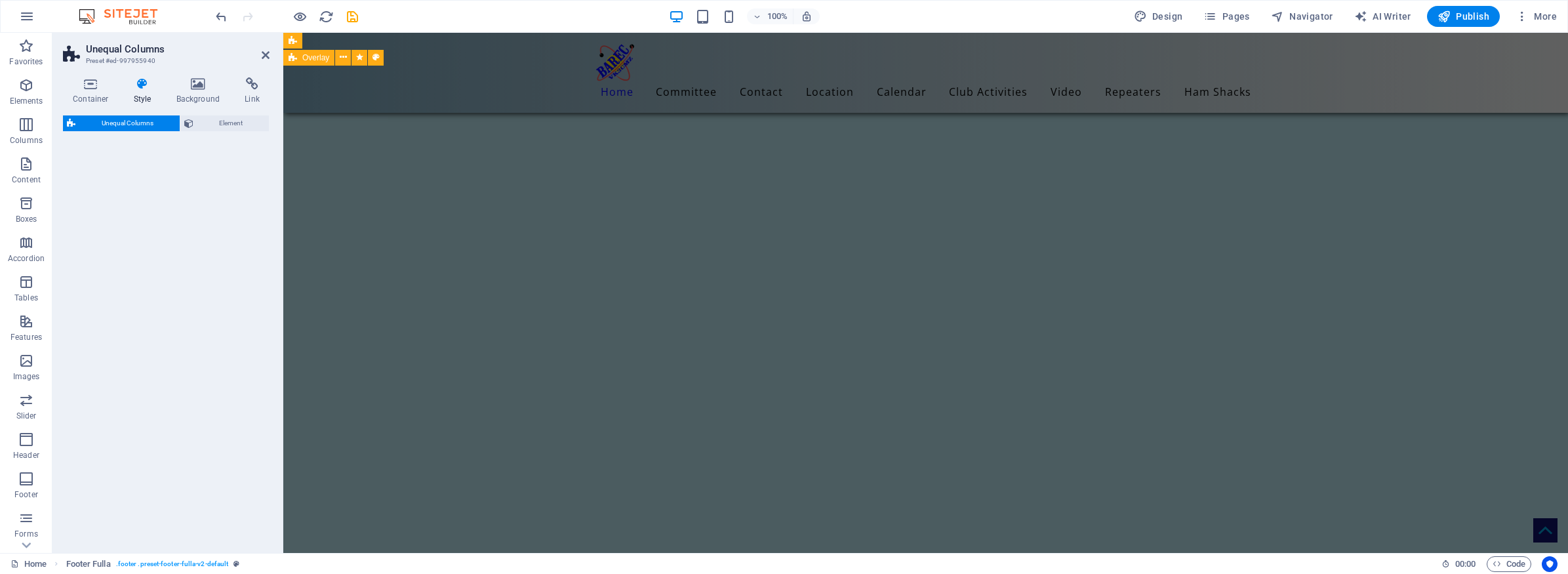
select select "%"
select select "rem"
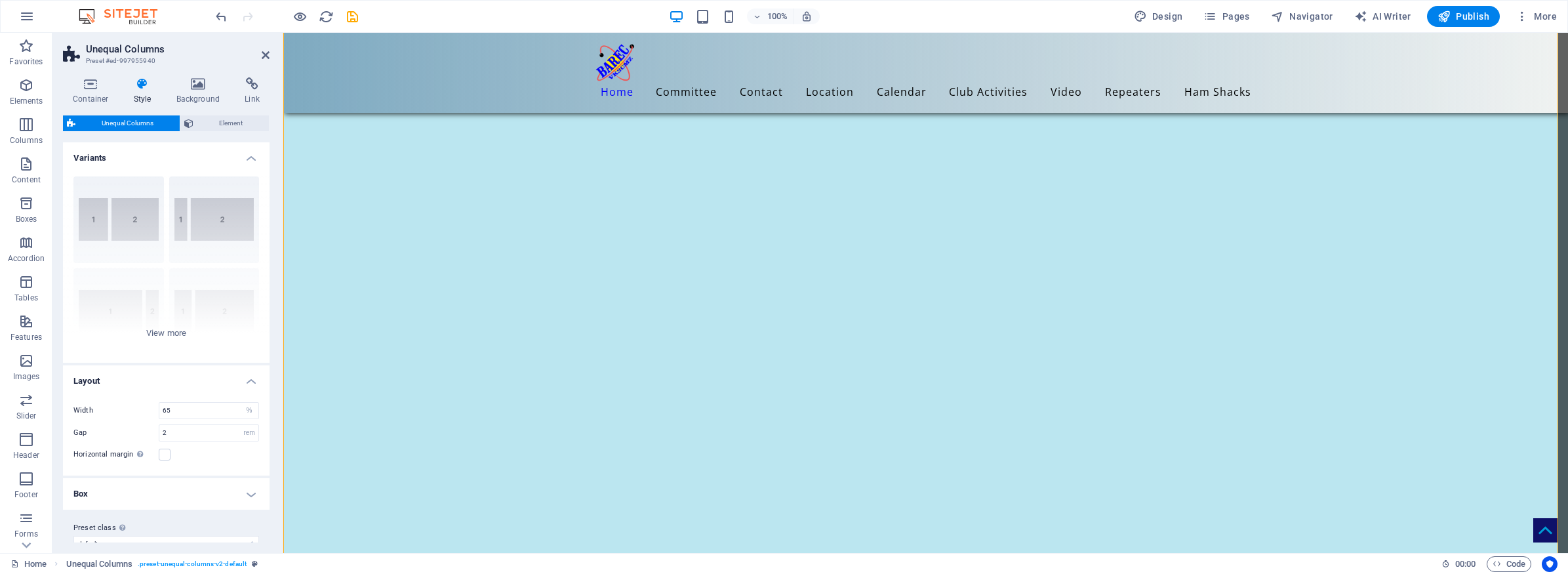
scroll to position [1402, 0]
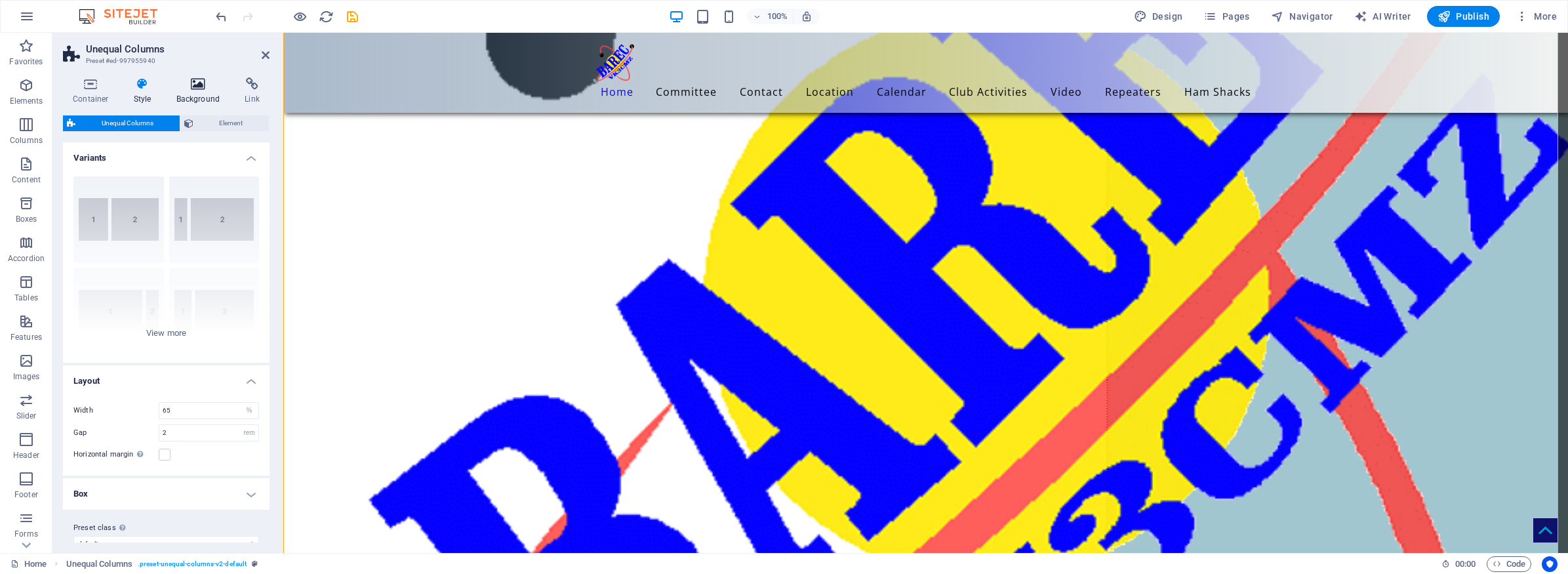
click at [200, 90] on icon at bounding box center [198, 83] width 64 height 13
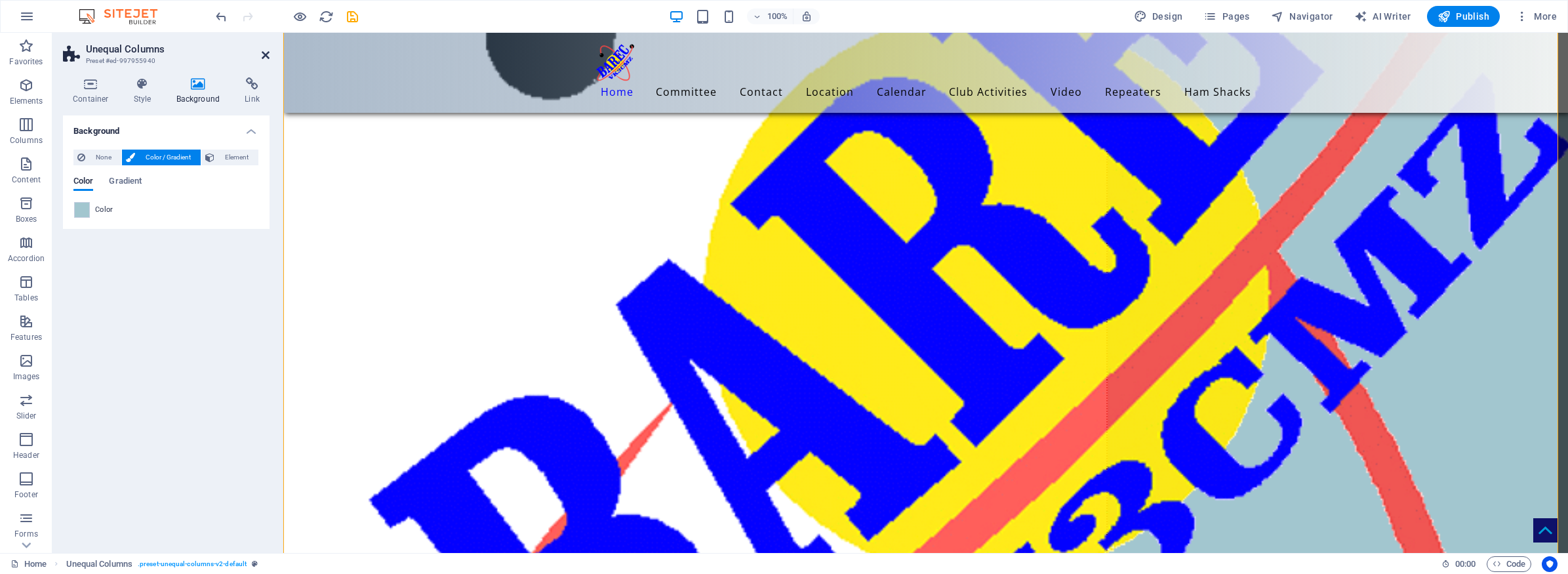
click at [268, 54] on icon at bounding box center [265, 56] width 8 height 11
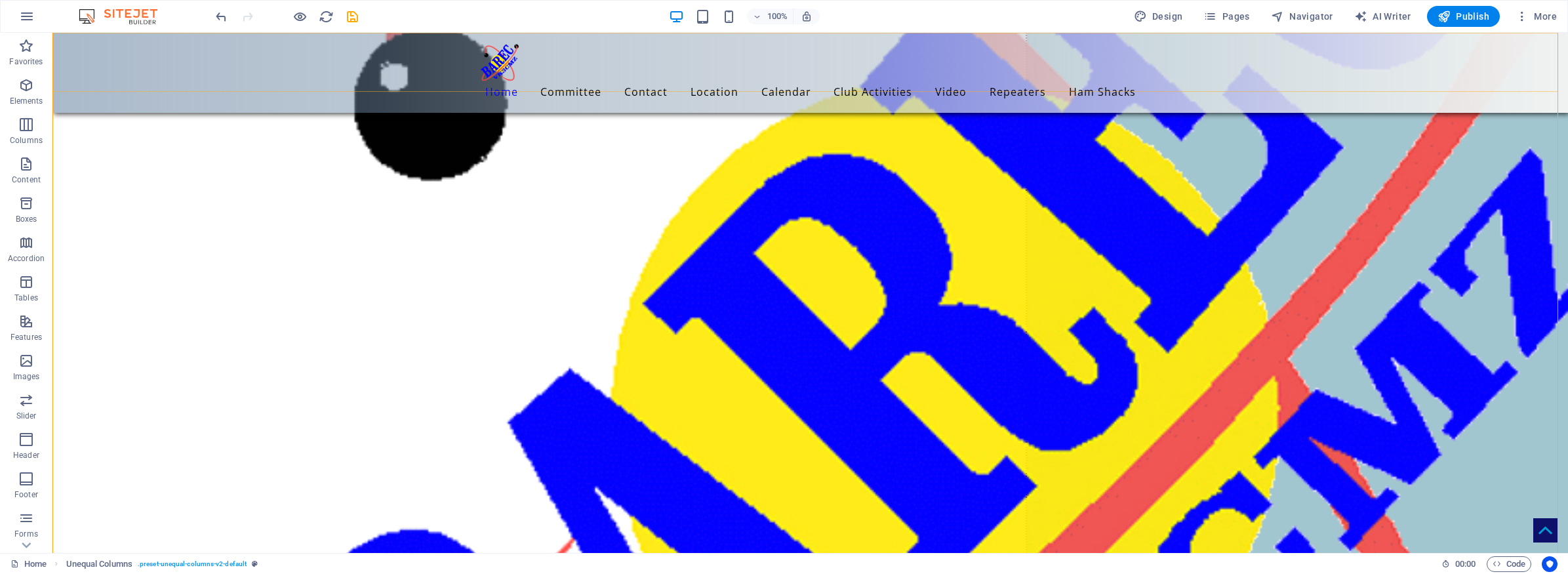
scroll to position [1354, 0]
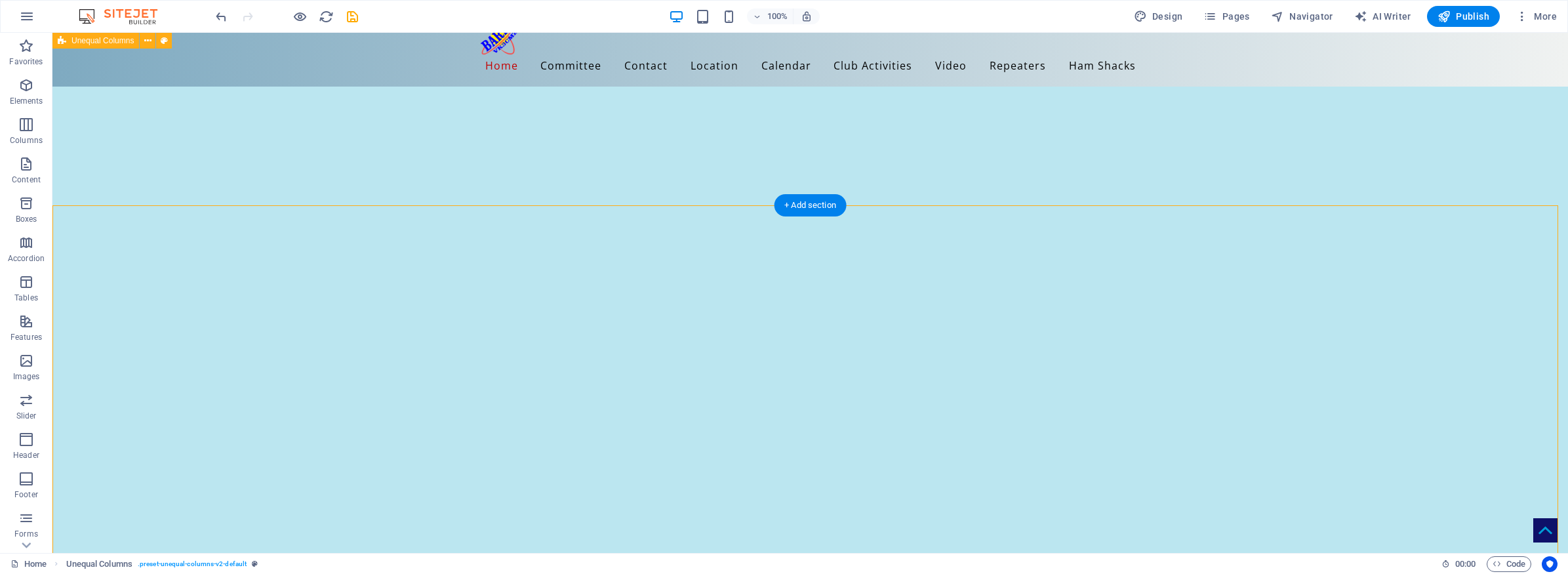
scroll to position [0, 0]
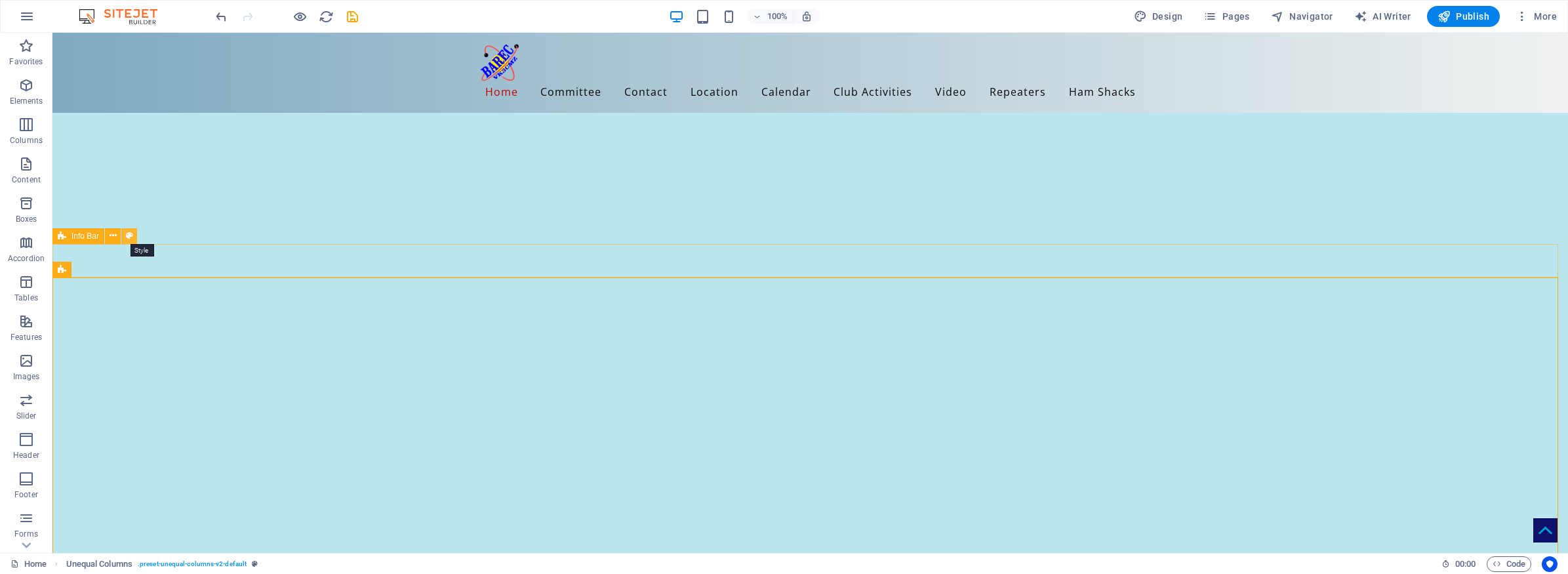
click at [129, 233] on icon at bounding box center [130, 236] width 7 height 13
select select "rem"
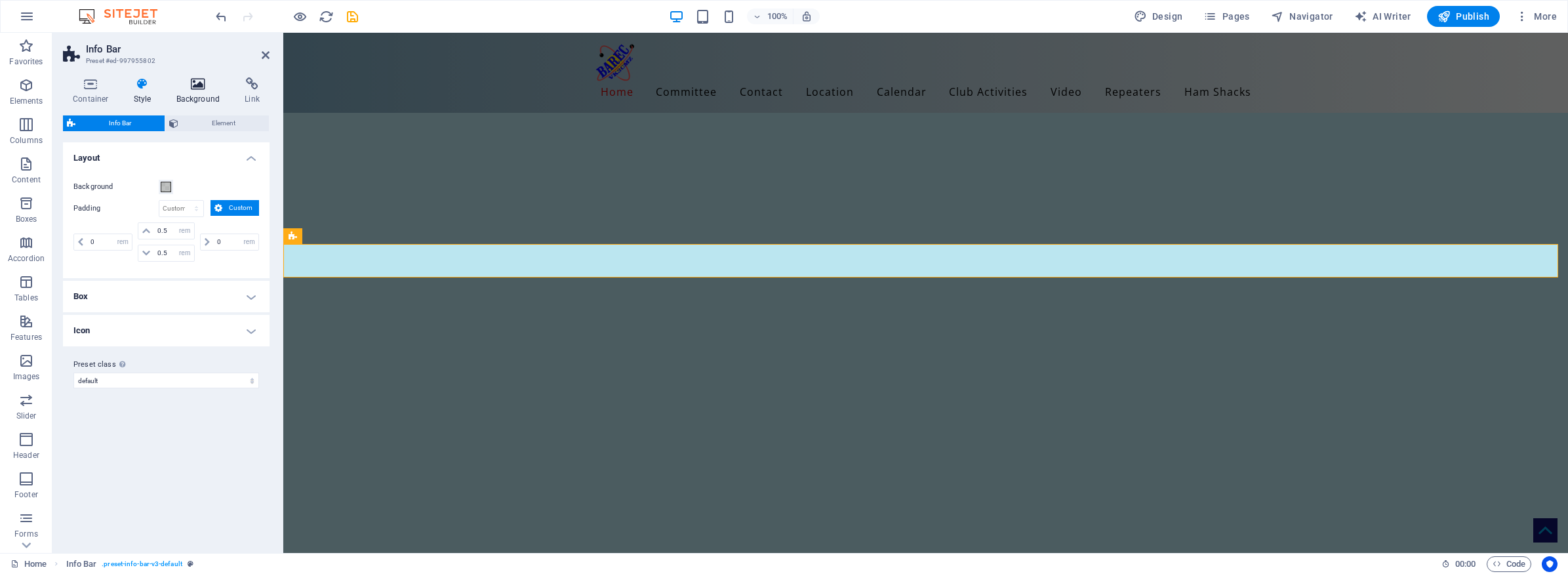
click at [195, 79] on icon at bounding box center [198, 83] width 64 height 13
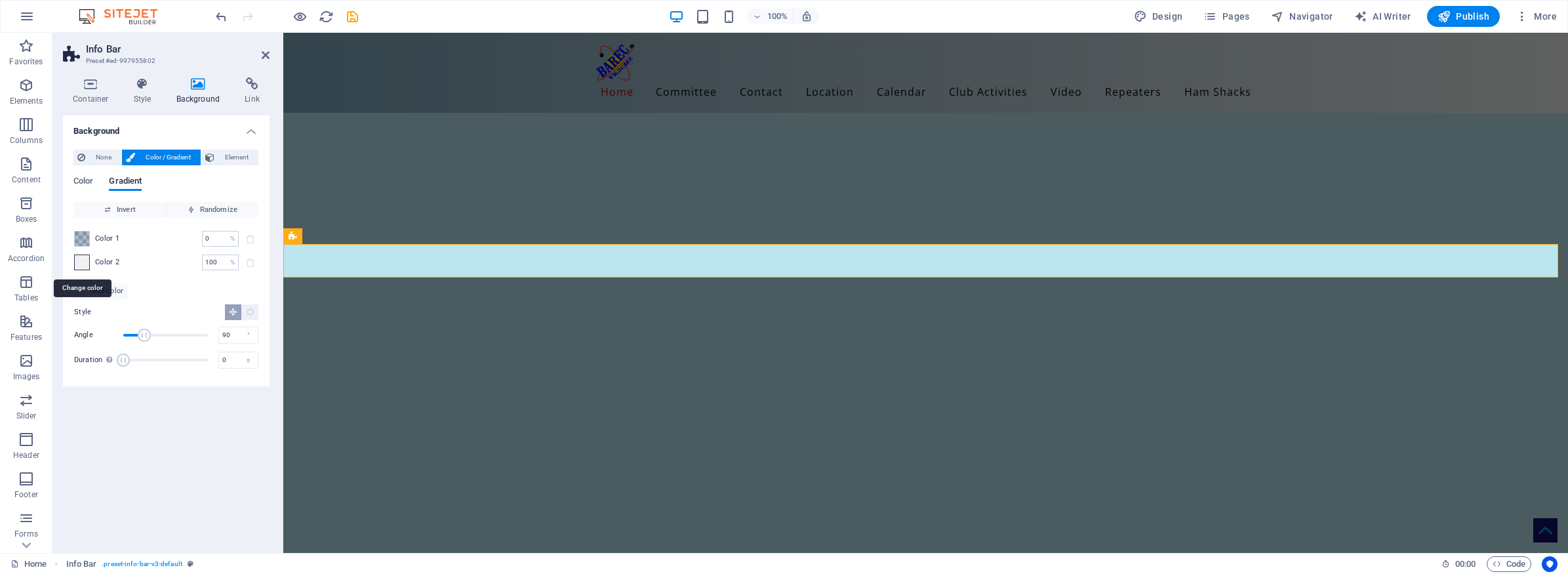
click at [82, 261] on span at bounding box center [81, 262] width 14 height 14
type input "#f0f2f1"
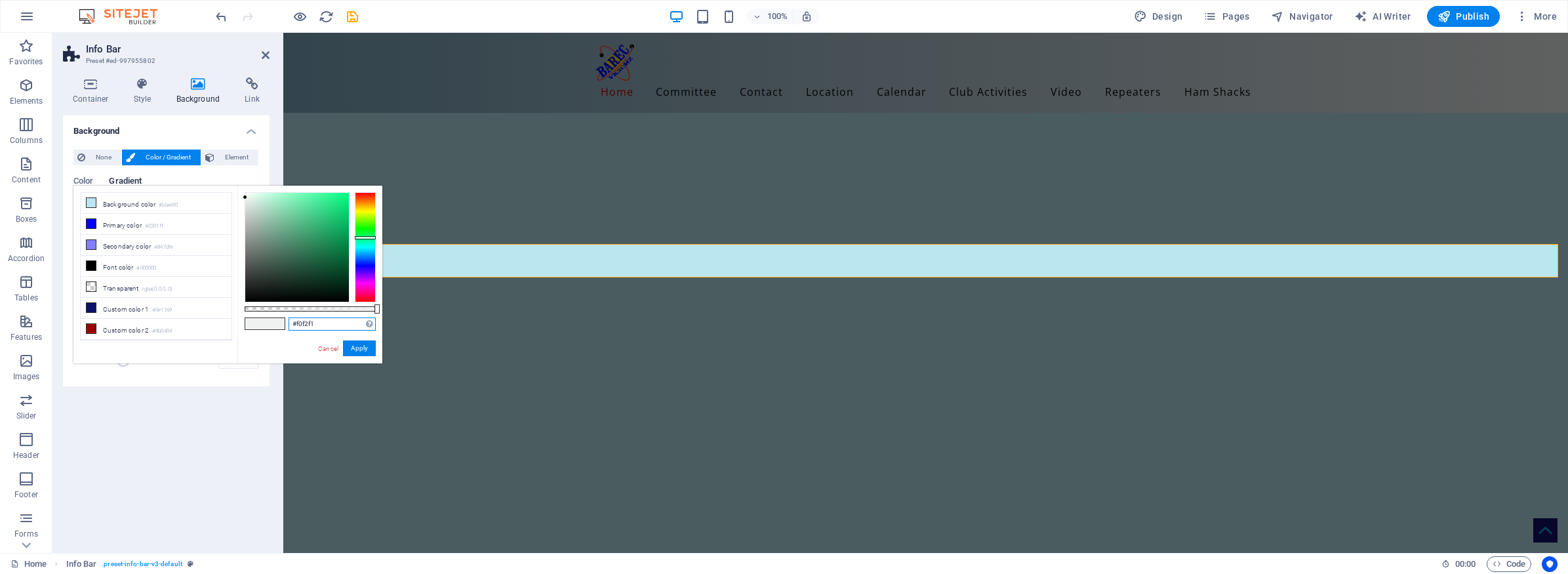
drag, startPoint x: 326, startPoint y: 322, endPoint x: 262, endPoint y: 322, distance: 64.0
click at [262, 322] on div "#f0f2f1 Supported formats #0852ed rgb(8, 82, 237) rgba(8, 82, 237, 90%) hsv(221…" at bounding box center [310, 369] width 145 height 368
click at [325, 349] on link "Cancel" at bounding box center [329, 348] width 23 height 10
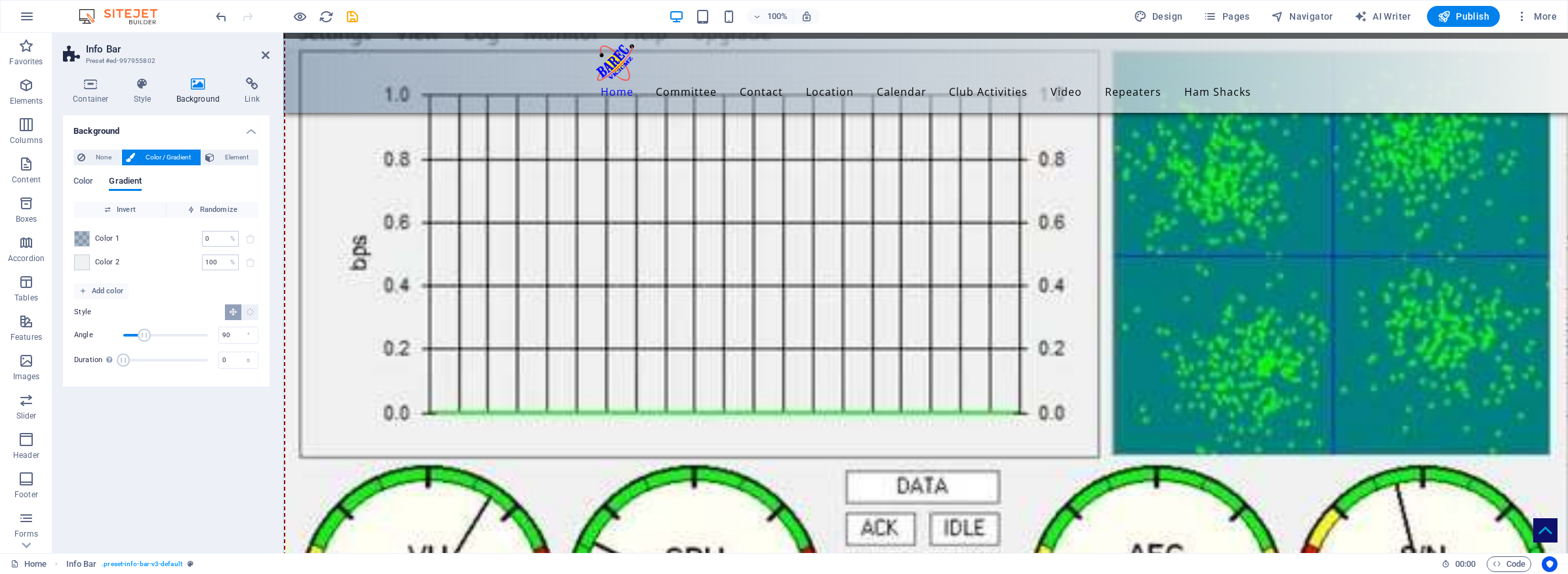
scroll to position [7133, 0]
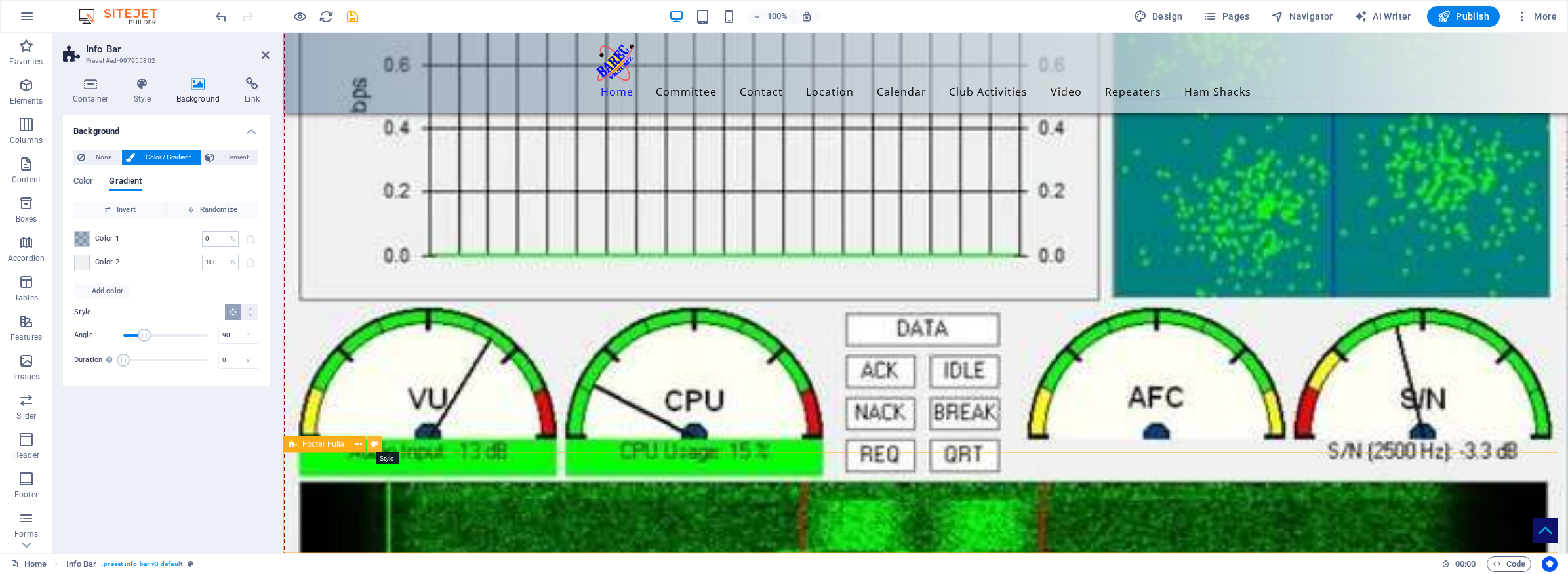
click at [373, 445] on icon at bounding box center [374, 443] width 7 height 13
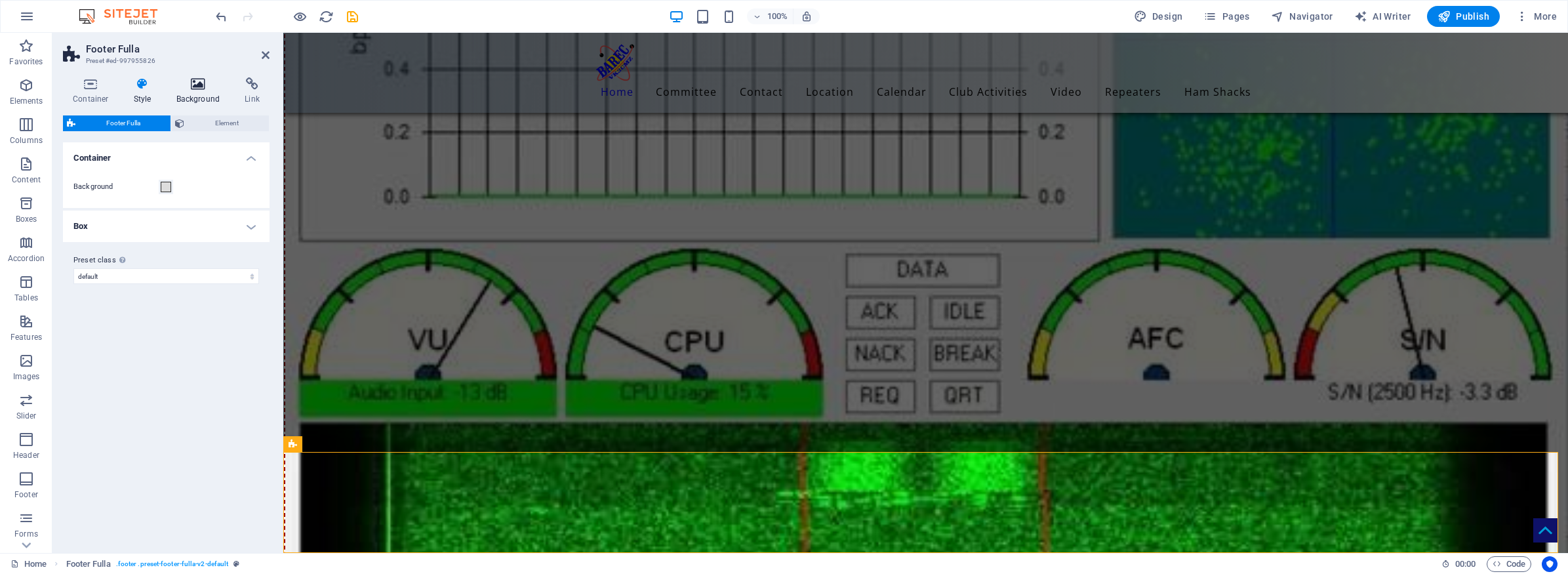
click at [197, 83] on icon at bounding box center [198, 83] width 64 height 13
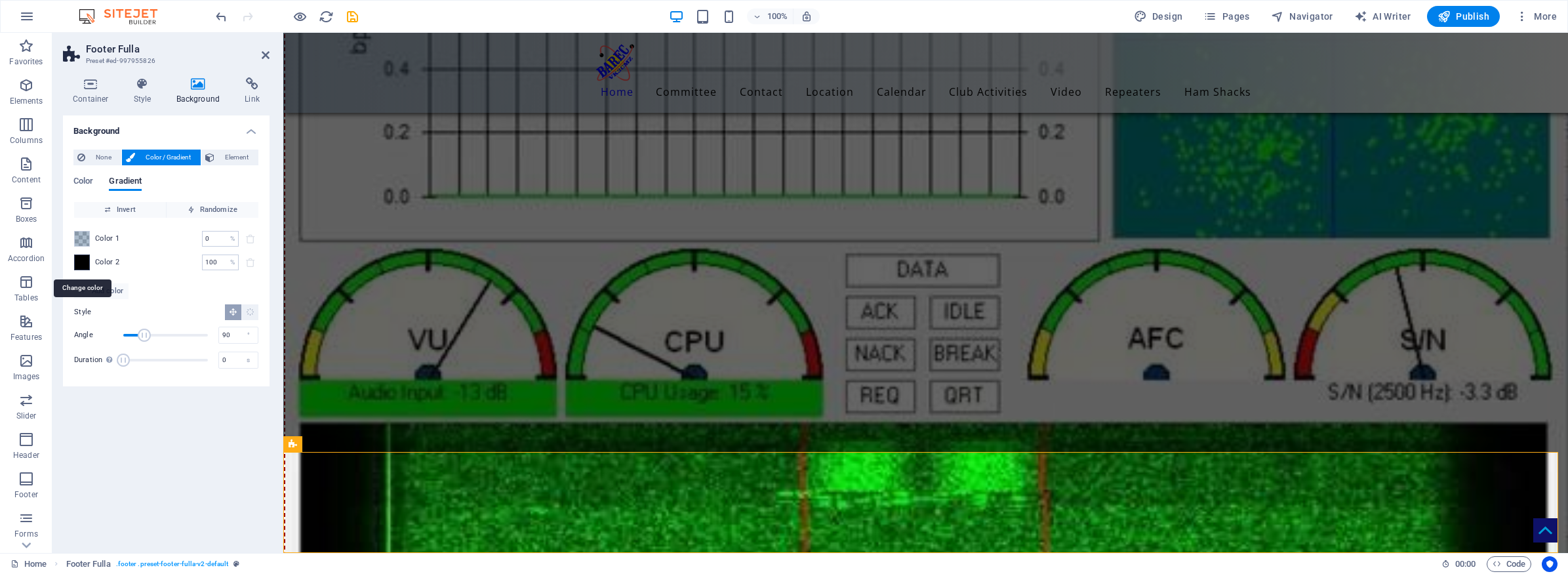
click at [82, 263] on span at bounding box center [81, 262] width 14 height 14
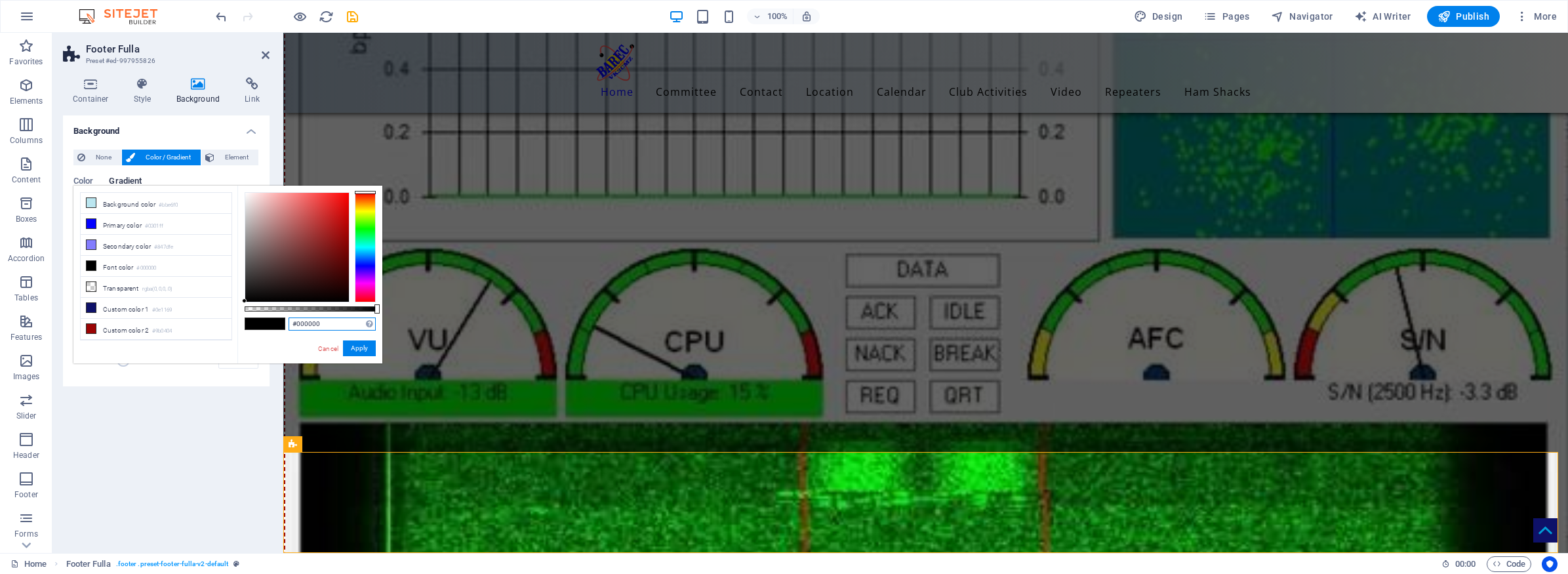
drag, startPoint x: 330, startPoint y: 323, endPoint x: 270, endPoint y: 323, distance: 60.0
click at [270, 323] on div "#000000 Supported formats #0852ed rgb(8, 82, 237) rgba(8, 82, 237, 90%) hsv(221…" at bounding box center [310, 369] width 145 height 368
paste input "f0f2f1"
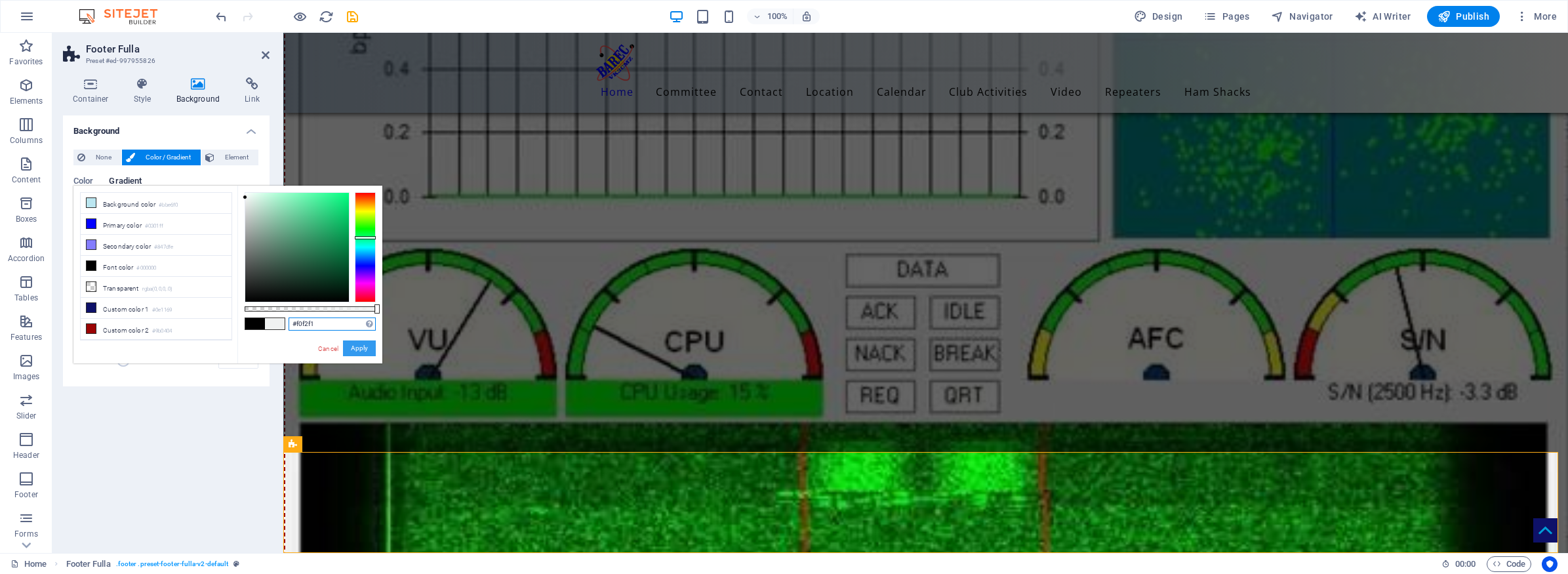
type input "#f0f2f1"
click at [361, 342] on button "Apply" at bounding box center [359, 348] width 33 height 16
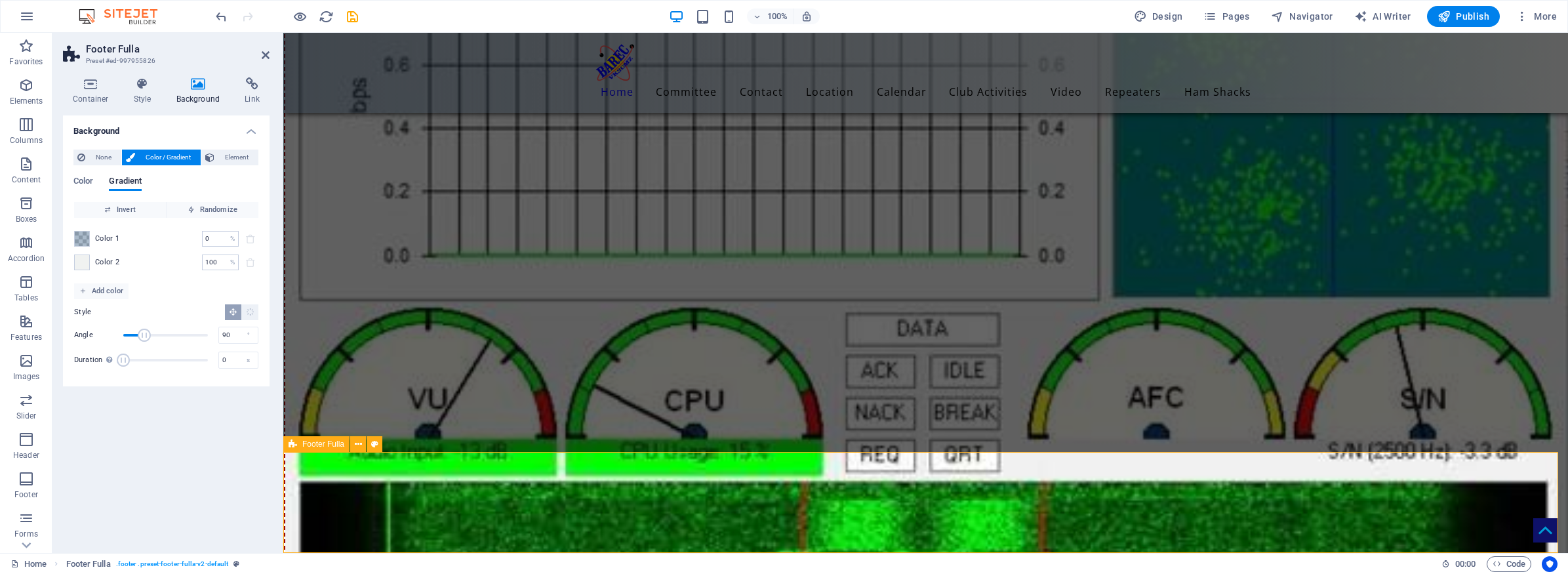
drag, startPoint x: 677, startPoint y: 342, endPoint x: 299, endPoint y: 354, distance: 378.2
click at [677, 342] on button at bounding box center [673, 335] width 16 height 16
select select "move-right-to-left"
select select "s"
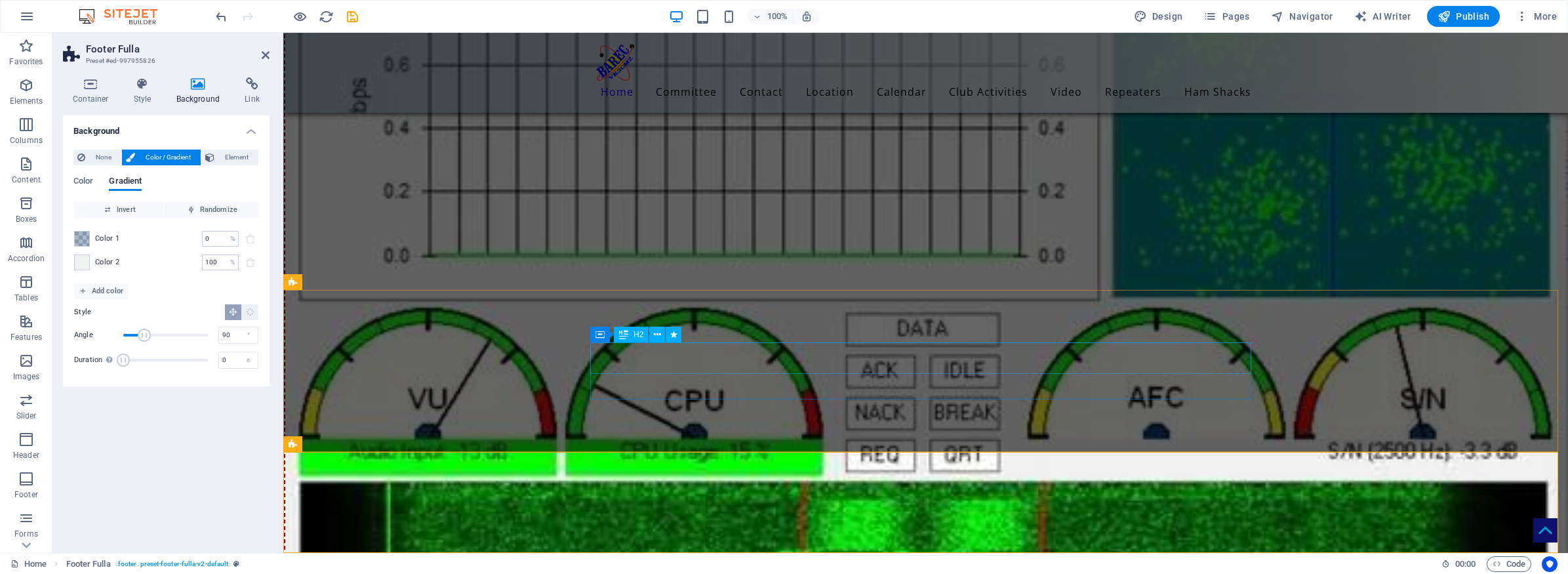
select select "s"
select select "scroll"
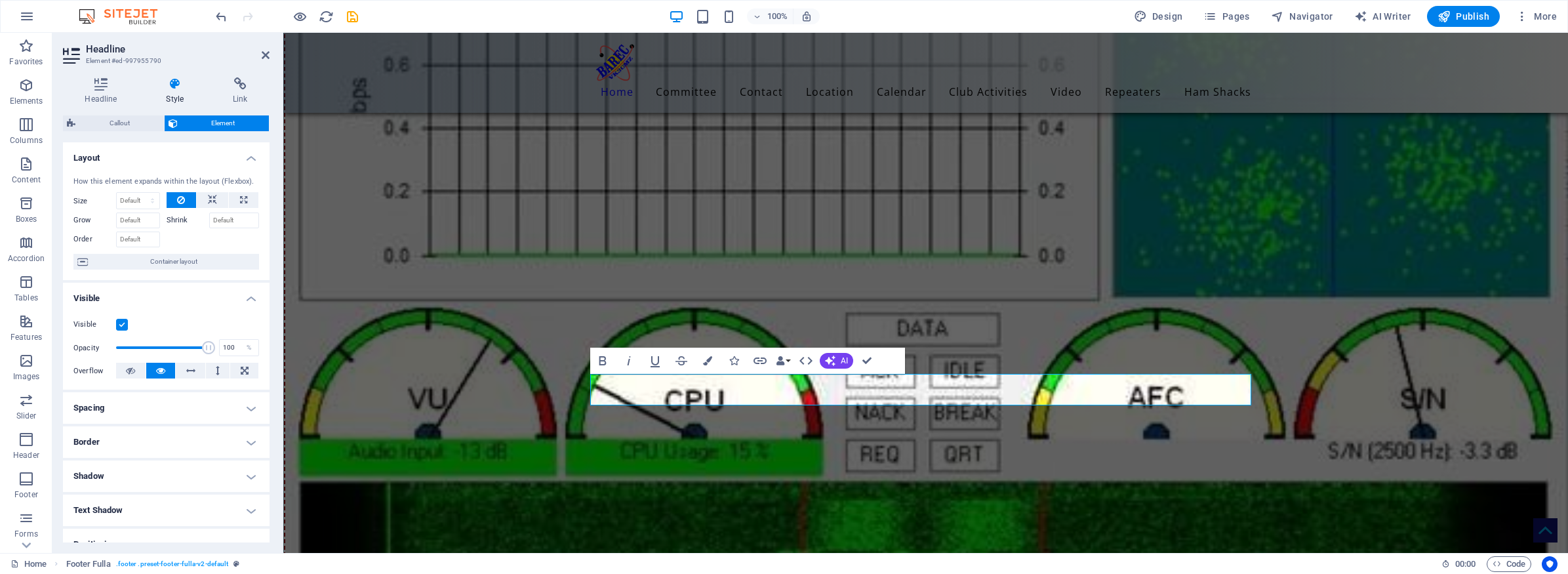
scroll to position [7102, 0]
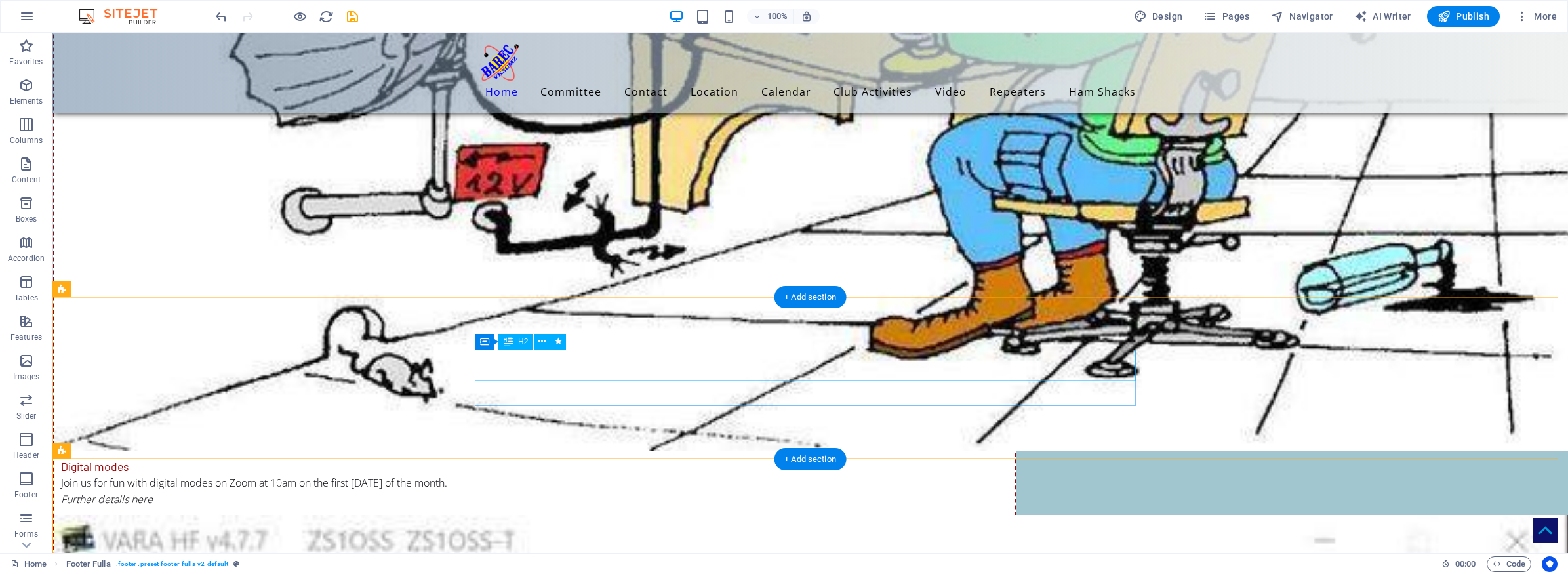
scroll to position [6978, 0]
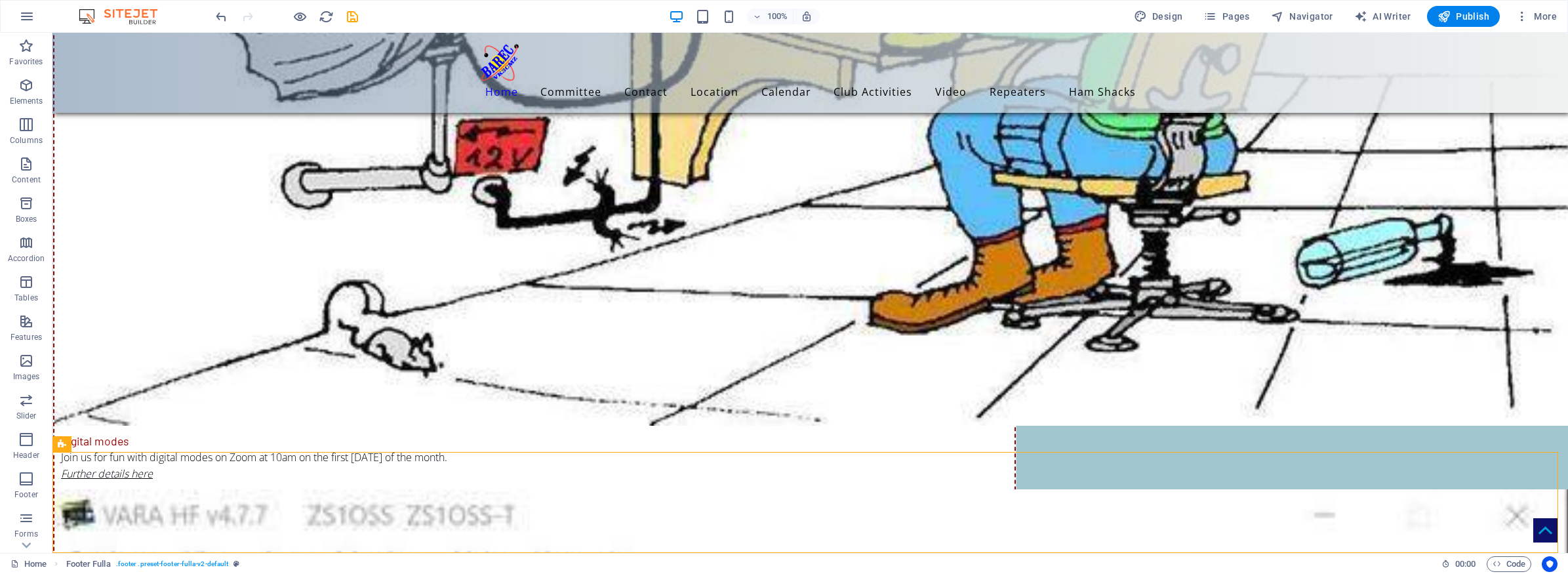
click at [1469, 15] on span "Publish" at bounding box center [1463, 16] width 52 height 13
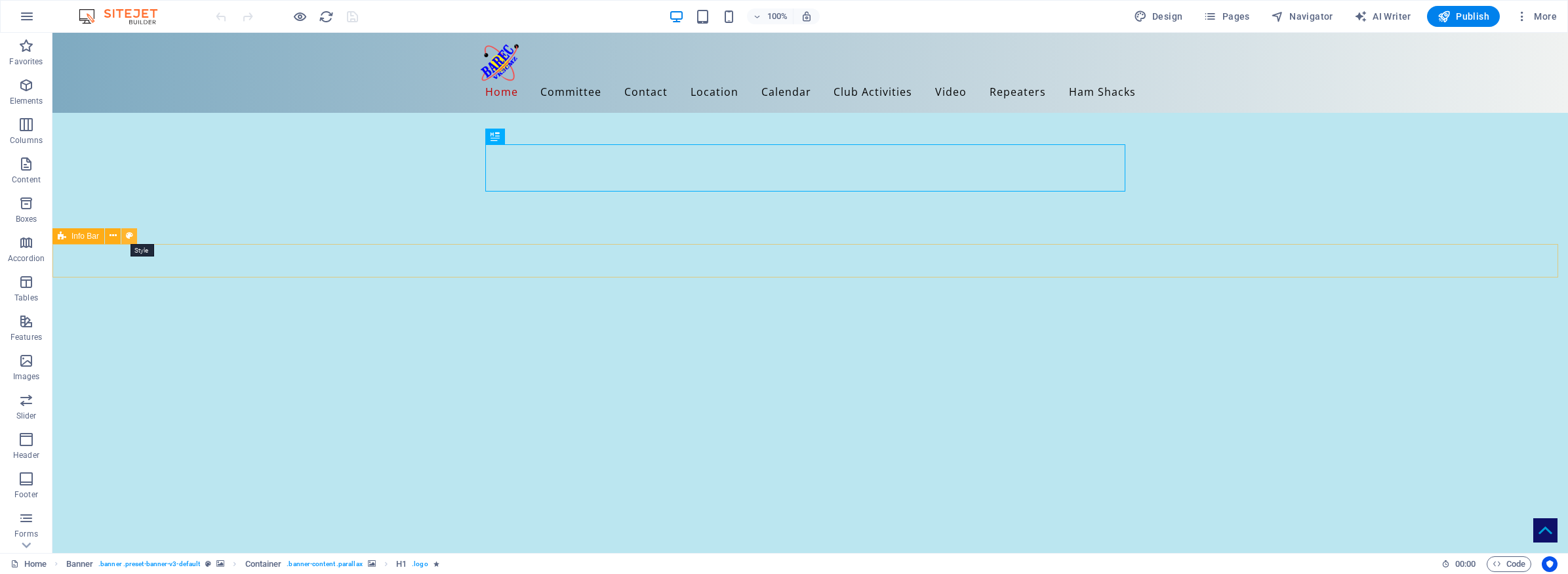
click at [128, 233] on icon at bounding box center [130, 236] width 7 height 13
select select "rem"
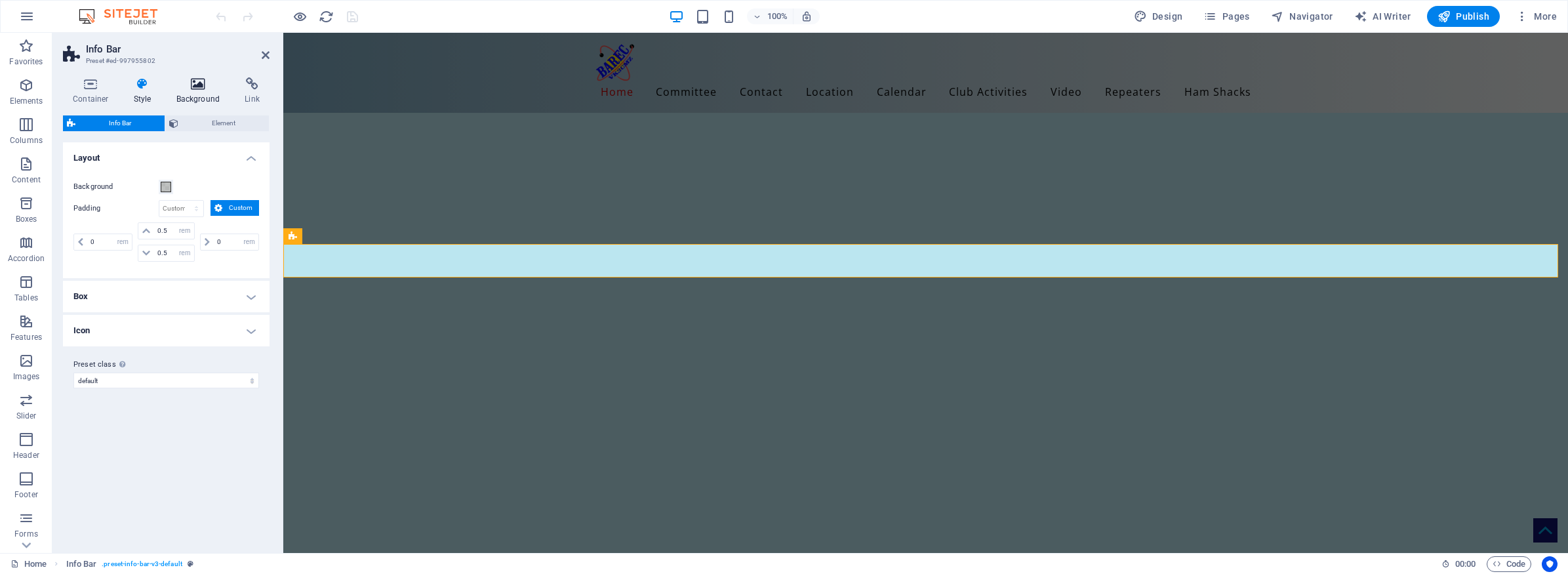
click at [197, 82] on icon at bounding box center [198, 83] width 64 height 13
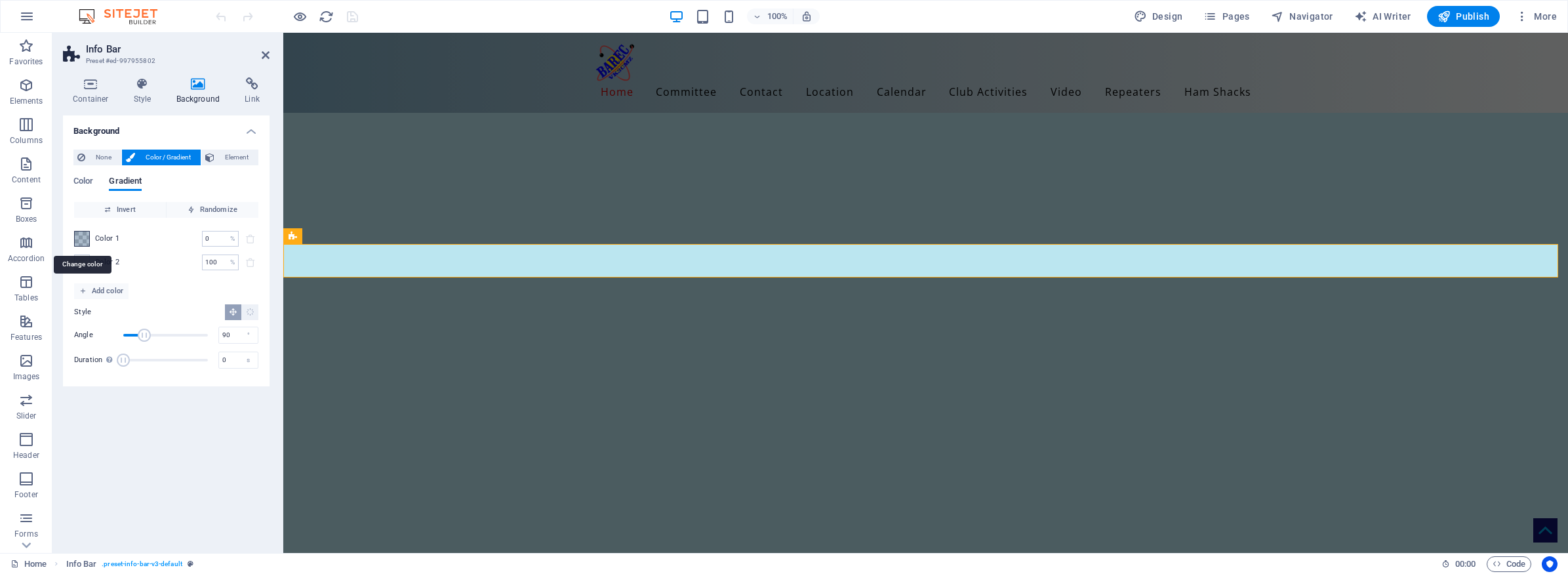
click at [84, 236] on span at bounding box center [81, 239] width 14 height 14
type input "rgba(14, 58, 105, 0.35)"
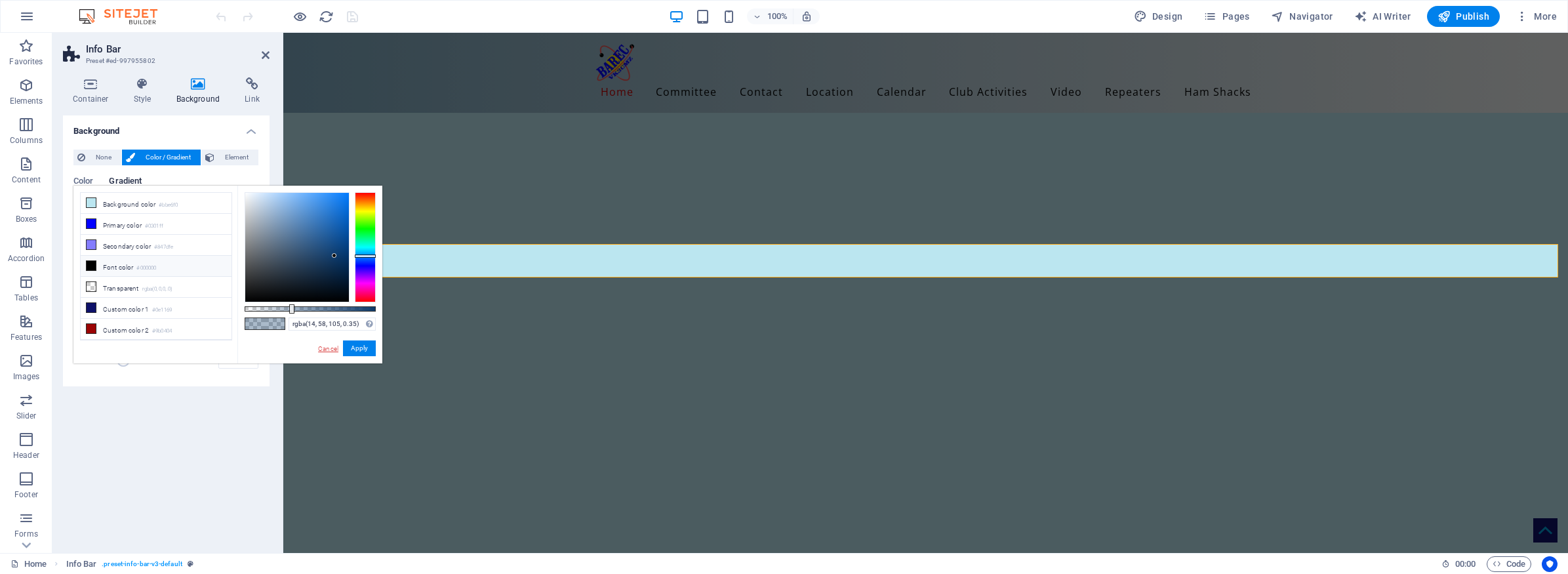
click at [330, 350] on link "Cancel" at bounding box center [329, 348] width 23 height 10
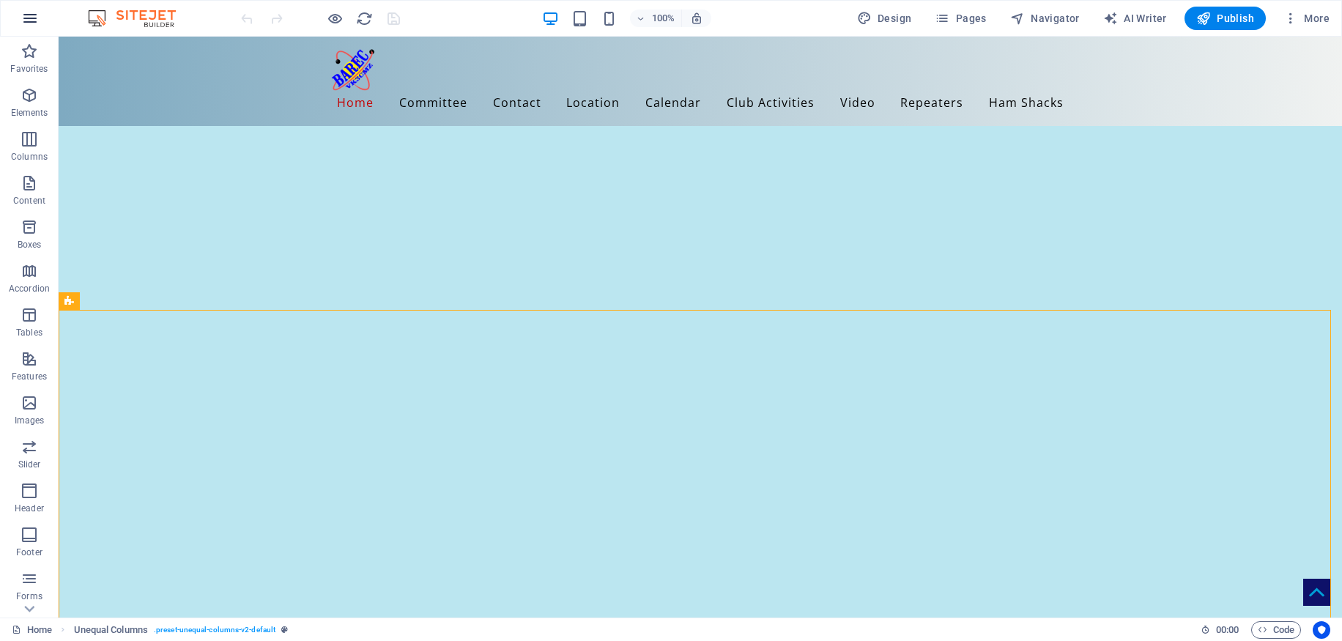
click at [29, 14] on icon "button" at bounding box center [30, 19] width 18 height 18
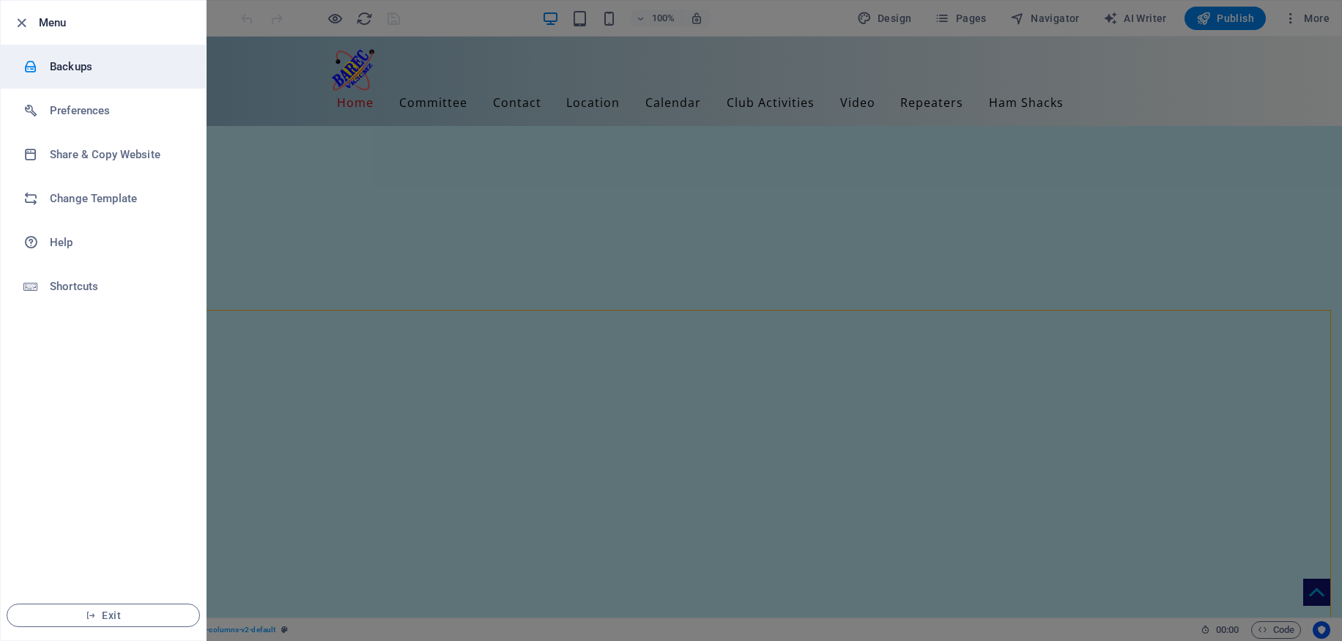
click at [86, 62] on h6 "Backups" at bounding box center [117, 67] width 135 height 18
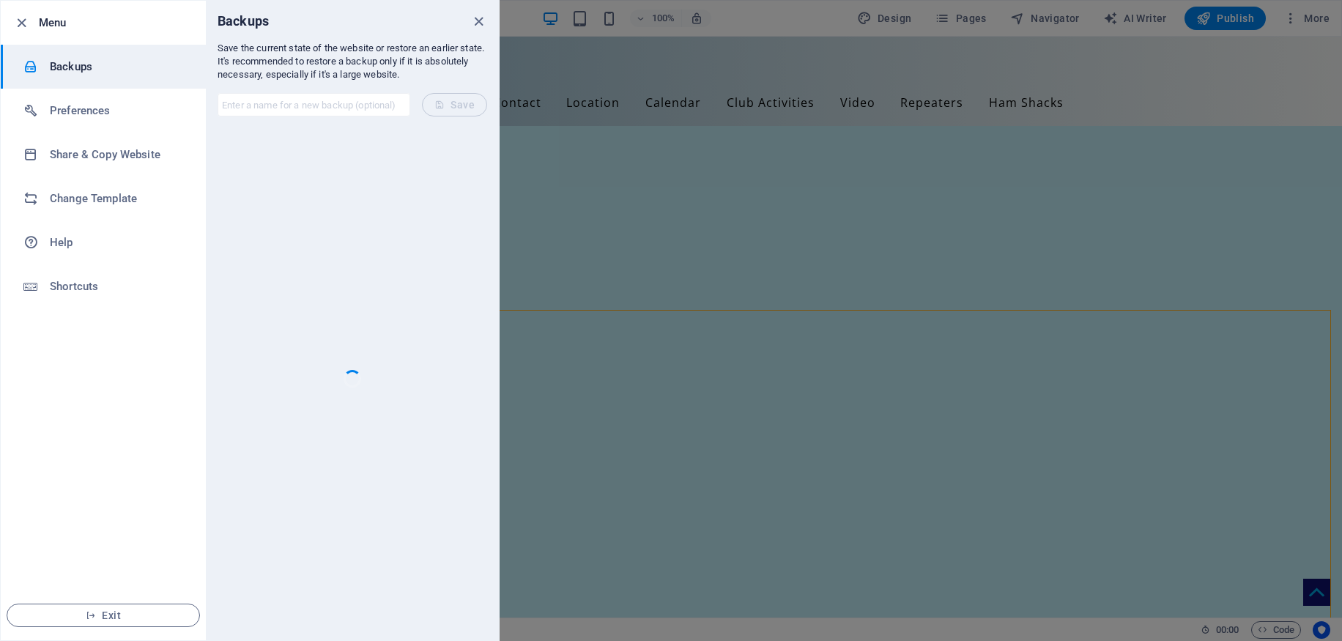
click at [270, 108] on input "text" at bounding box center [313, 104] width 193 height 23
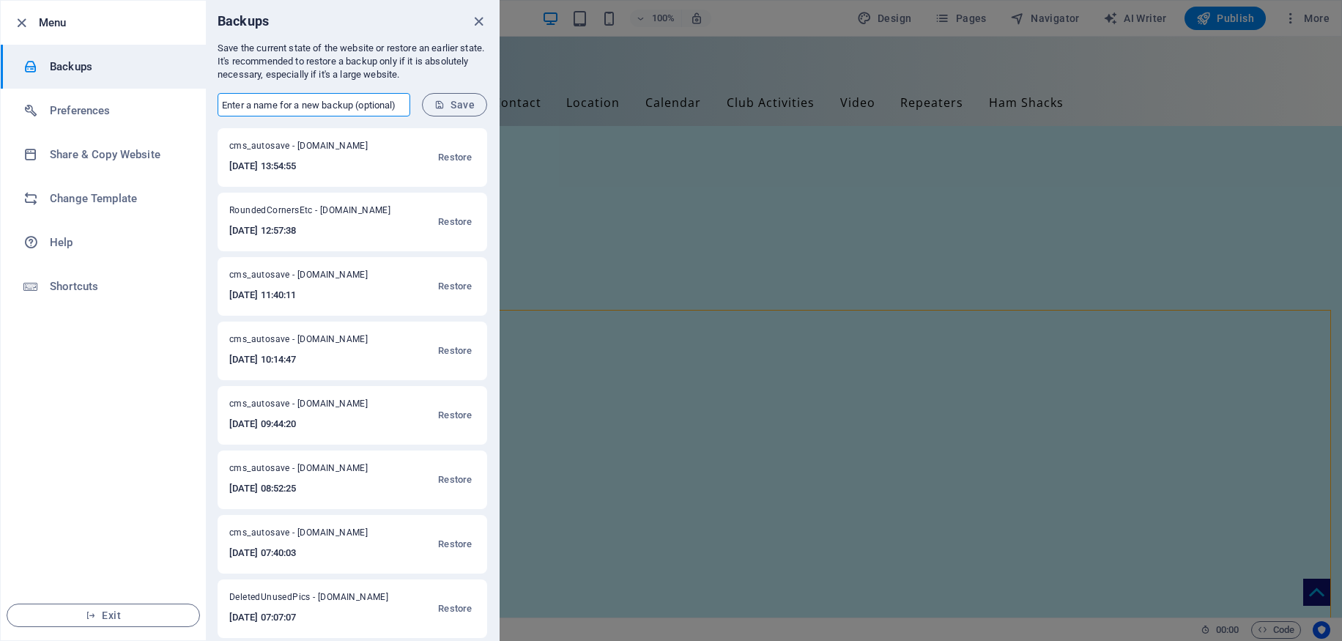
click at [282, 107] on input "text" at bounding box center [313, 104] width 193 height 23
type input "FooterWider"
click at [465, 101] on span "Save" at bounding box center [454, 105] width 40 height 12
click at [471, 19] on icon "close" at bounding box center [478, 21] width 17 height 17
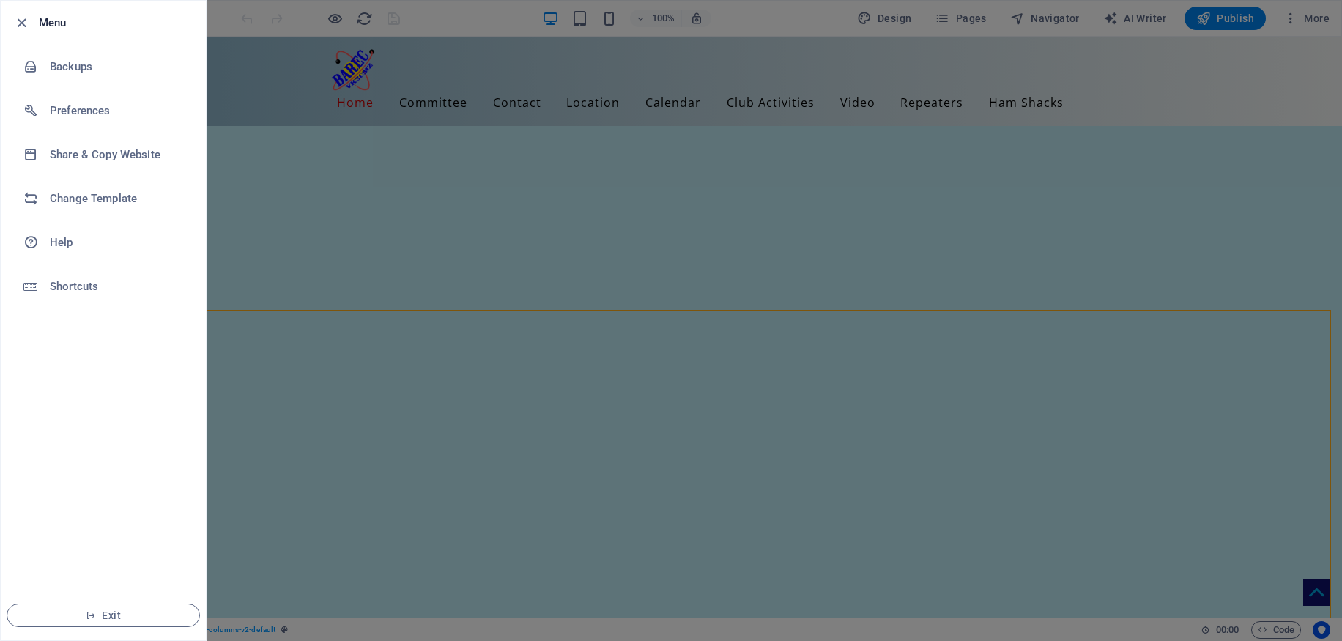
click at [1235, 423] on div at bounding box center [671, 320] width 1342 height 641
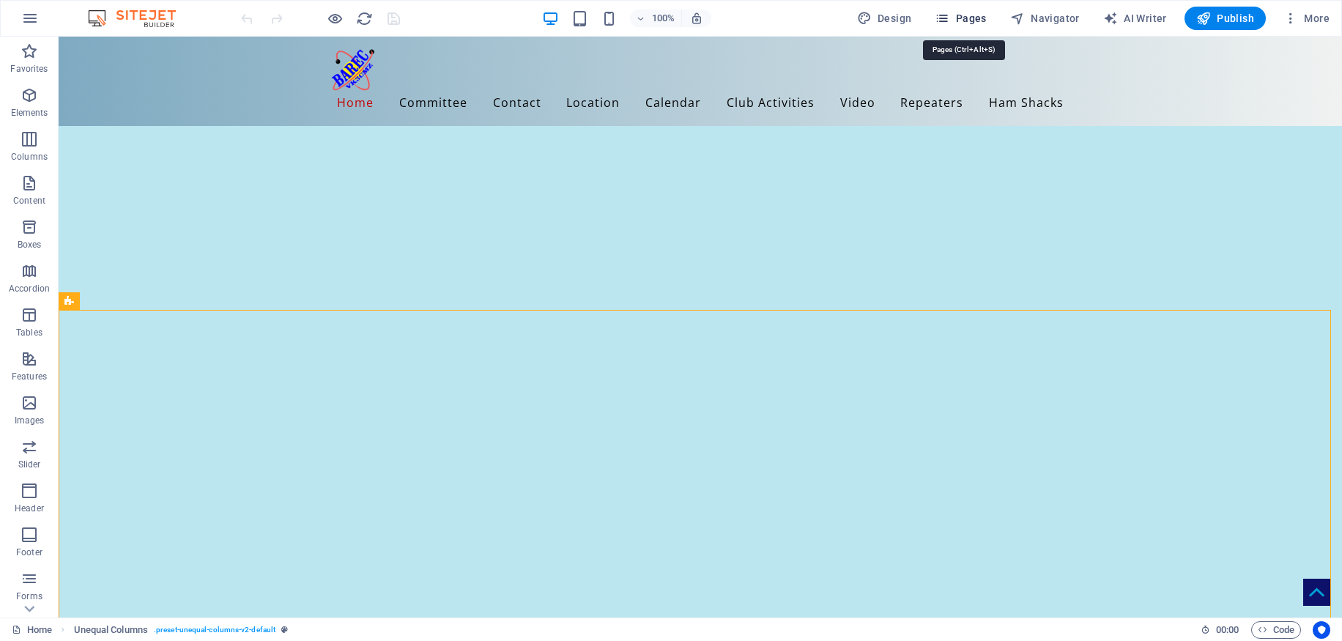
click at [979, 19] on span "Pages" at bounding box center [959, 18] width 51 height 15
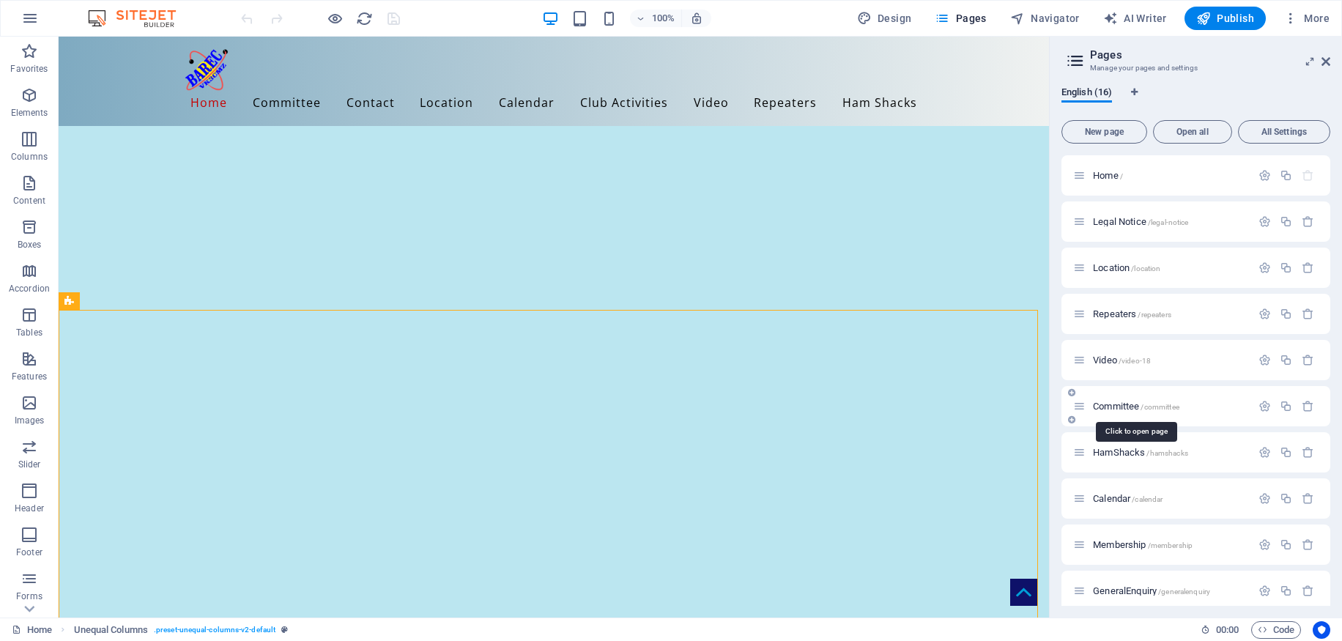
click at [1115, 404] on span "Committee /committee" at bounding box center [1136, 406] width 86 height 11
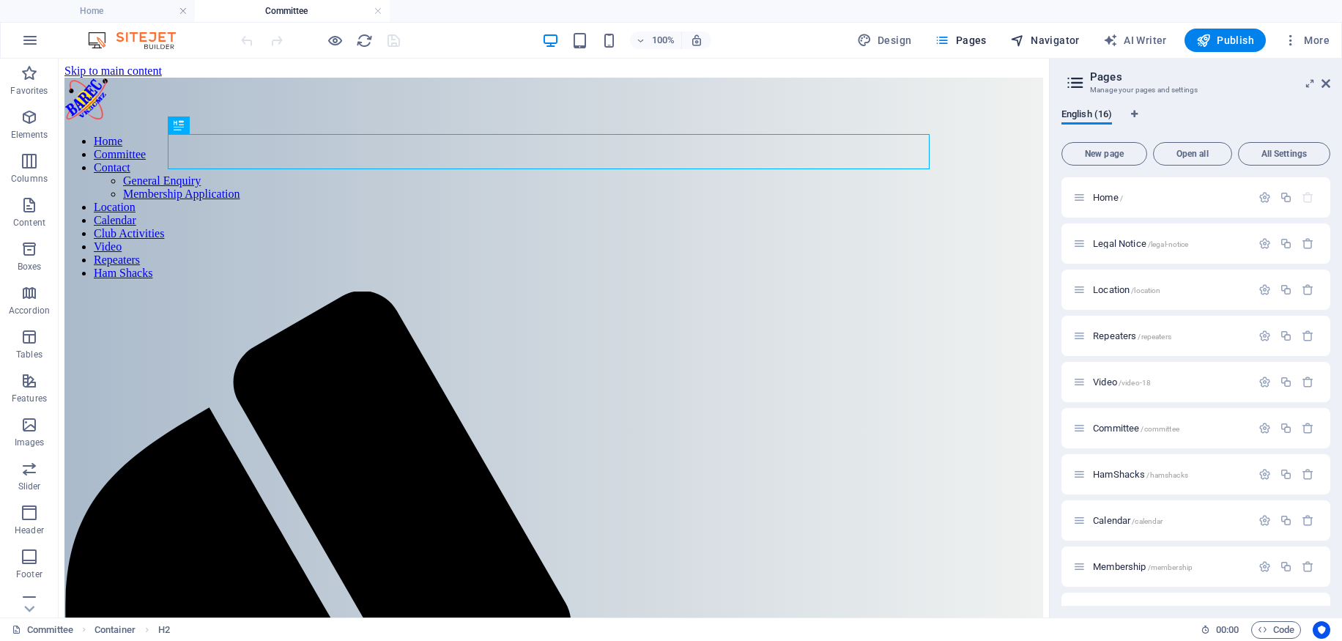
click at [1054, 44] on span "Navigator" at bounding box center [1045, 40] width 70 height 15
select select "18050946-en"
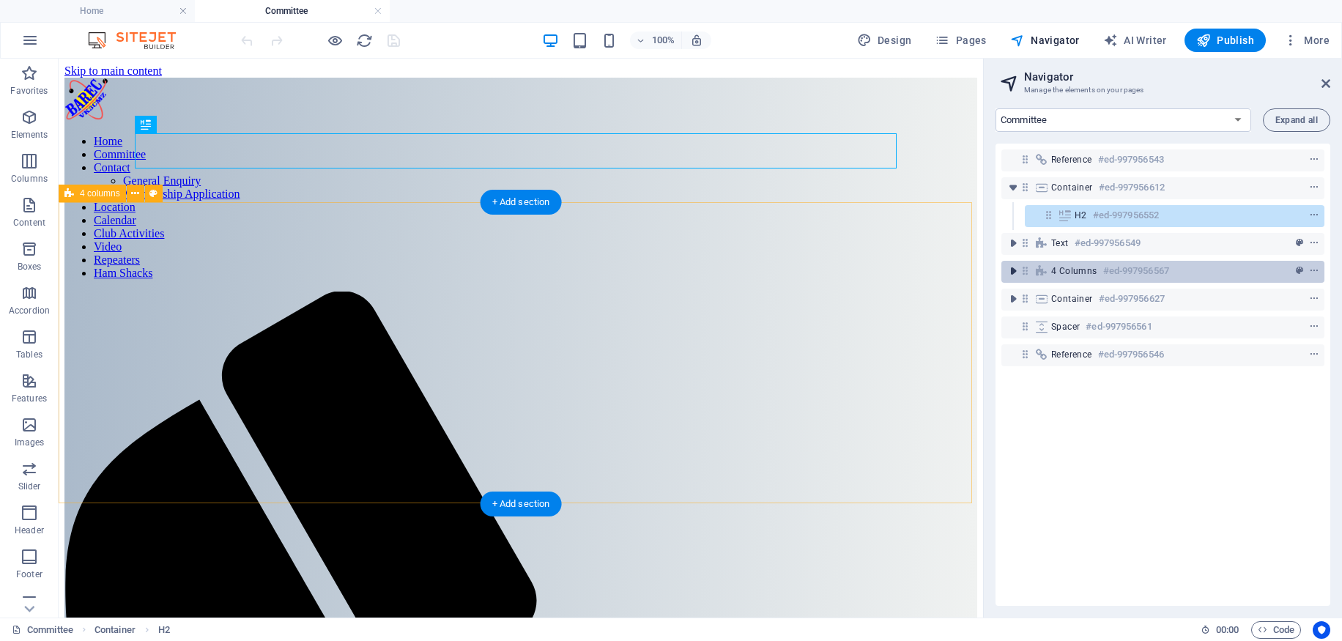
click at [1013, 270] on icon "toggle-expand" at bounding box center [1012, 271] width 15 height 15
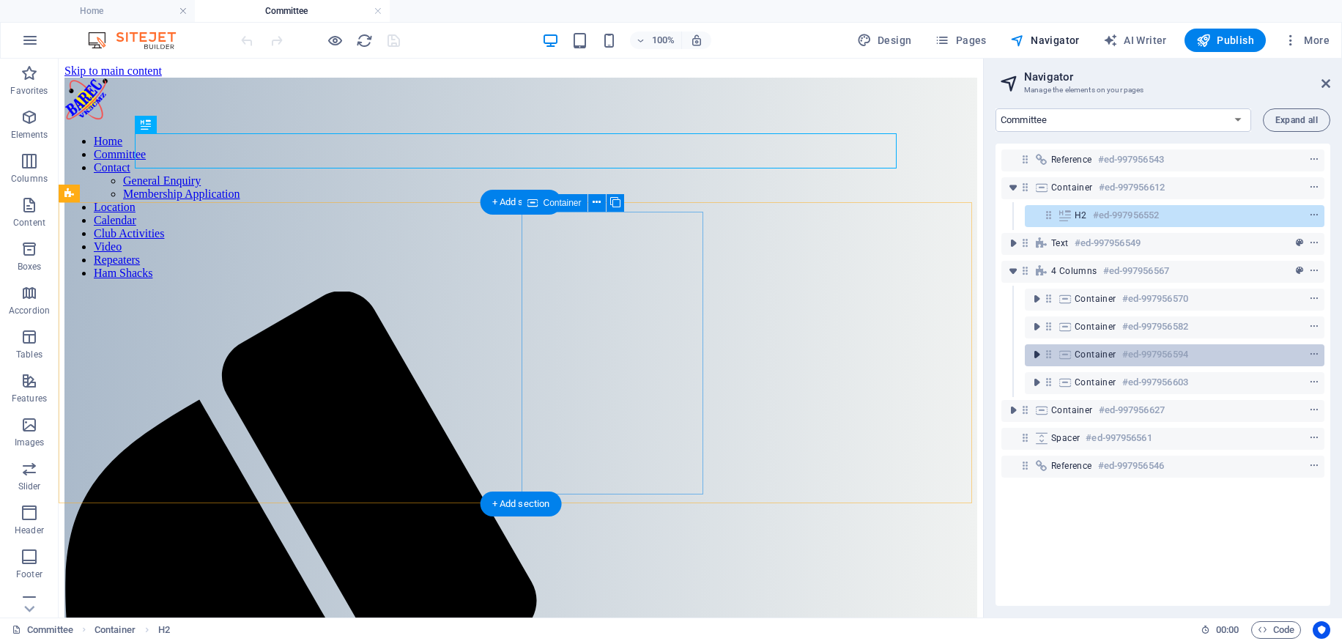
click at [1039, 360] on icon "toggle-expand" at bounding box center [1036, 354] width 15 height 15
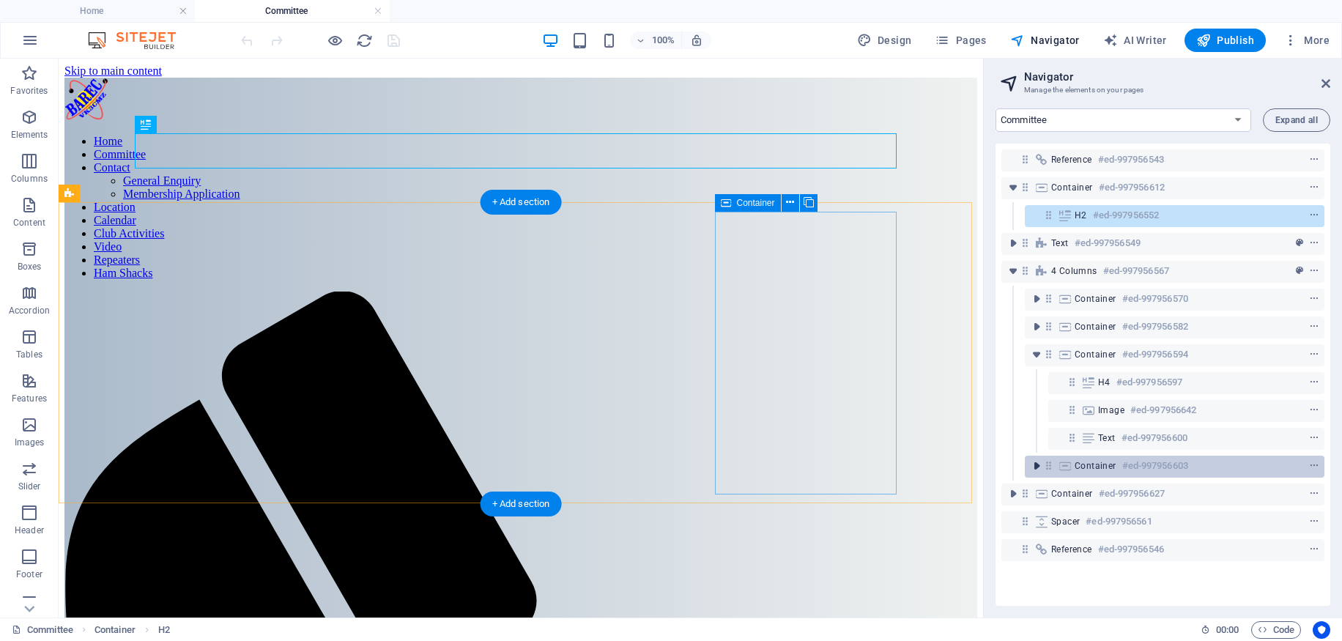
click at [1035, 463] on icon "toggle-expand" at bounding box center [1036, 465] width 15 height 15
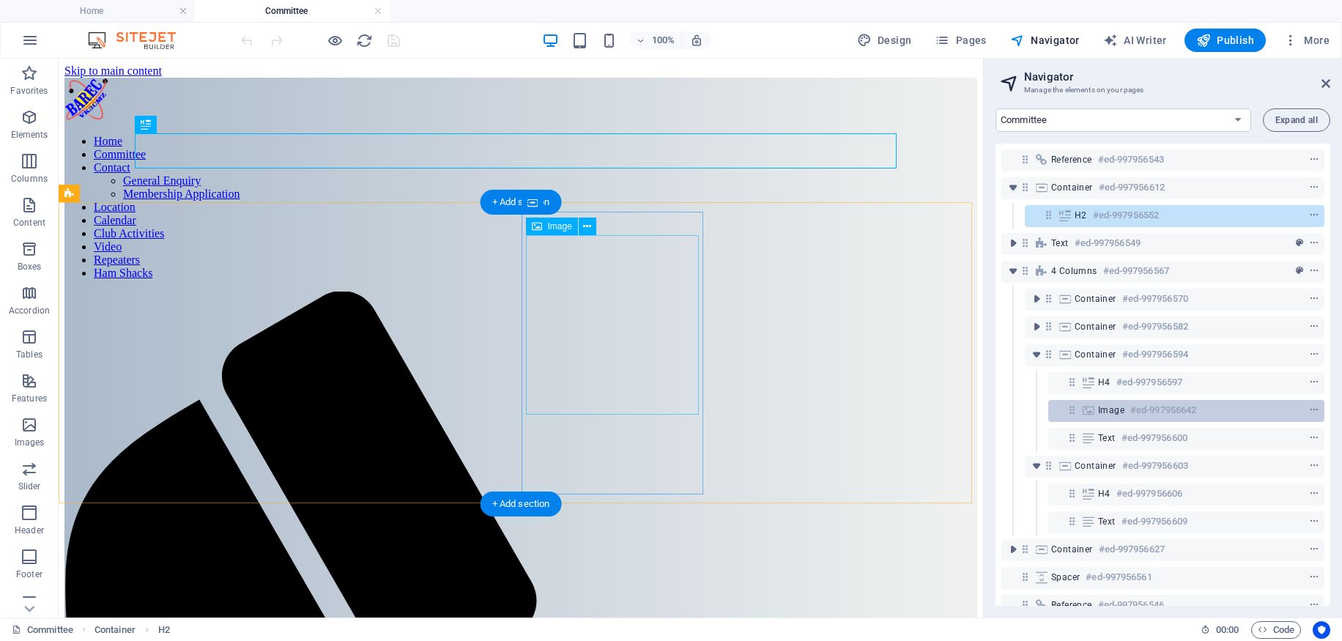
click at [1230, 408] on div "Image #ed-997956642" at bounding box center [1174, 410] width 153 height 18
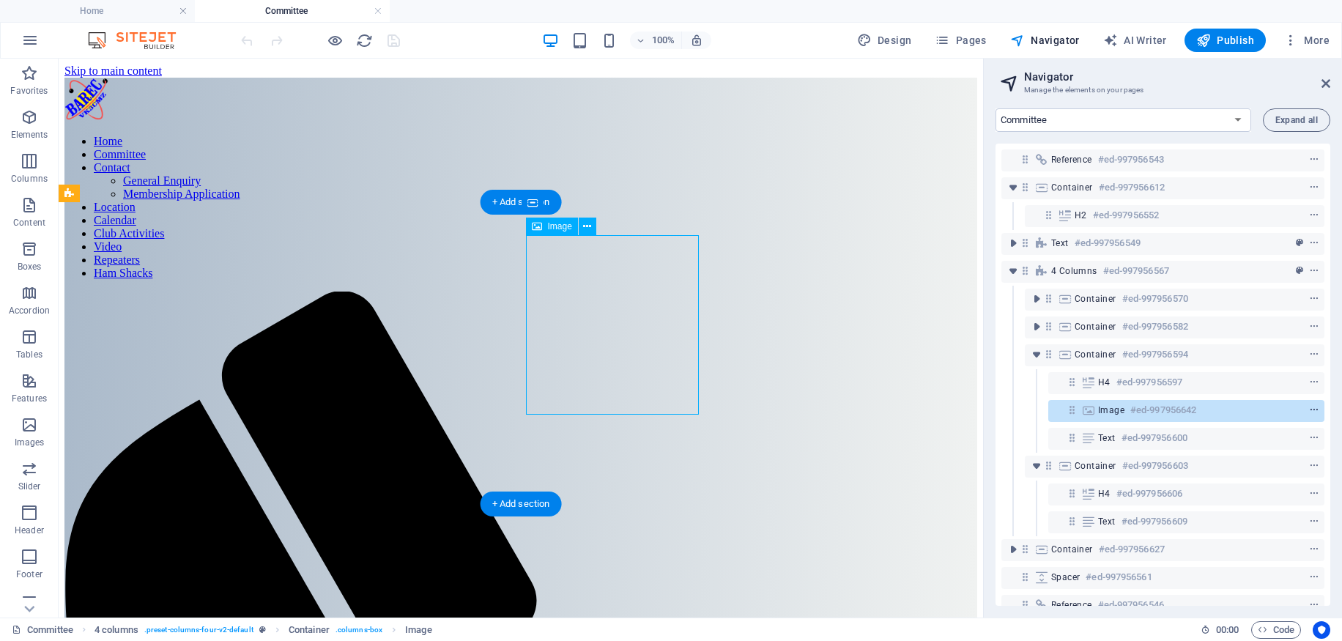
click at [1309, 407] on icon "context-menu" at bounding box center [1314, 410] width 10 height 10
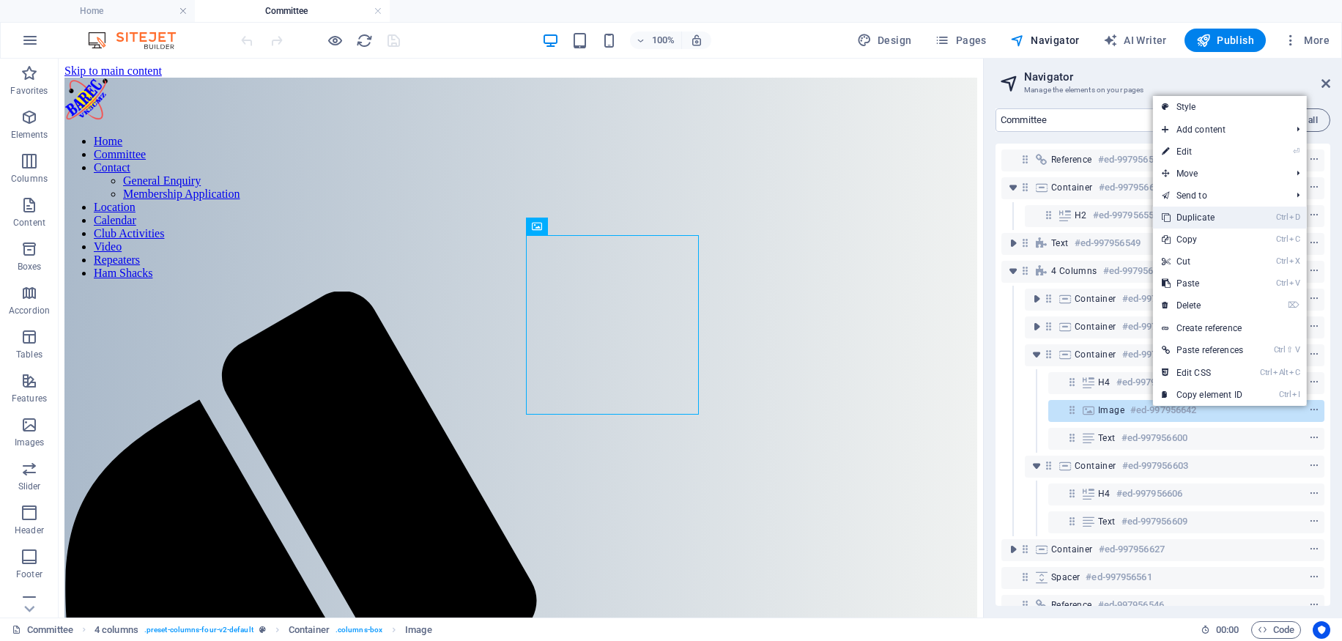
click at [1199, 217] on link "Ctrl D Duplicate" at bounding box center [1202, 218] width 99 height 22
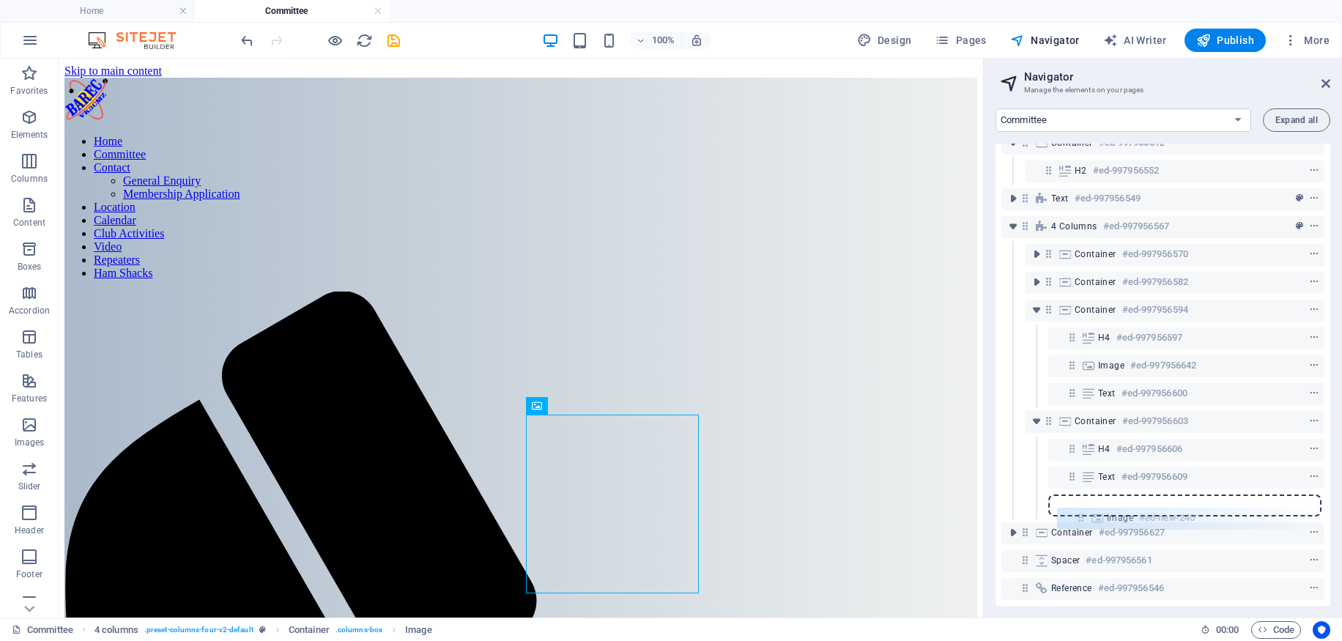
scroll to position [48, 0]
drag, startPoint x: 1072, startPoint y: 436, endPoint x: 1076, endPoint y: 472, distance: 36.2
click at [1076, 471] on div "Reference #ed-997956543 Container #ed-997956612 H2 #ed-997956552 Text #ed-99795…" at bounding box center [1162, 375] width 335 height 462
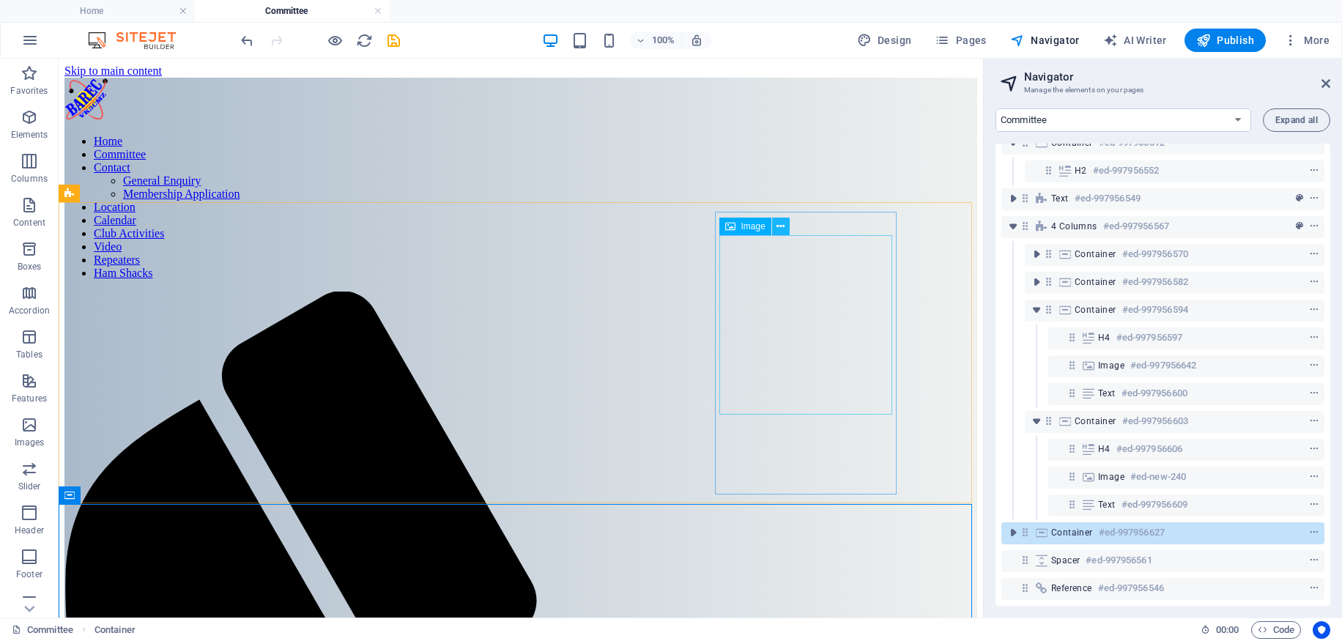
click at [782, 223] on icon at bounding box center [780, 226] width 8 height 15
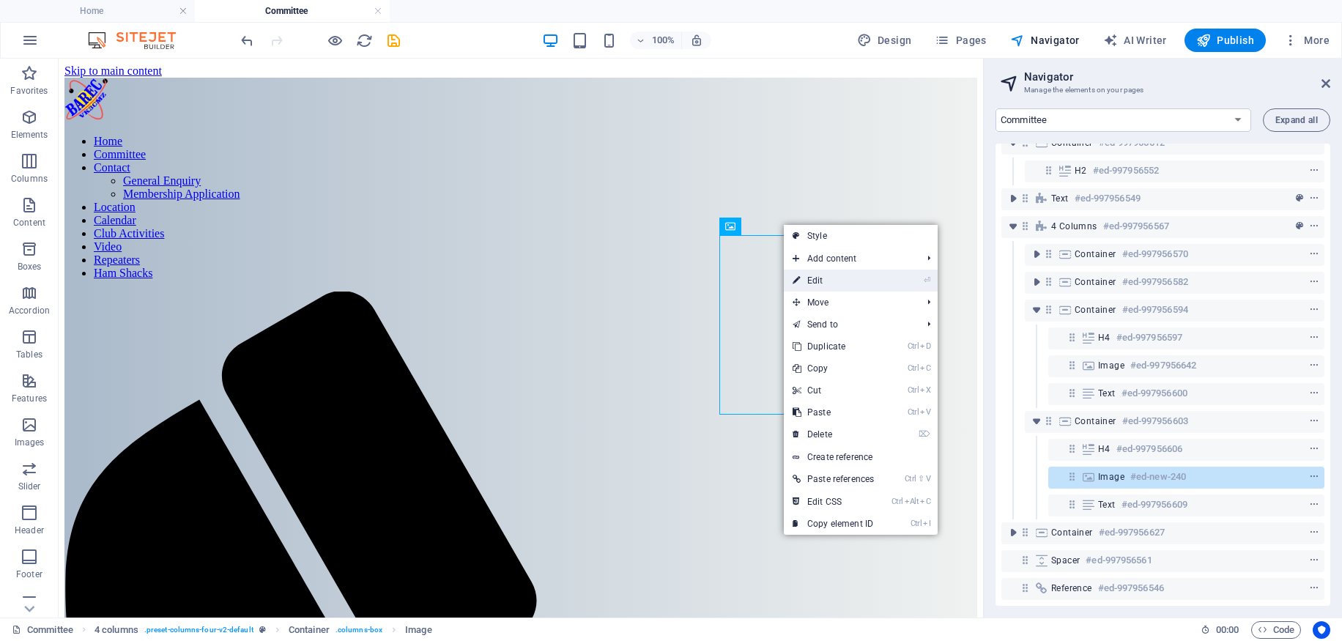
click at [819, 278] on link "⏎ Edit" at bounding box center [833, 280] width 99 height 22
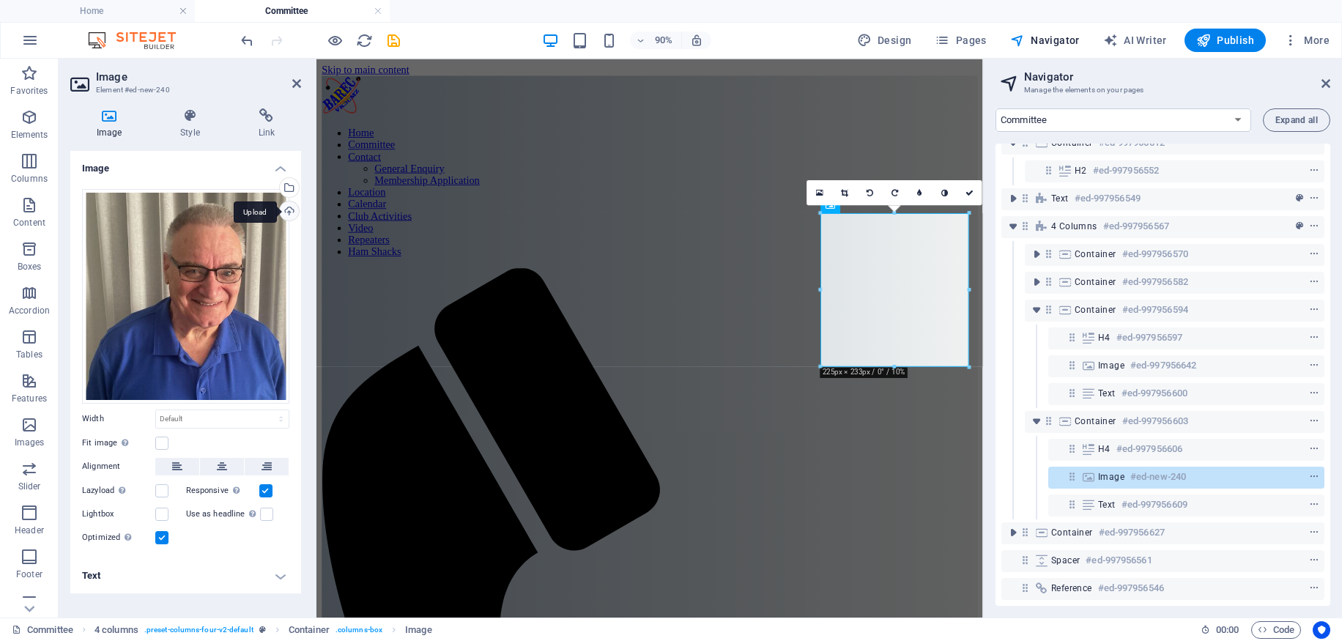
click at [290, 211] on div "Upload" at bounding box center [288, 212] width 22 height 22
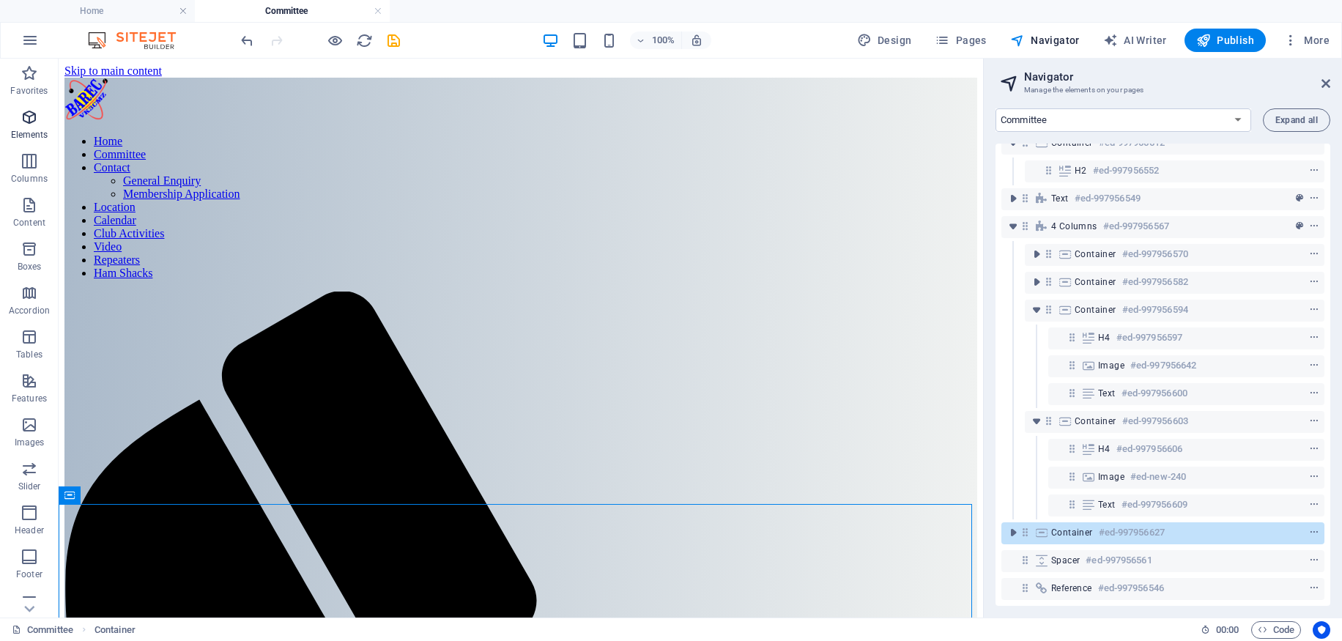
click at [27, 119] on icon "button" at bounding box center [30, 117] width 18 height 18
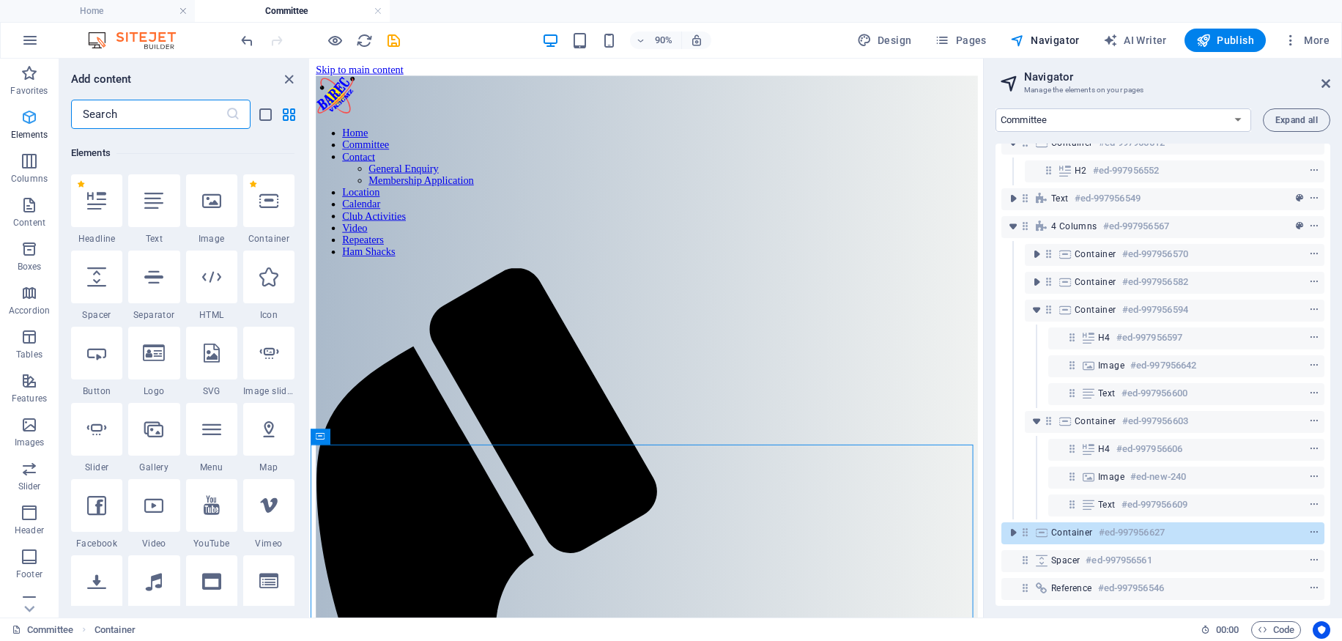
scroll to position [156, 0]
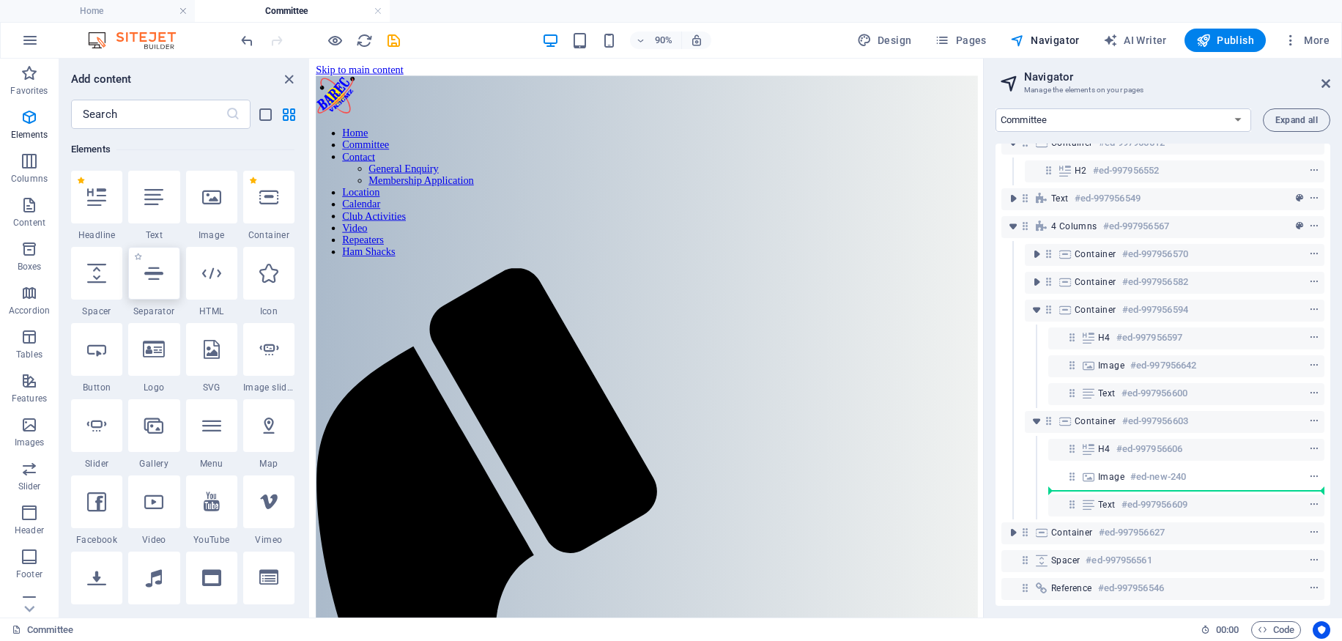
select select "%"
select select "px"
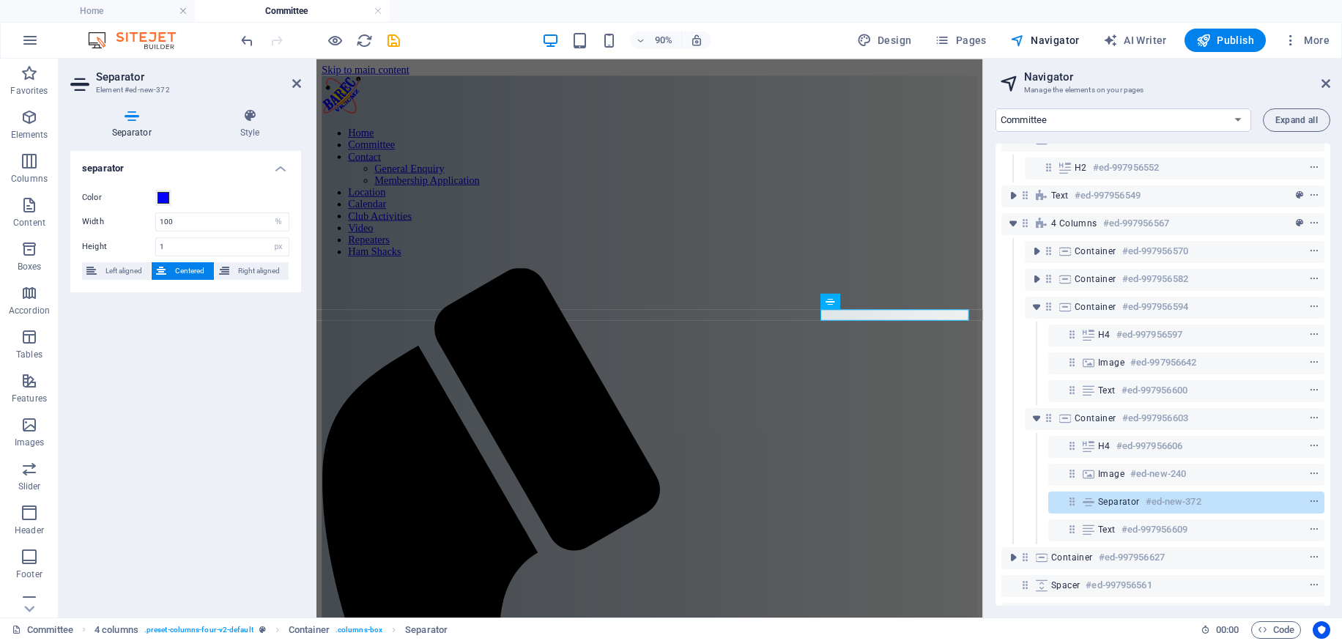
drag, startPoint x: 176, startPoint y: 244, endPoint x: 159, endPoint y: 247, distance: 17.8
click at [159, 247] on input "1" at bounding box center [222, 247] width 133 height 18
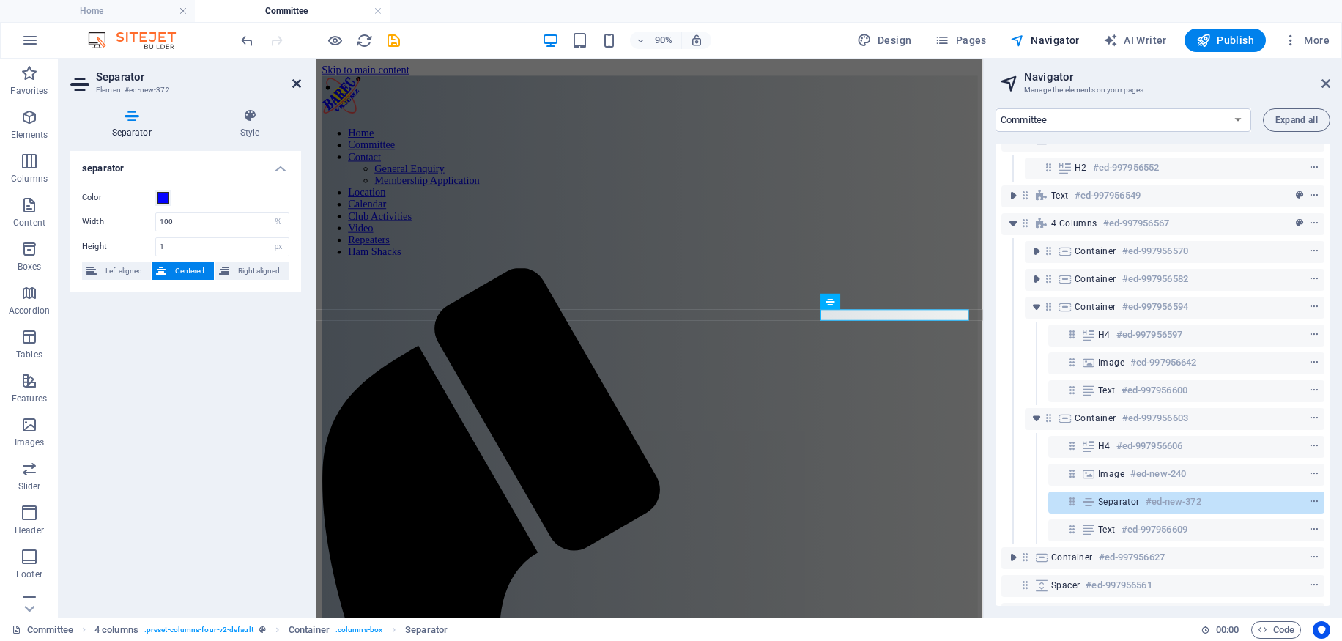
click at [294, 81] on icon at bounding box center [296, 84] width 9 height 12
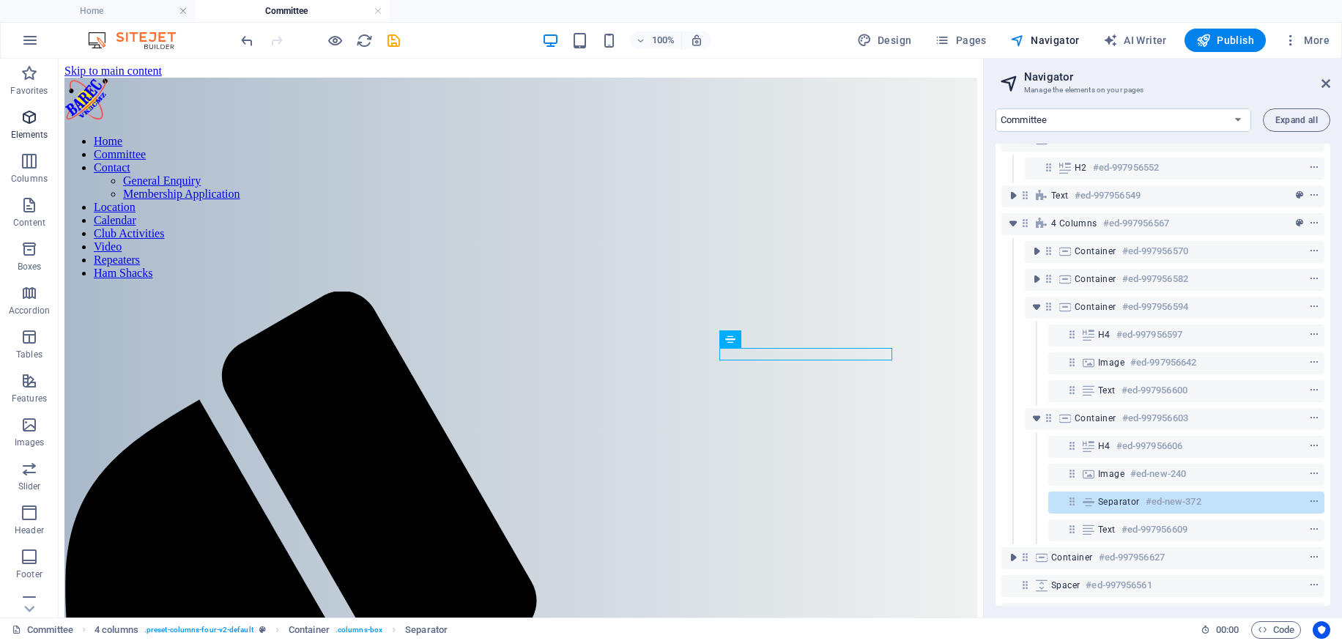
click at [29, 120] on icon "button" at bounding box center [30, 117] width 18 height 18
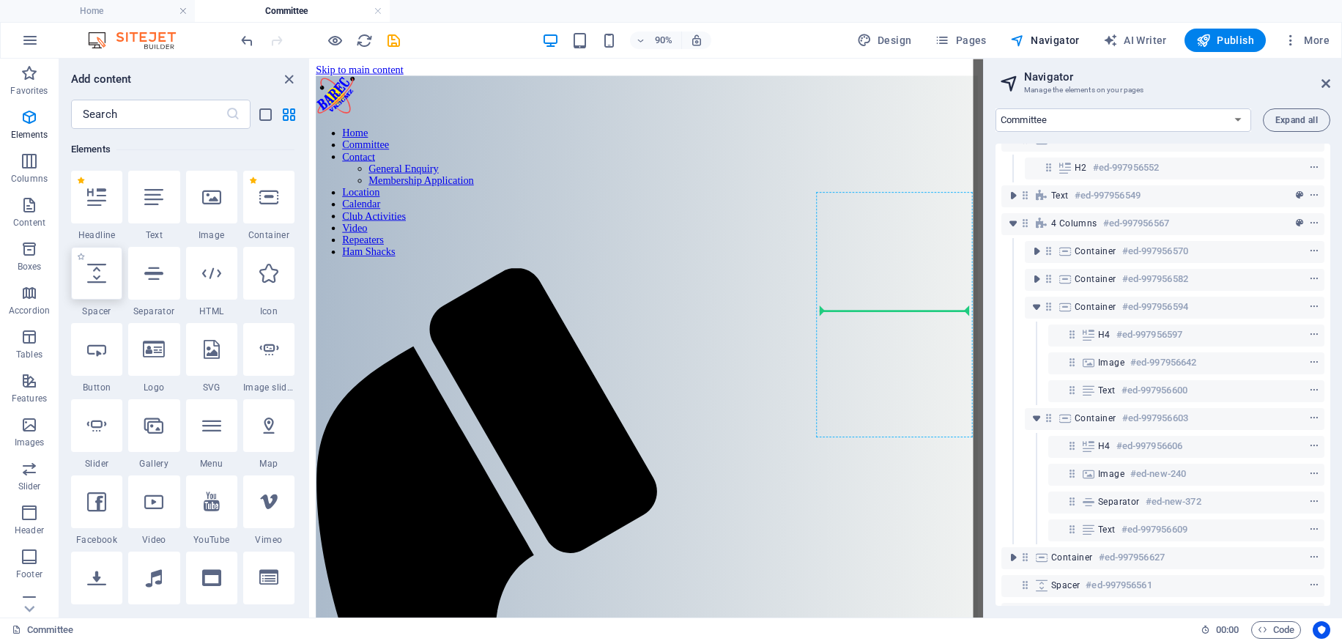
select select "px"
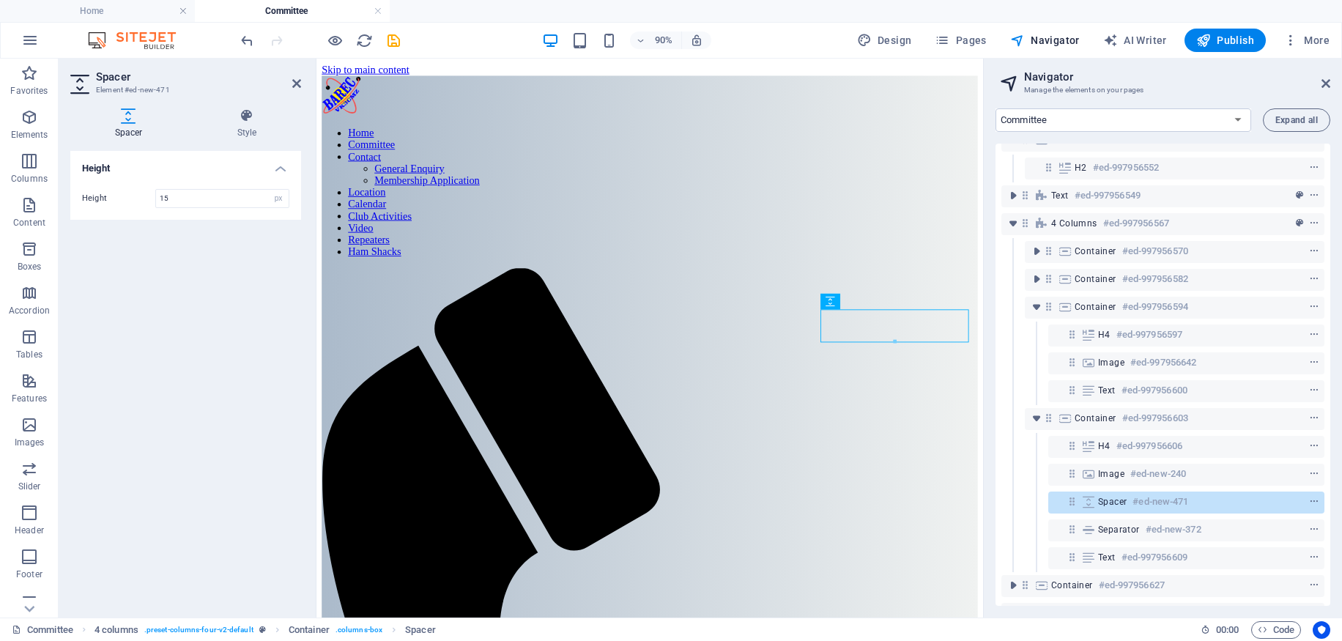
type input "15"
drag, startPoint x: 225, startPoint y: 242, endPoint x: 269, endPoint y: 279, distance: 58.2
click at [226, 240] on div "Height Height 15 px rem vh vw" at bounding box center [185, 378] width 231 height 455
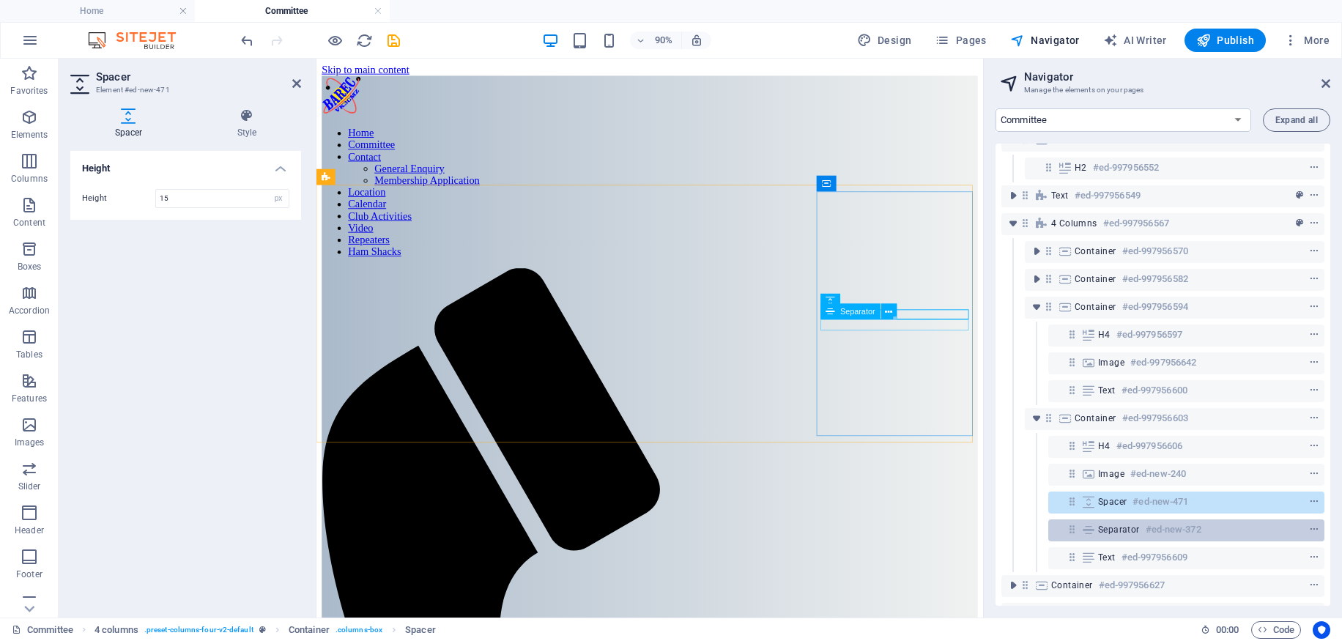
click at [1261, 531] on div at bounding box center [1286, 530] width 69 height 18
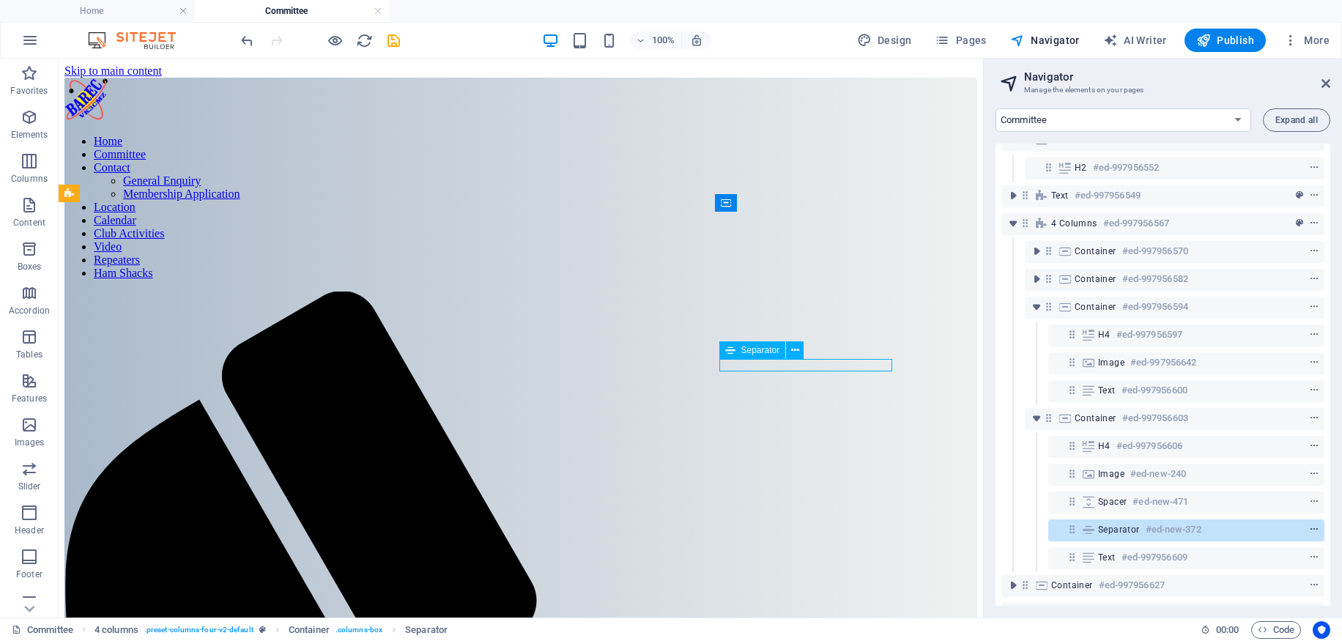
click at [1313, 527] on icon "context-menu" at bounding box center [1314, 529] width 10 height 10
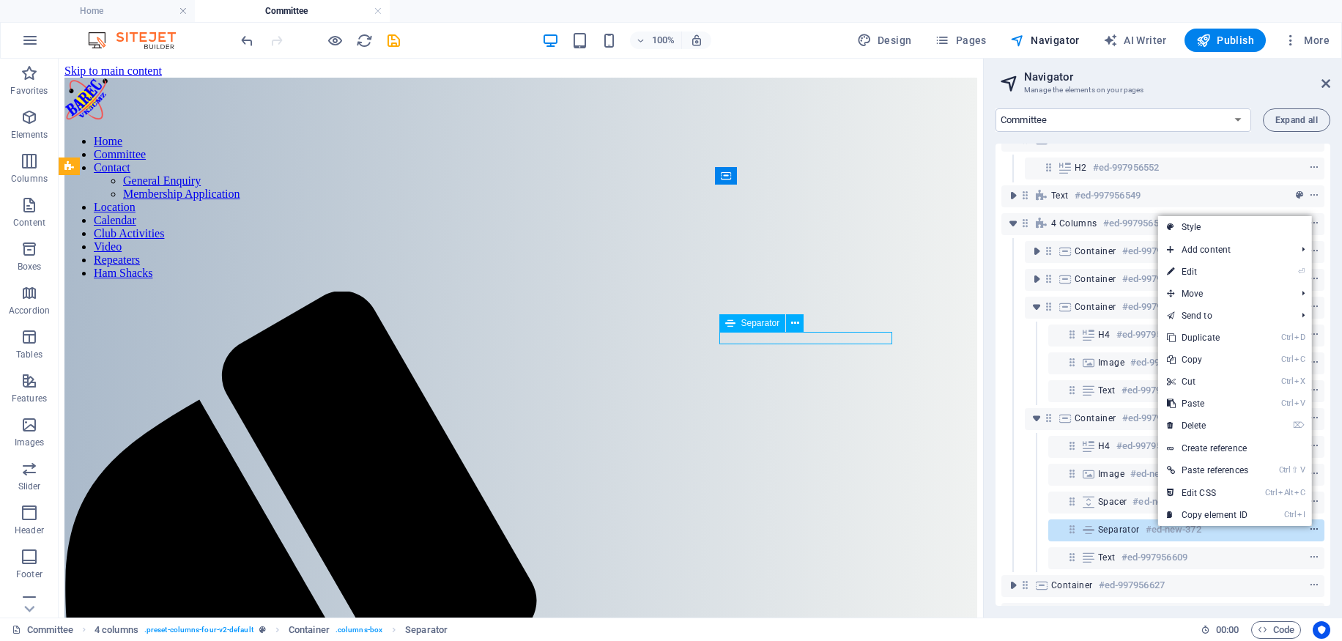
scroll to position [27, 0]
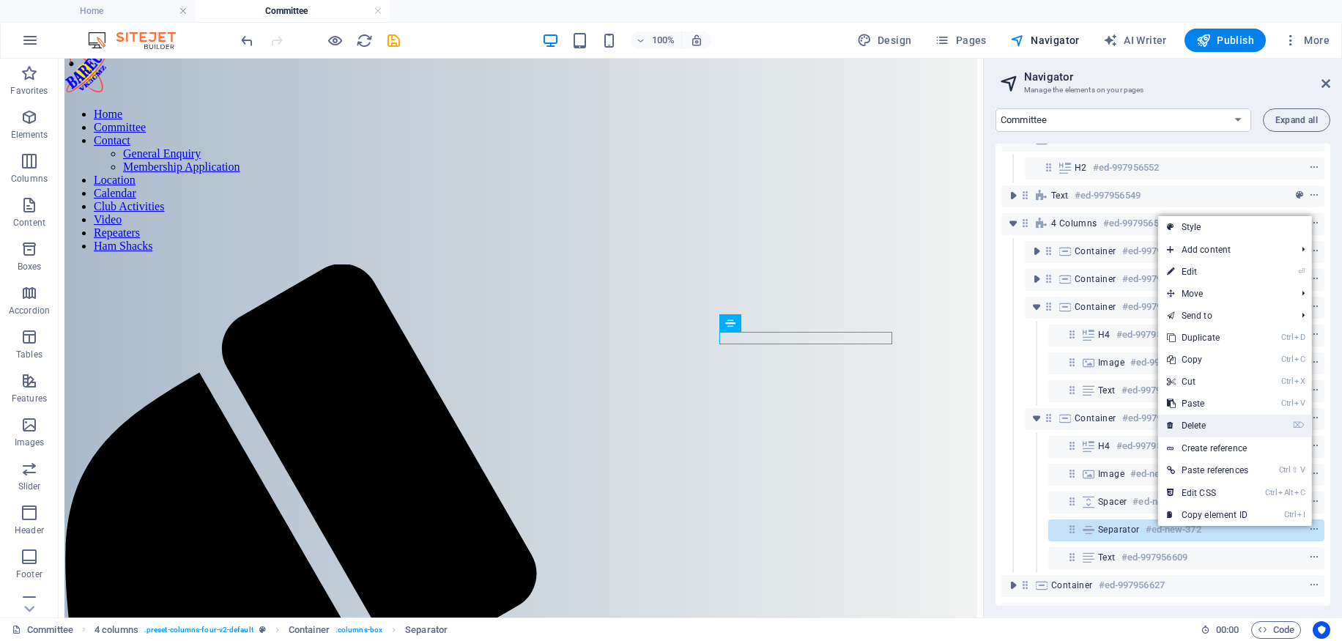
click at [1204, 425] on link "⌦ Delete" at bounding box center [1207, 425] width 99 height 22
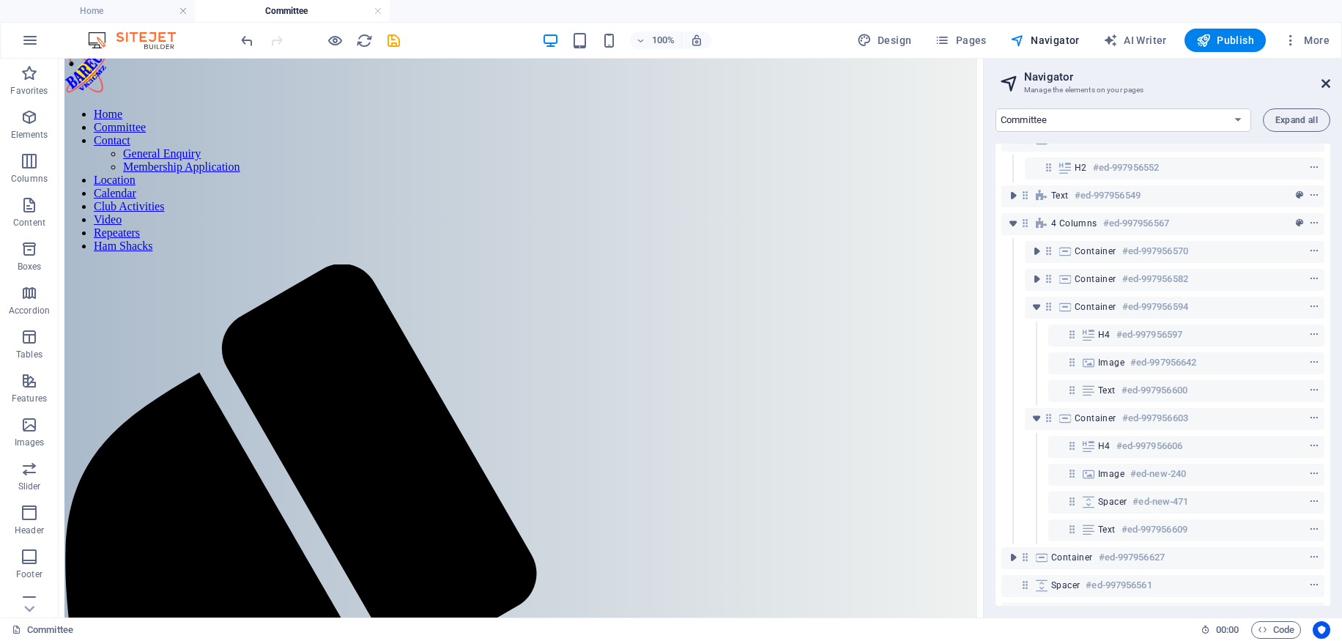
click at [1328, 84] on icon at bounding box center [1325, 84] width 9 height 12
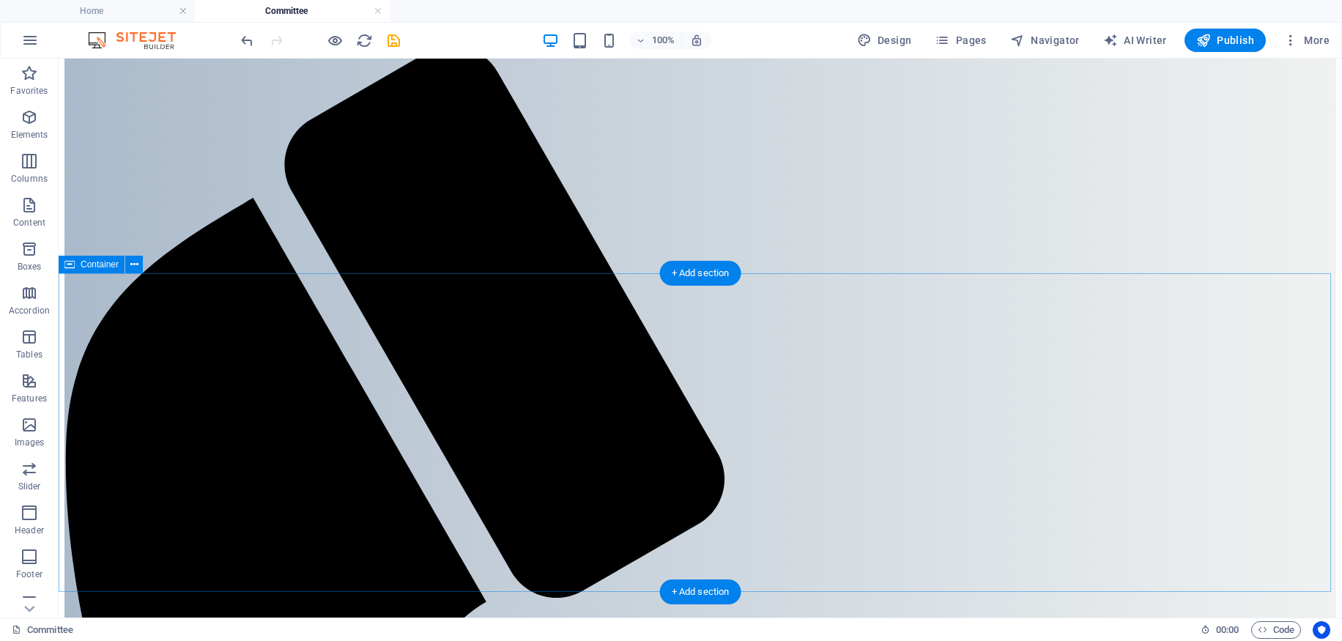
scroll to position [245, 0]
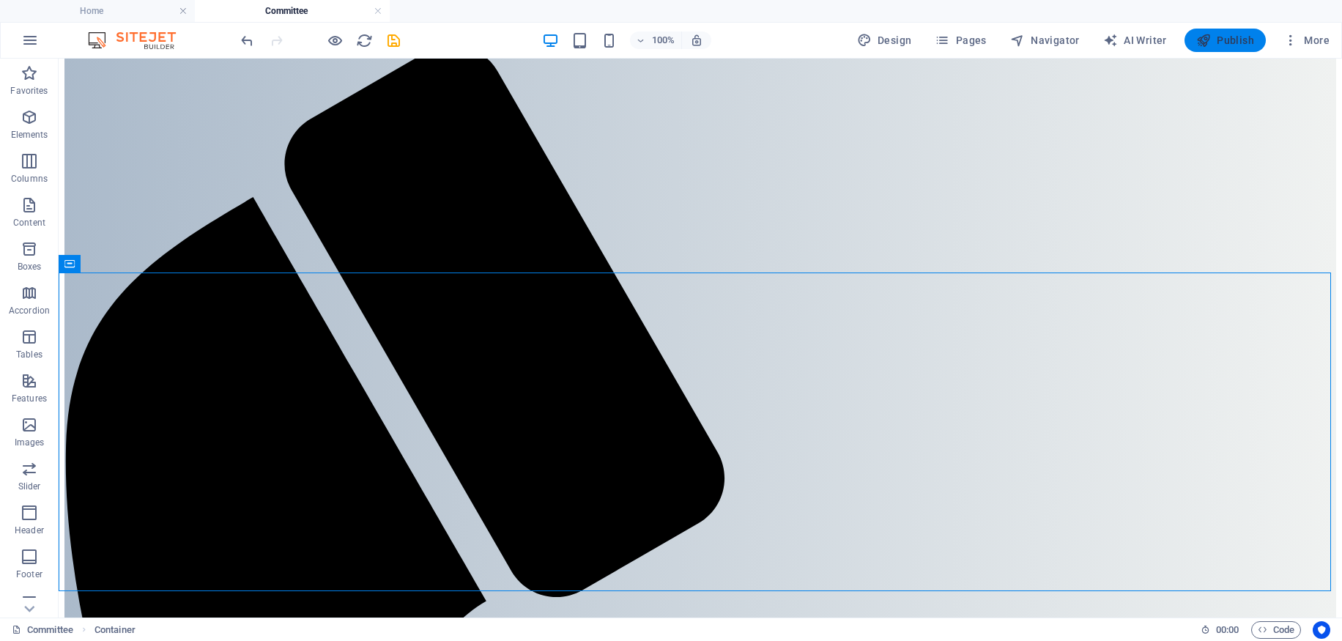
click at [1233, 41] on span "Publish" at bounding box center [1225, 40] width 58 height 15
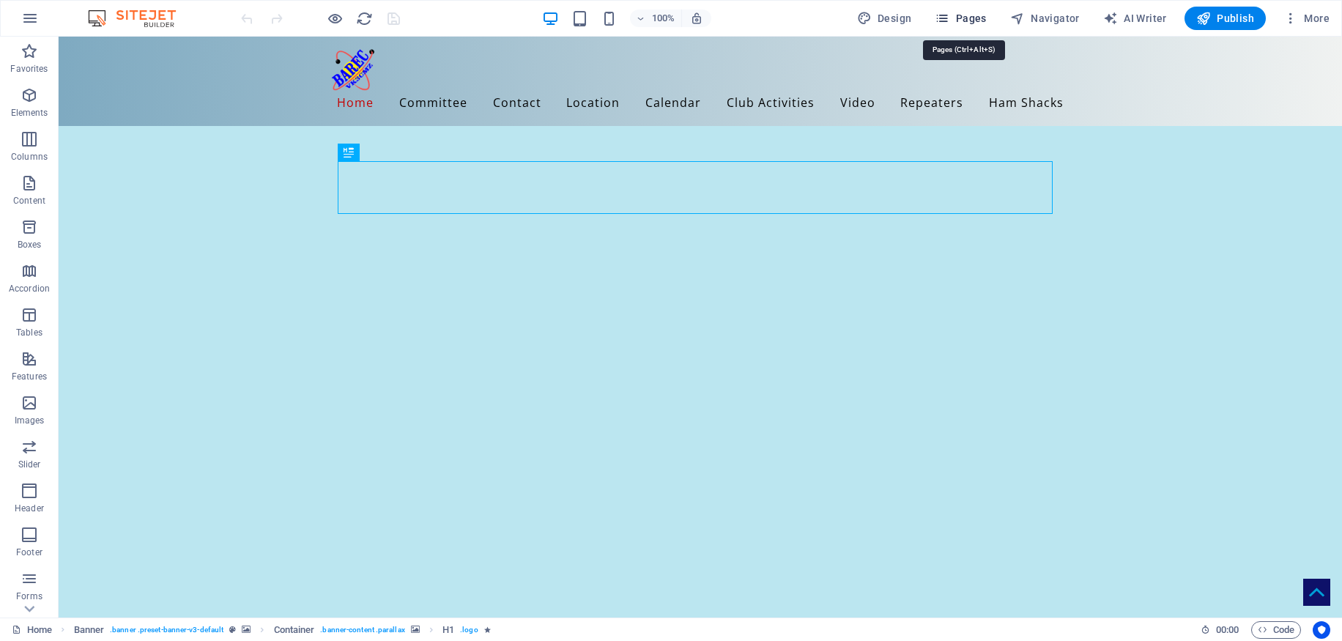
click at [967, 21] on span "Pages" at bounding box center [959, 18] width 51 height 15
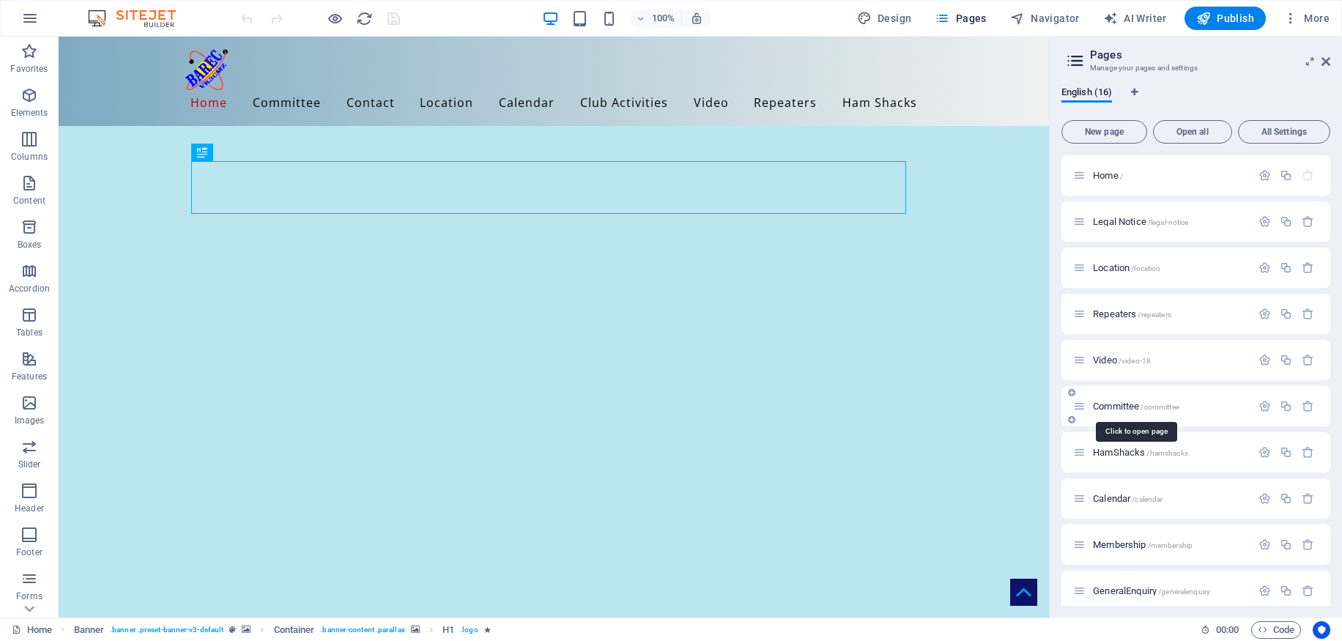
click at [1116, 401] on span "Committee /committee" at bounding box center [1136, 406] width 86 height 11
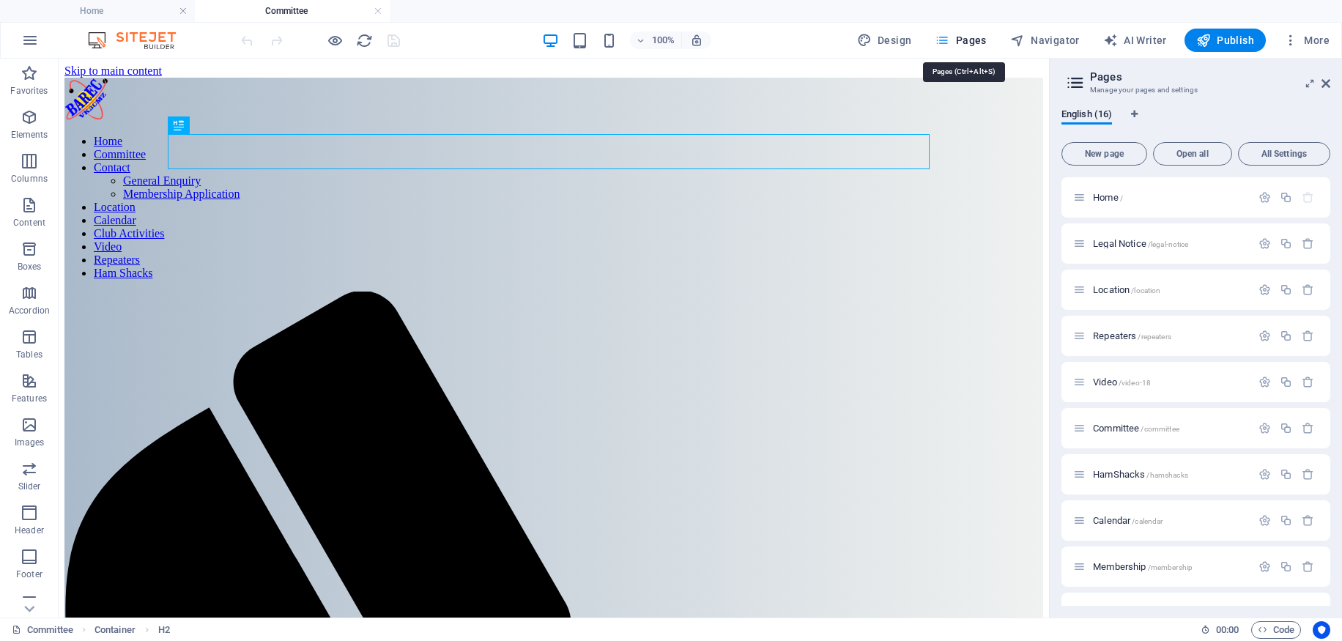
click at [968, 37] on span "Pages" at bounding box center [959, 40] width 51 height 15
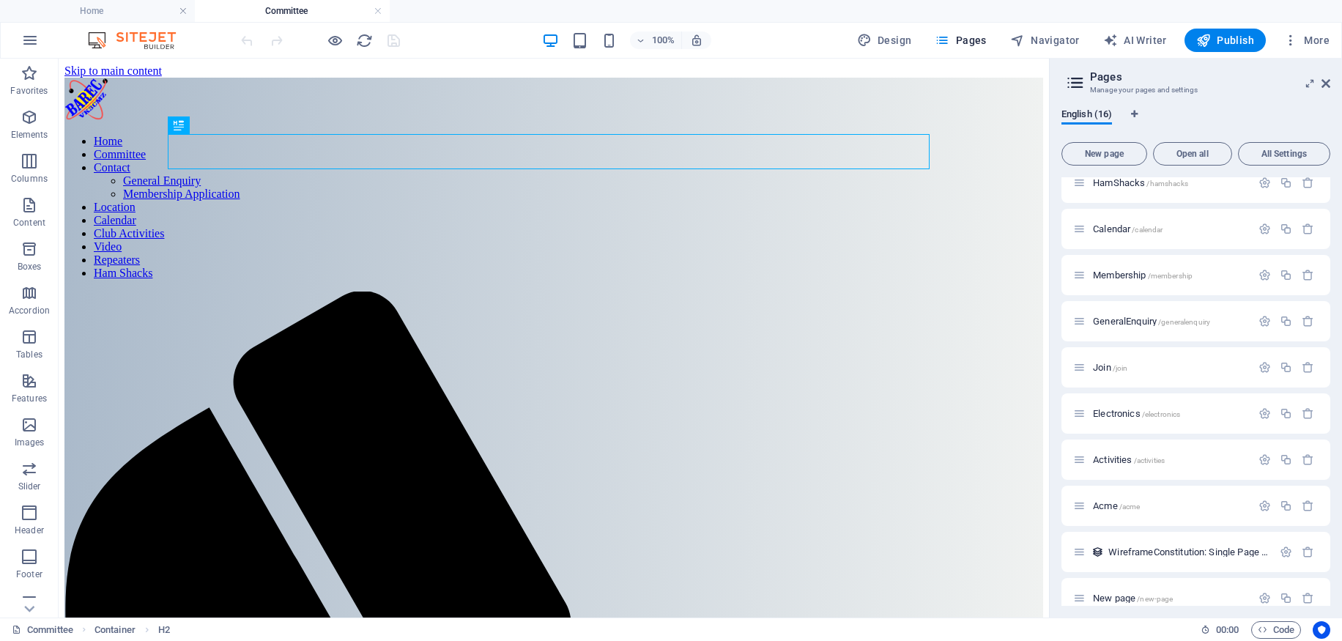
scroll to position [292, 0]
click at [1120, 461] on span "Activities /activities" at bounding box center [1129, 458] width 72 height 11
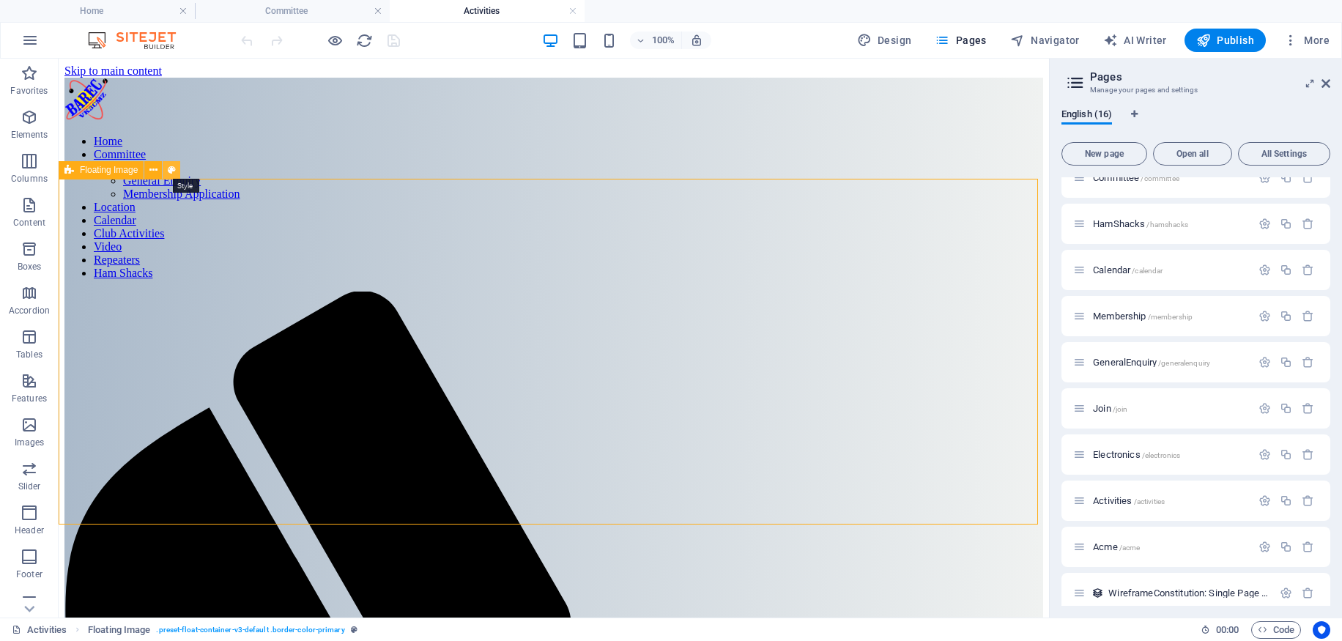
click at [172, 169] on icon at bounding box center [172, 170] width 8 height 15
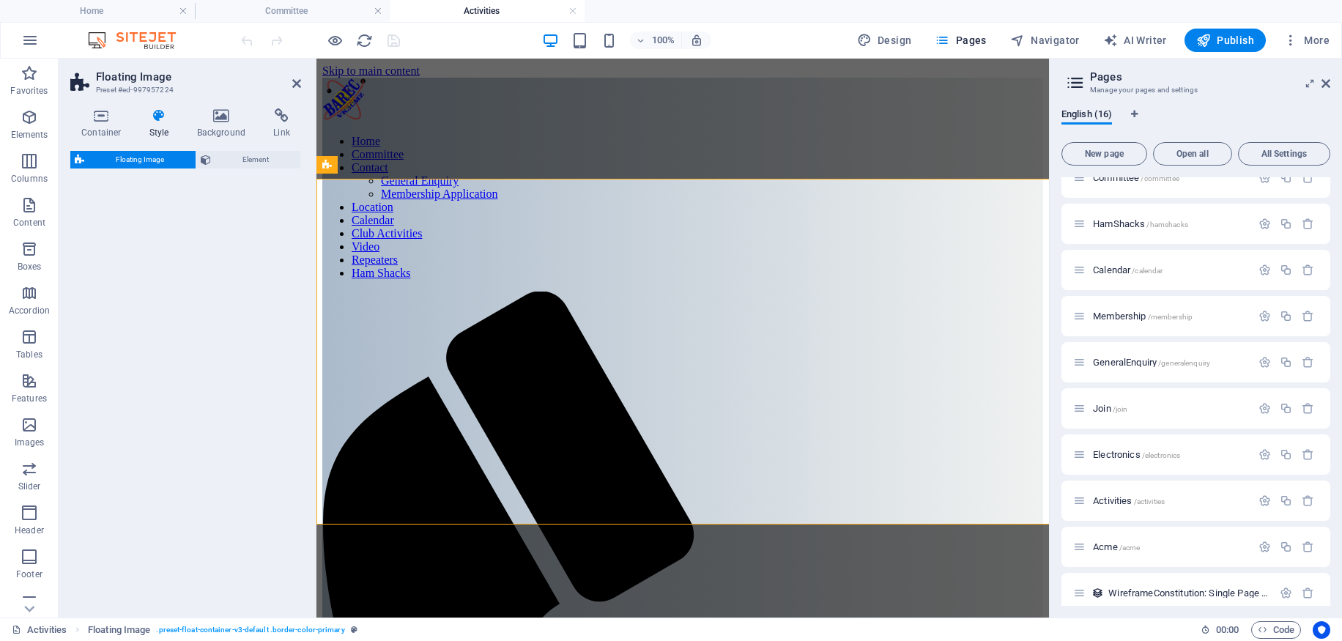
select select "%"
select select "rem"
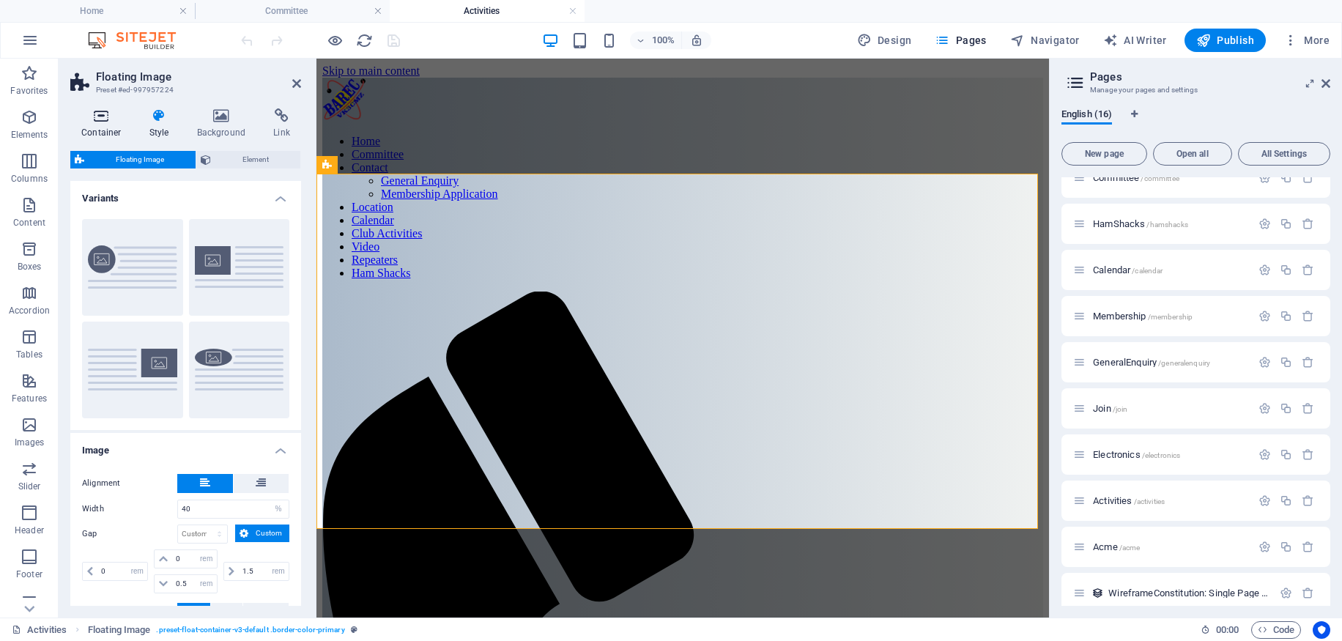
click at [102, 116] on icon at bounding box center [101, 115] width 62 height 15
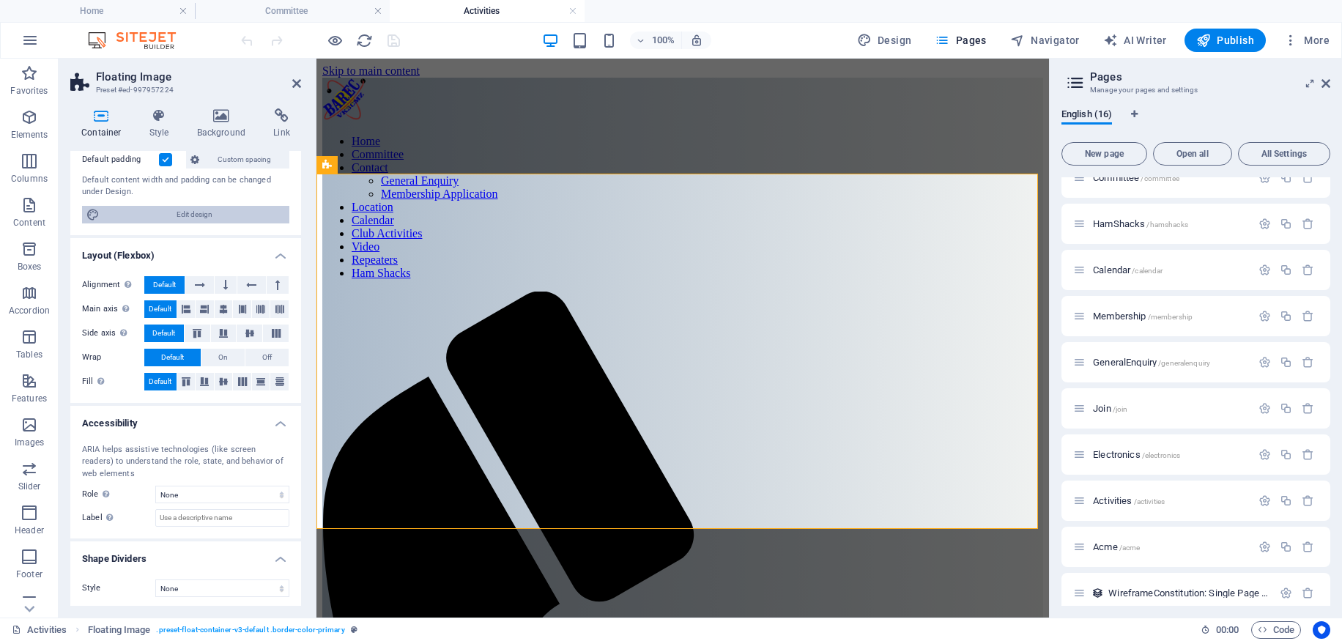
scroll to position [113, 0]
click at [161, 127] on h4 "Style" at bounding box center [162, 123] width 48 height 31
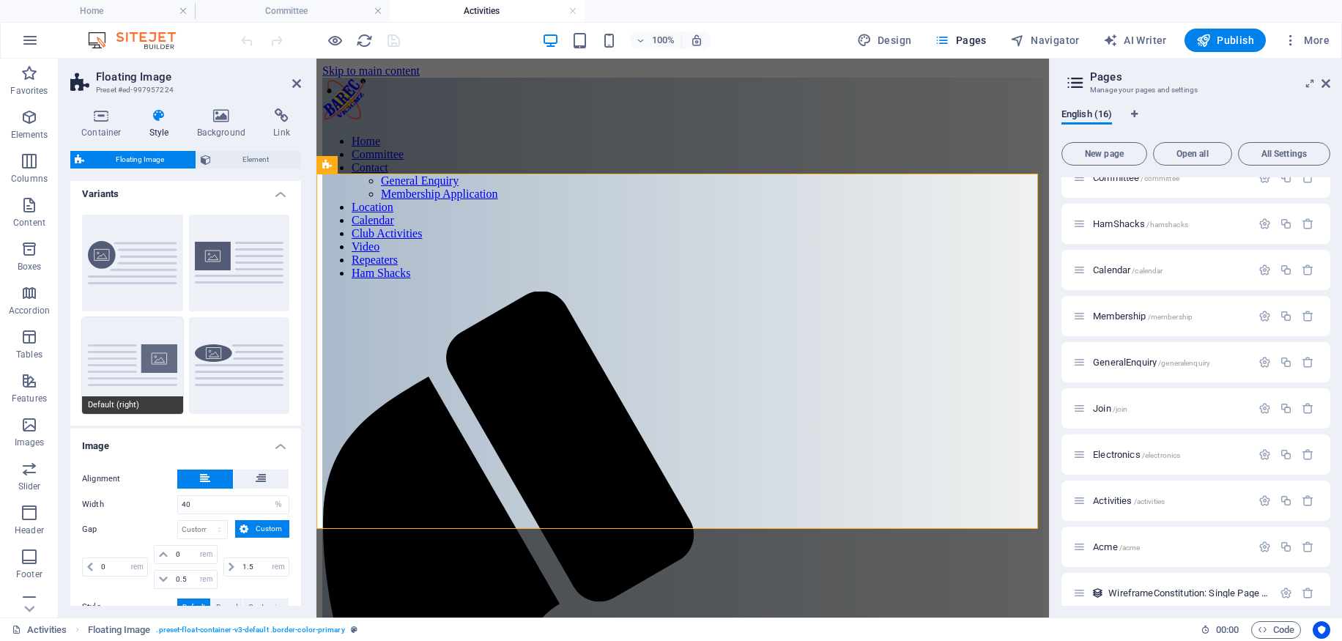
scroll to position [0, 0]
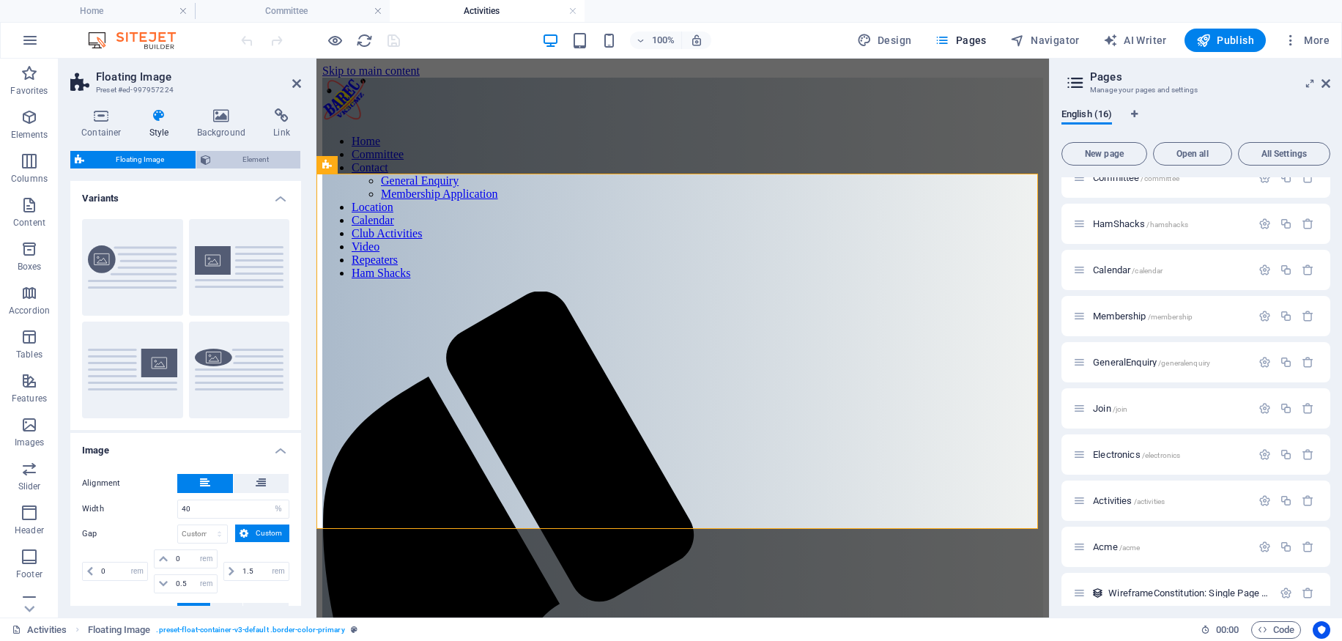
click at [269, 153] on span "Element" at bounding box center [255, 160] width 81 height 18
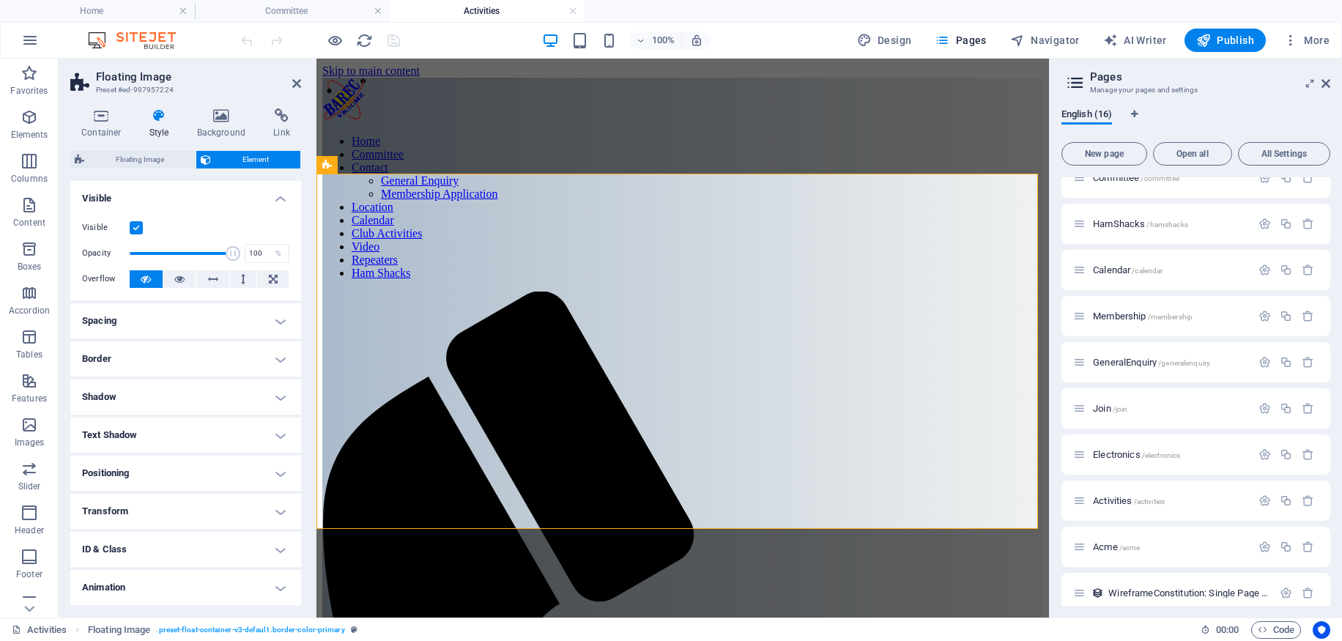
click at [268, 353] on h4 "Border" at bounding box center [185, 358] width 231 height 35
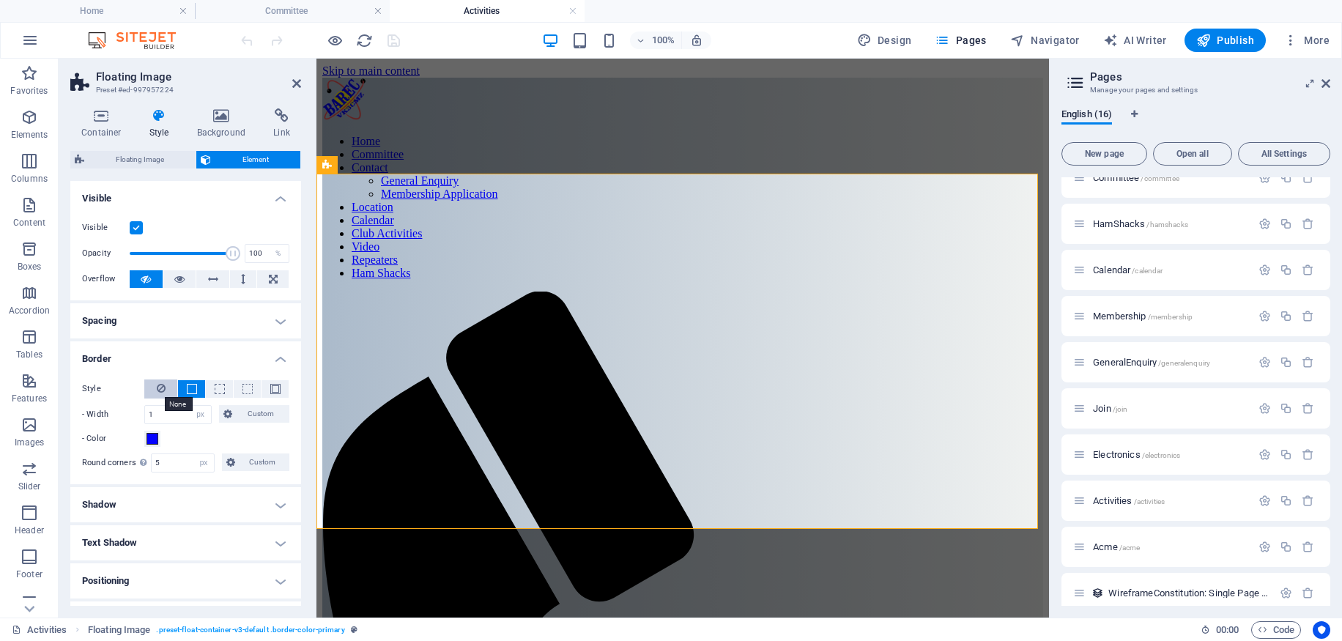
click at [158, 386] on icon at bounding box center [161, 388] width 9 height 18
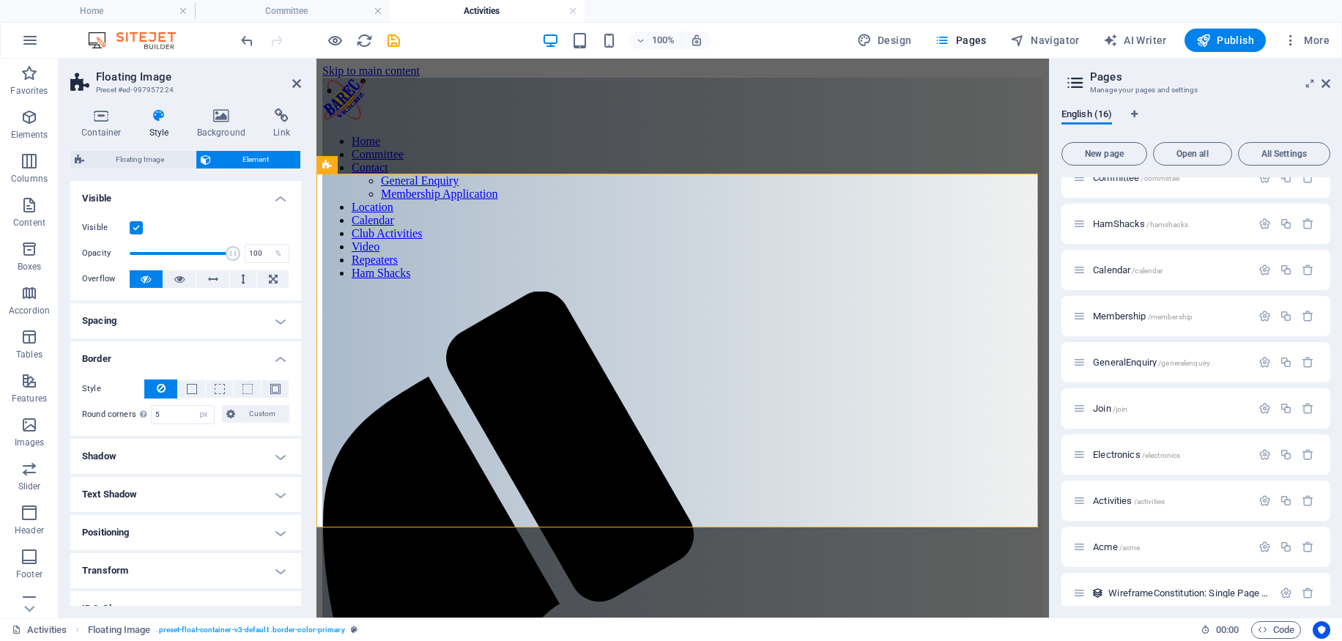
click at [201, 348] on h4 "Border" at bounding box center [185, 354] width 231 height 26
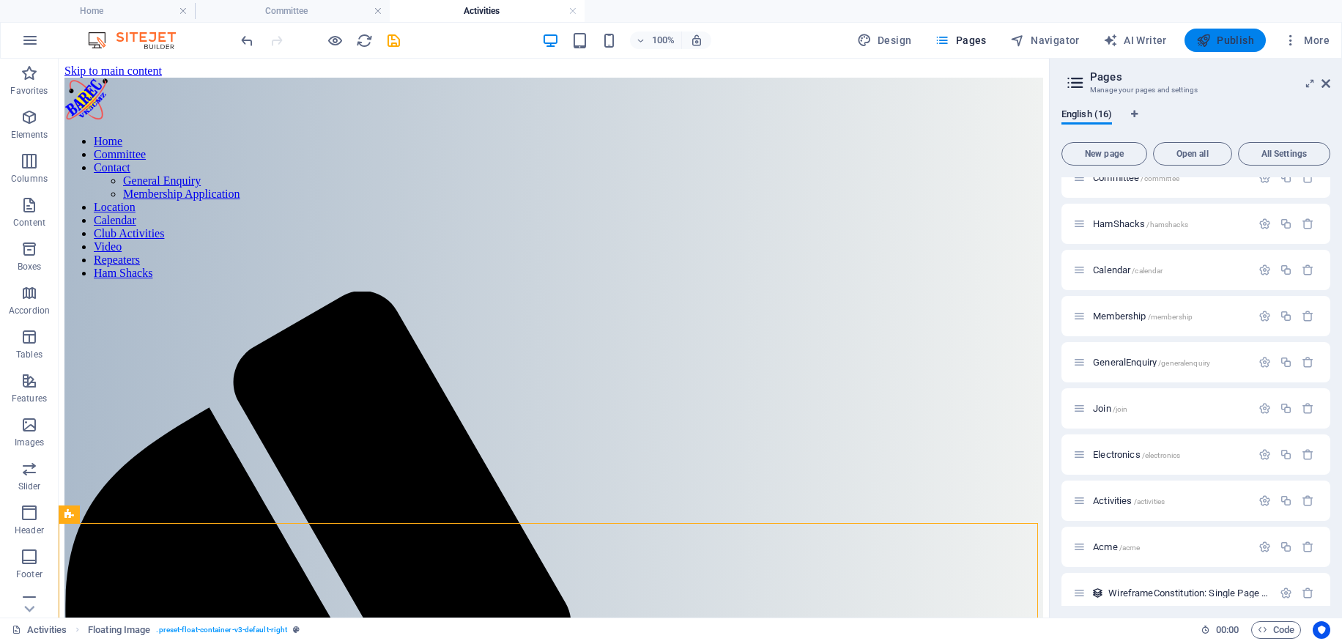
click at [1243, 37] on span "Publish" at bounding box center [1225, 40] width 58 height 15
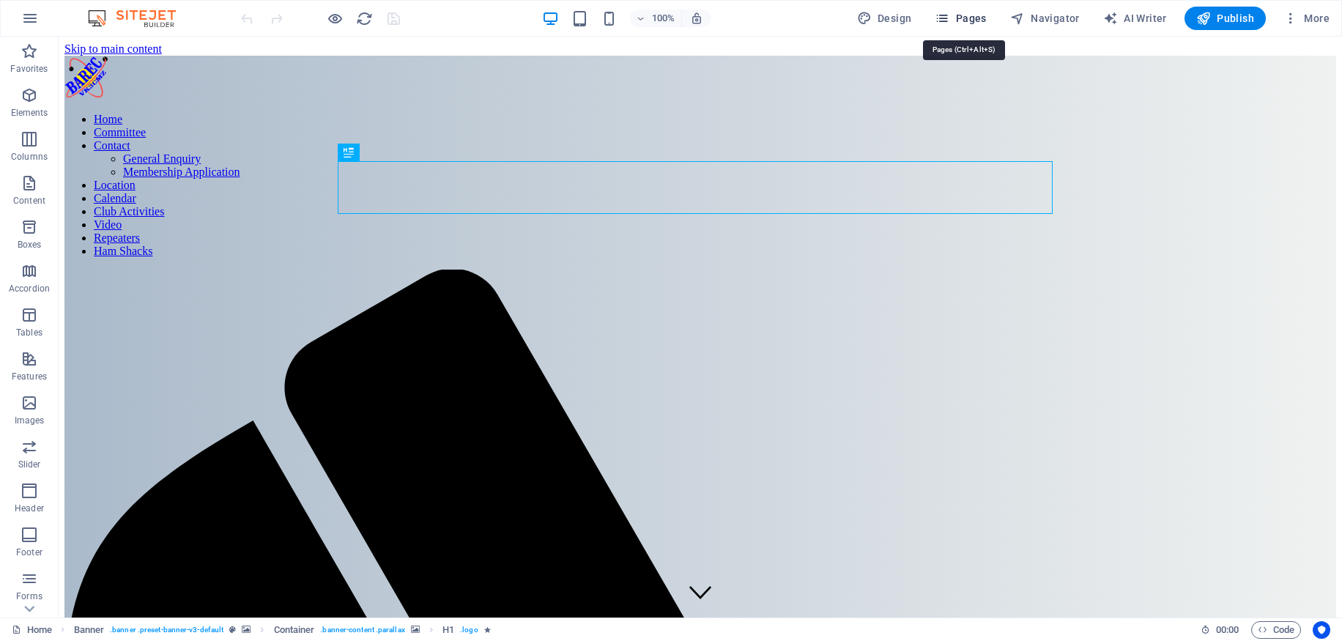
click at [976, 18] on span "Pages" at bounding box center [959, 18] width 51 height 15
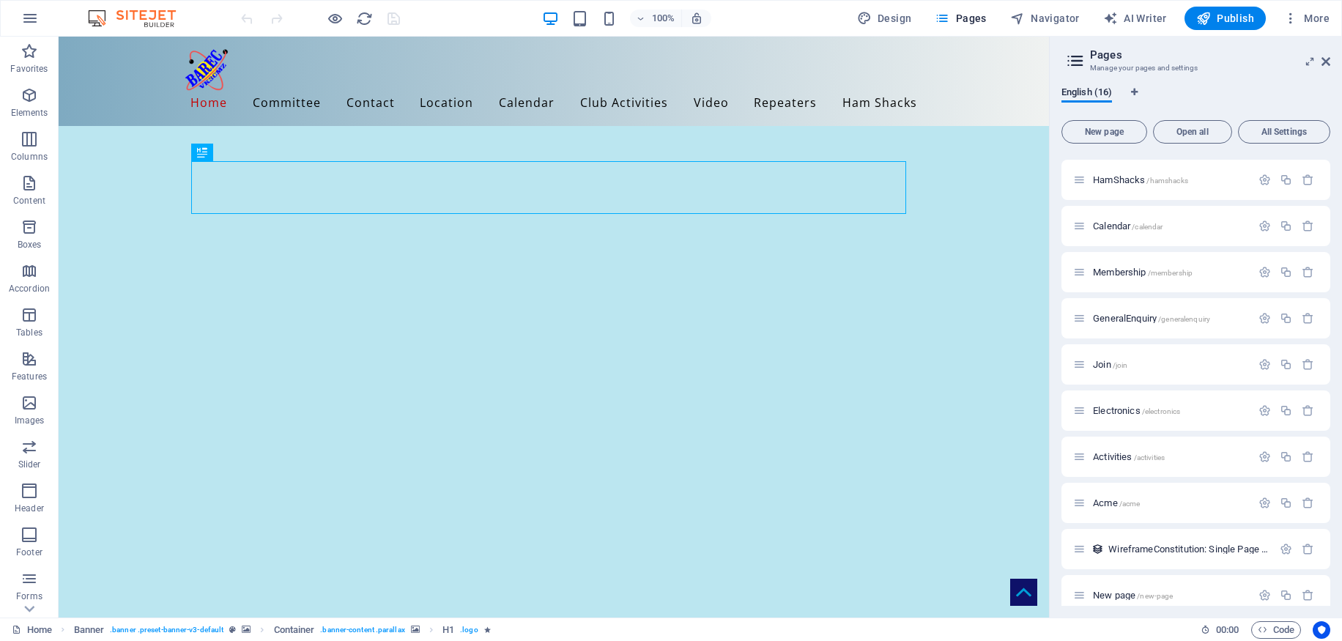
scroll to position [288, 0]
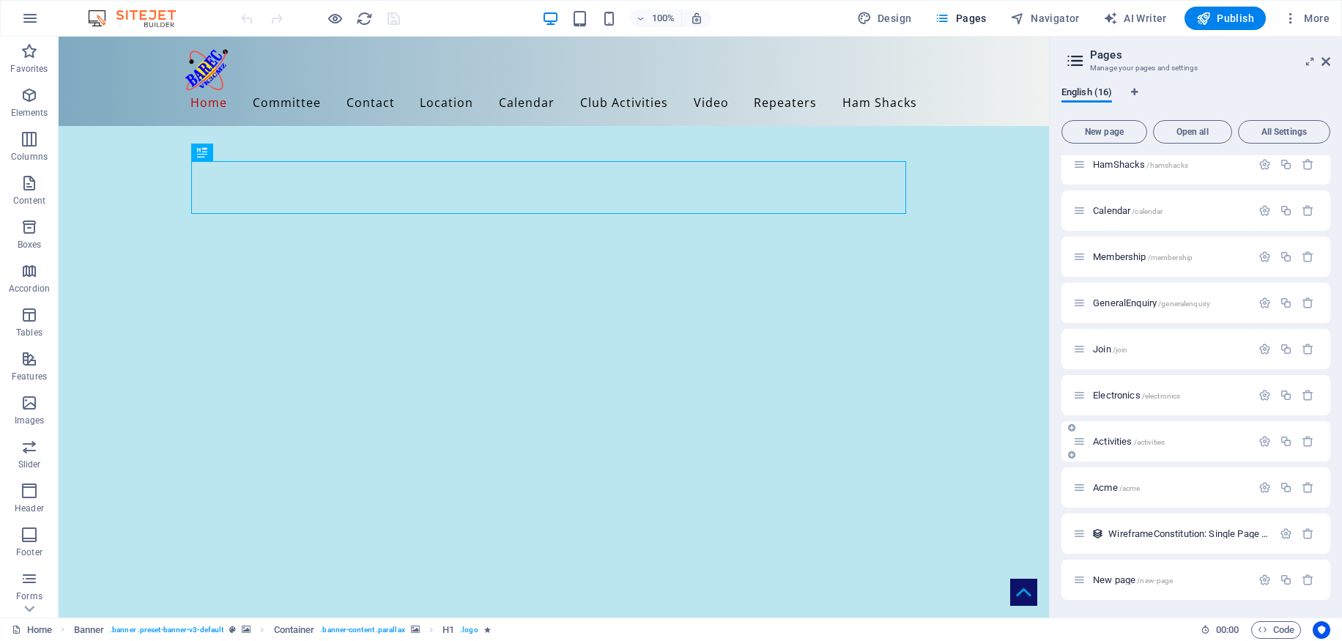
click at [1123, 438] on span "Activities /activities" at bounding box center [1129, 441] width 72 height 11
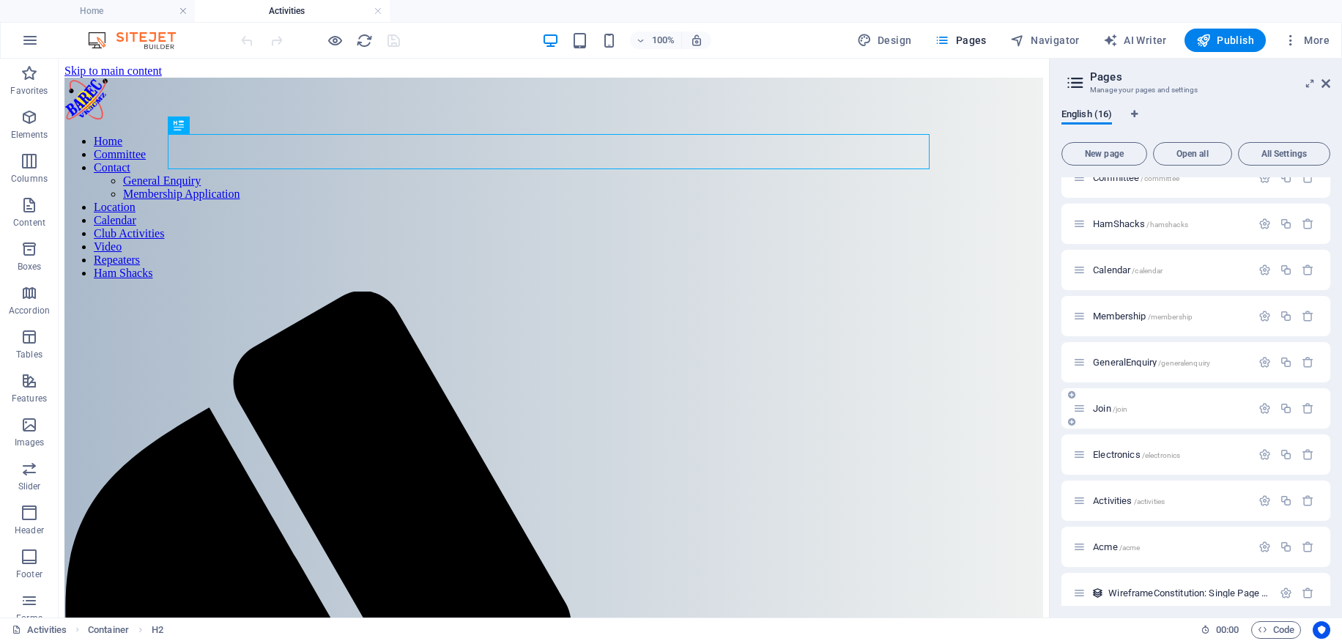
scroll to position [0, 0]
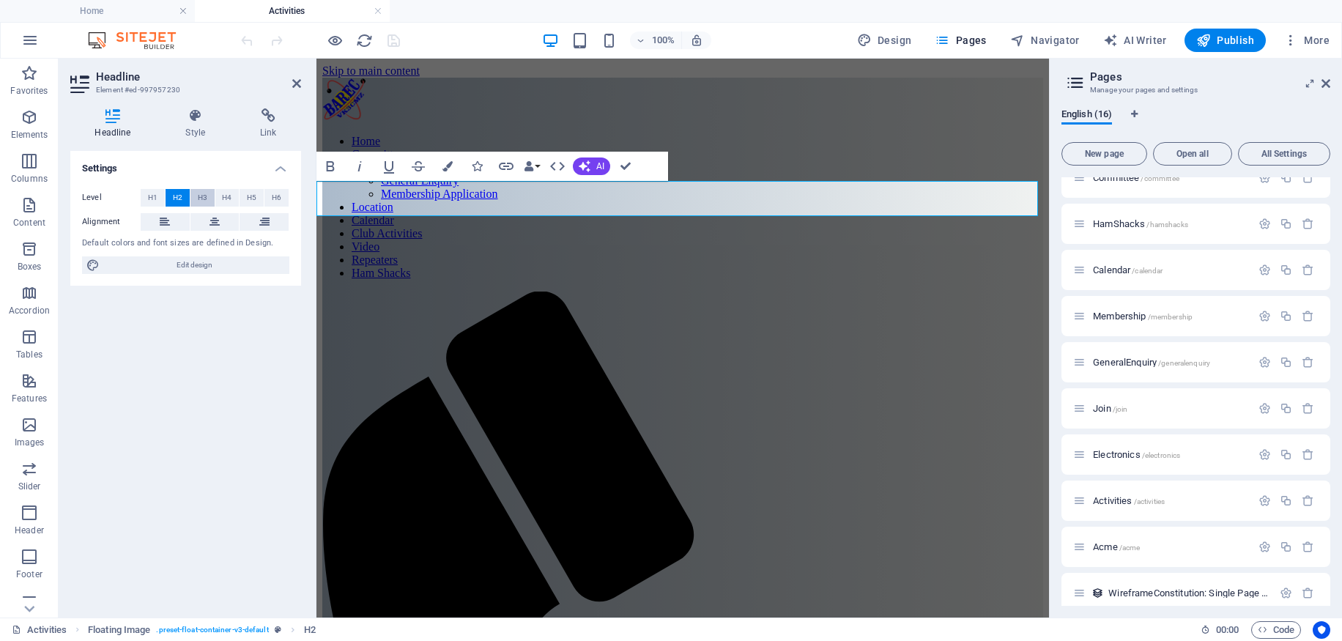
click at [199, 196] on span "H3" at bounding box center [203, 198] width 10 height 18
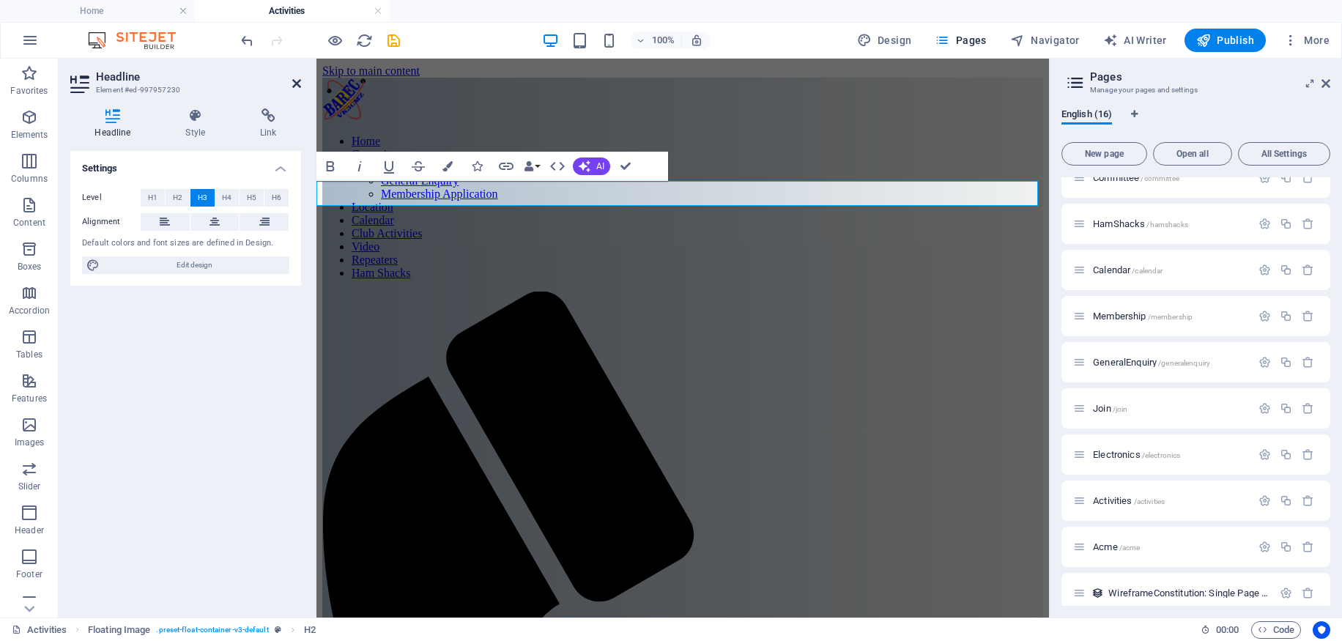
drag, startPoint x: 300, startPoint y: 82, endPoint x: 302, endPoint y: 28, distance: 54.2
click at [300, 82] on icon at bounding box center [296, 84] width 9 height 12
